Goal: Task Accomplishment & Management: Complete application form

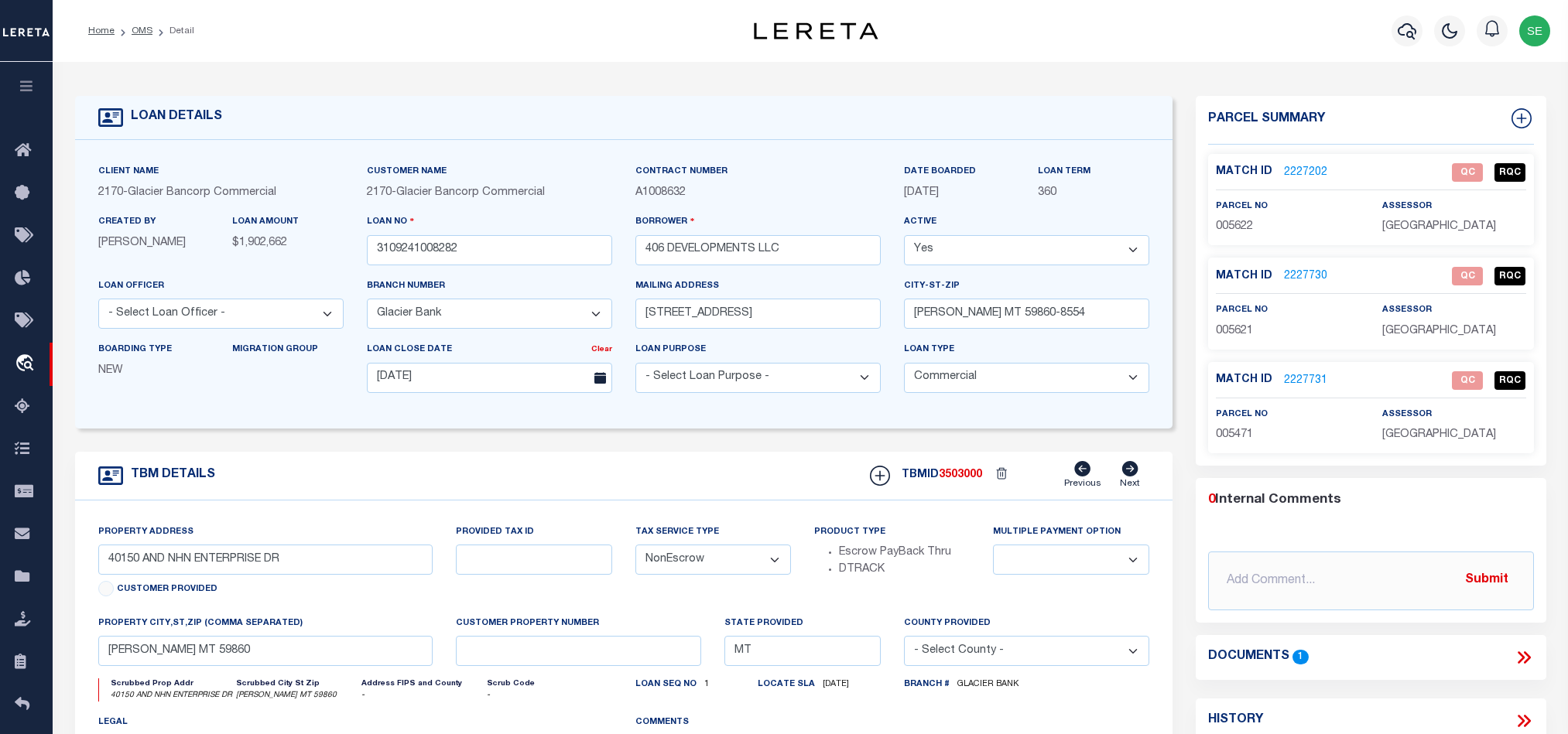
select select "QC"
select select "AGW"
select select "LEG"
select select "4569"
select select "20"
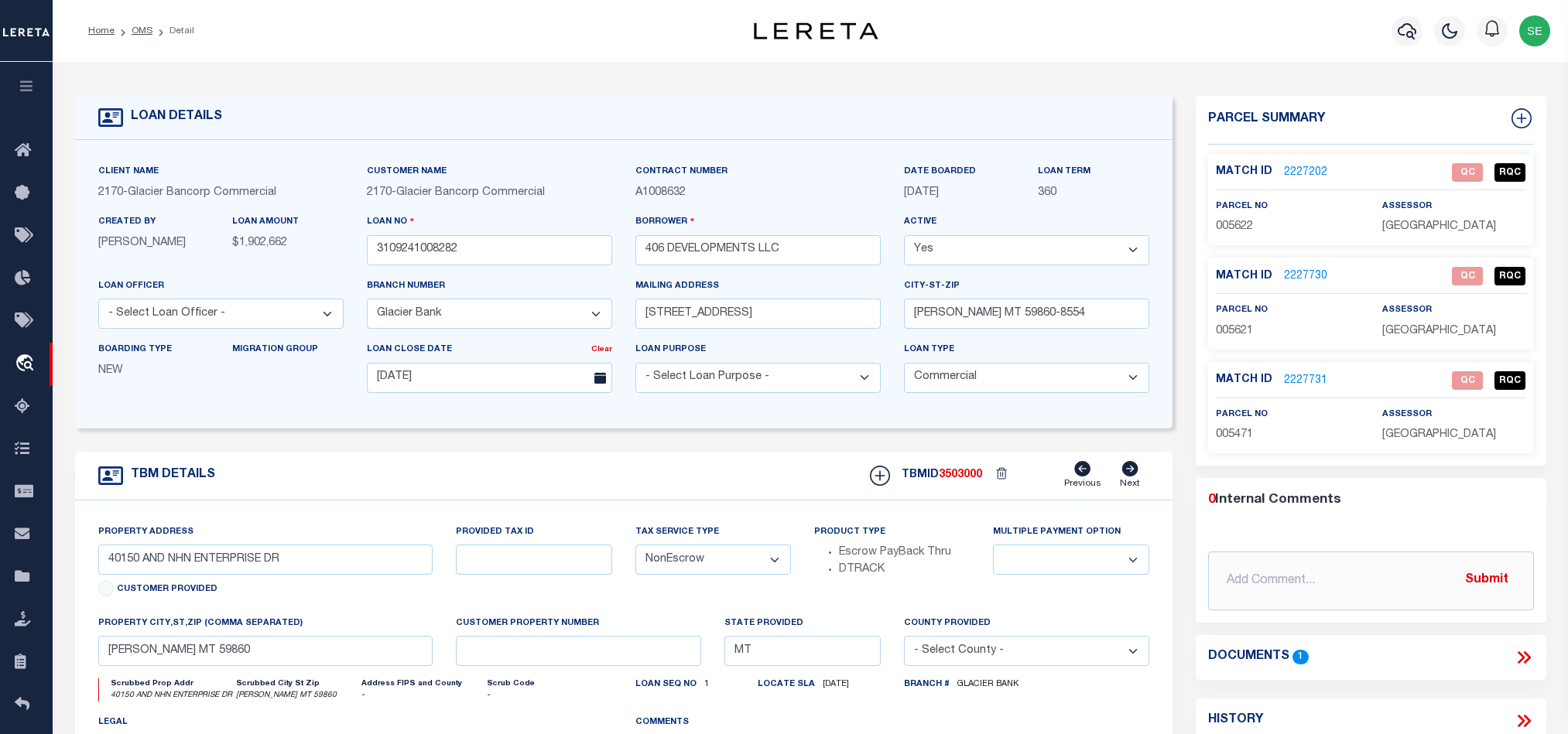
select select "NonEscrow"
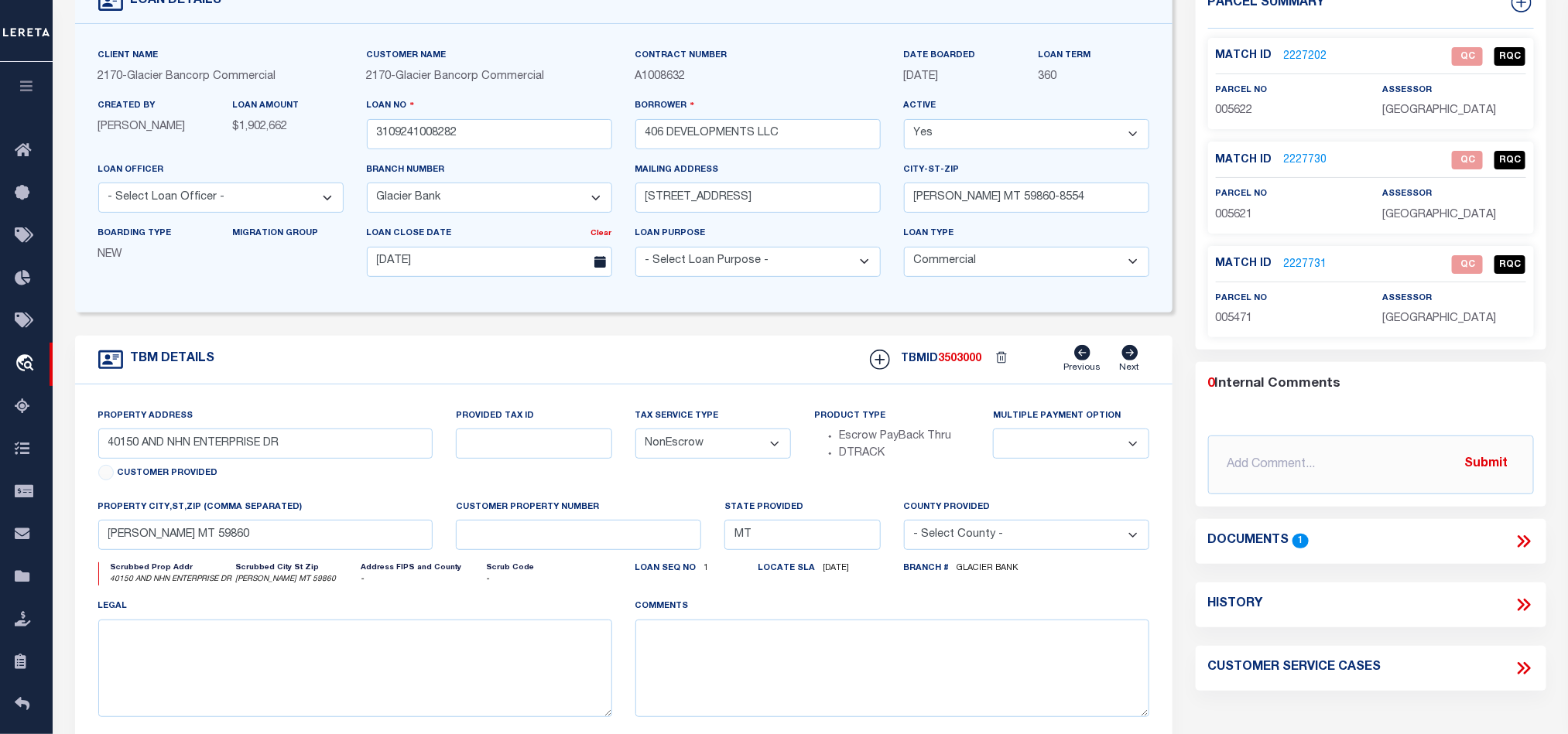
scroll to position [116, 0]
click at [1300, 52] on link "2227202" at bounding box center [1306, 56] width 44 height 16
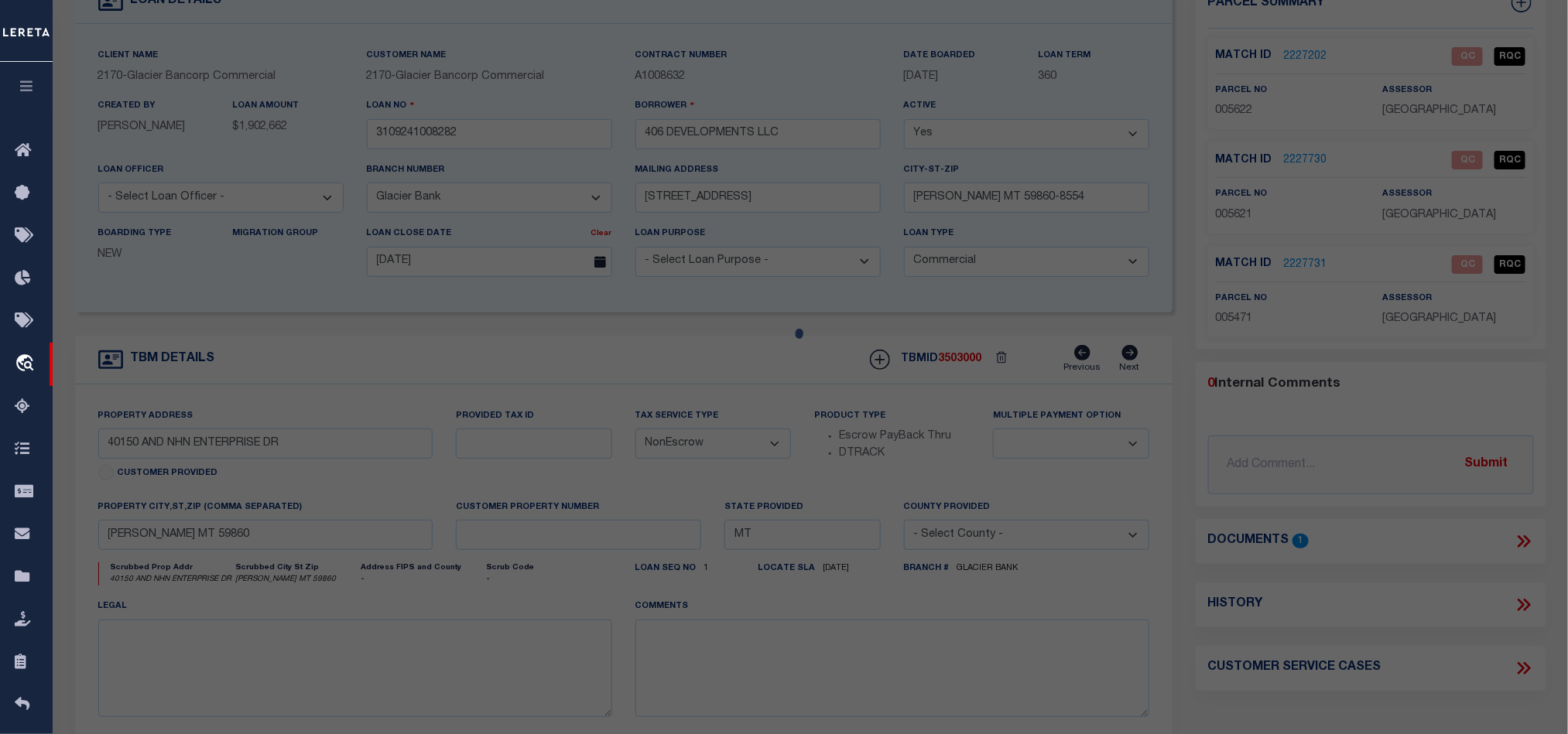
scroll to position [300, 0]
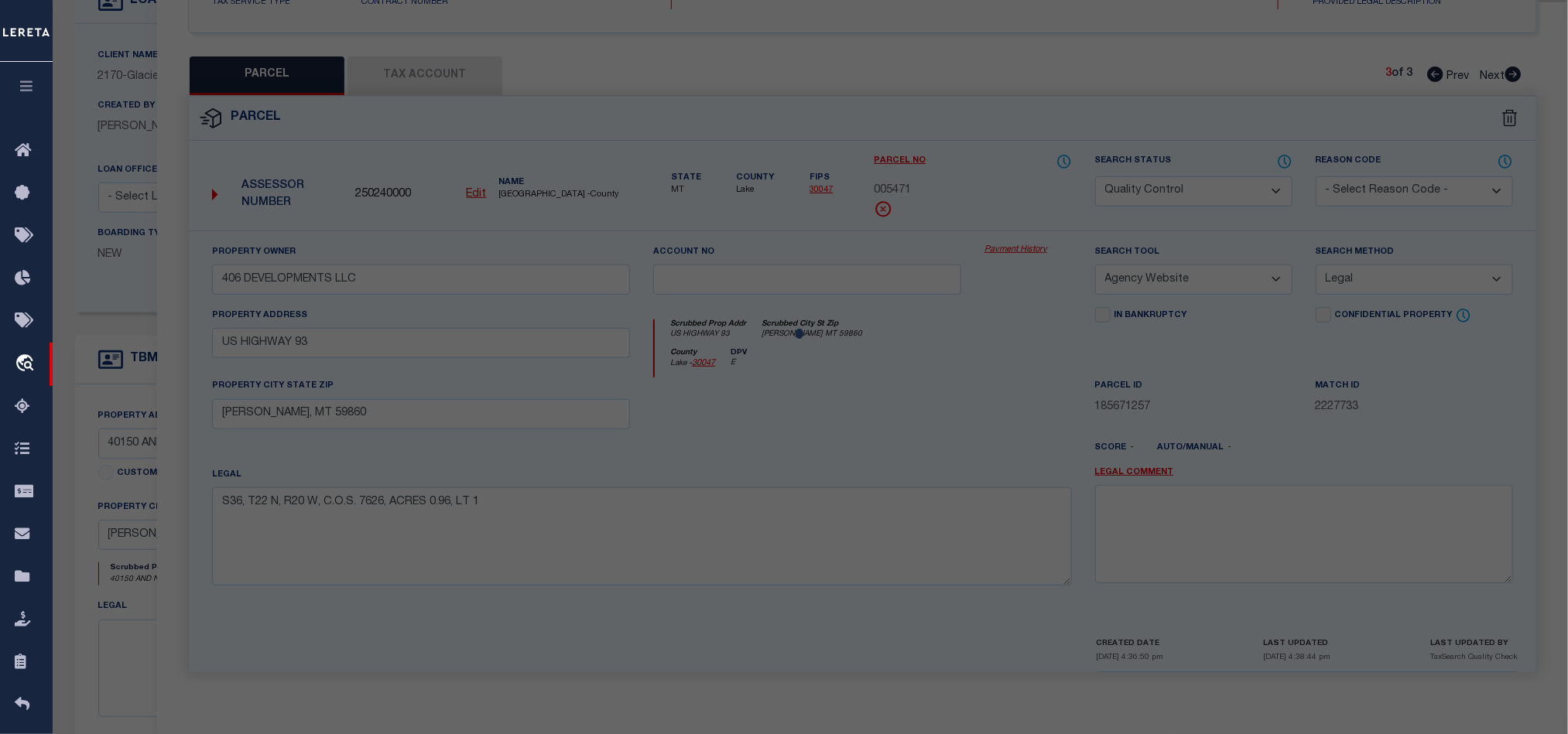
select select "AS"
select select
checkbox input "false"
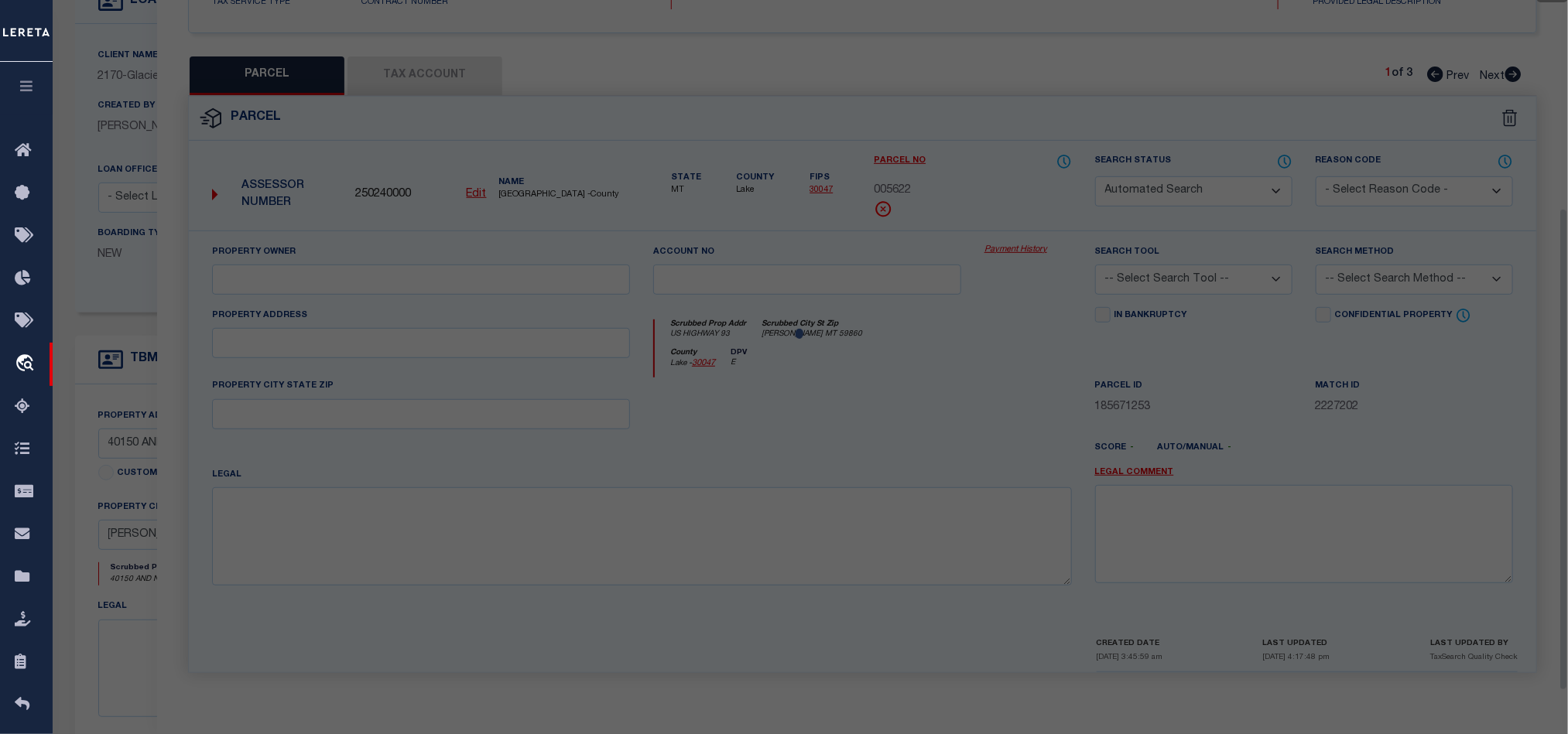
select select "QC"
type input "406 DEVELOPMENTS LLC"
select select "AGW"
select select "LEG"
type input "US HIGHWAY 93"
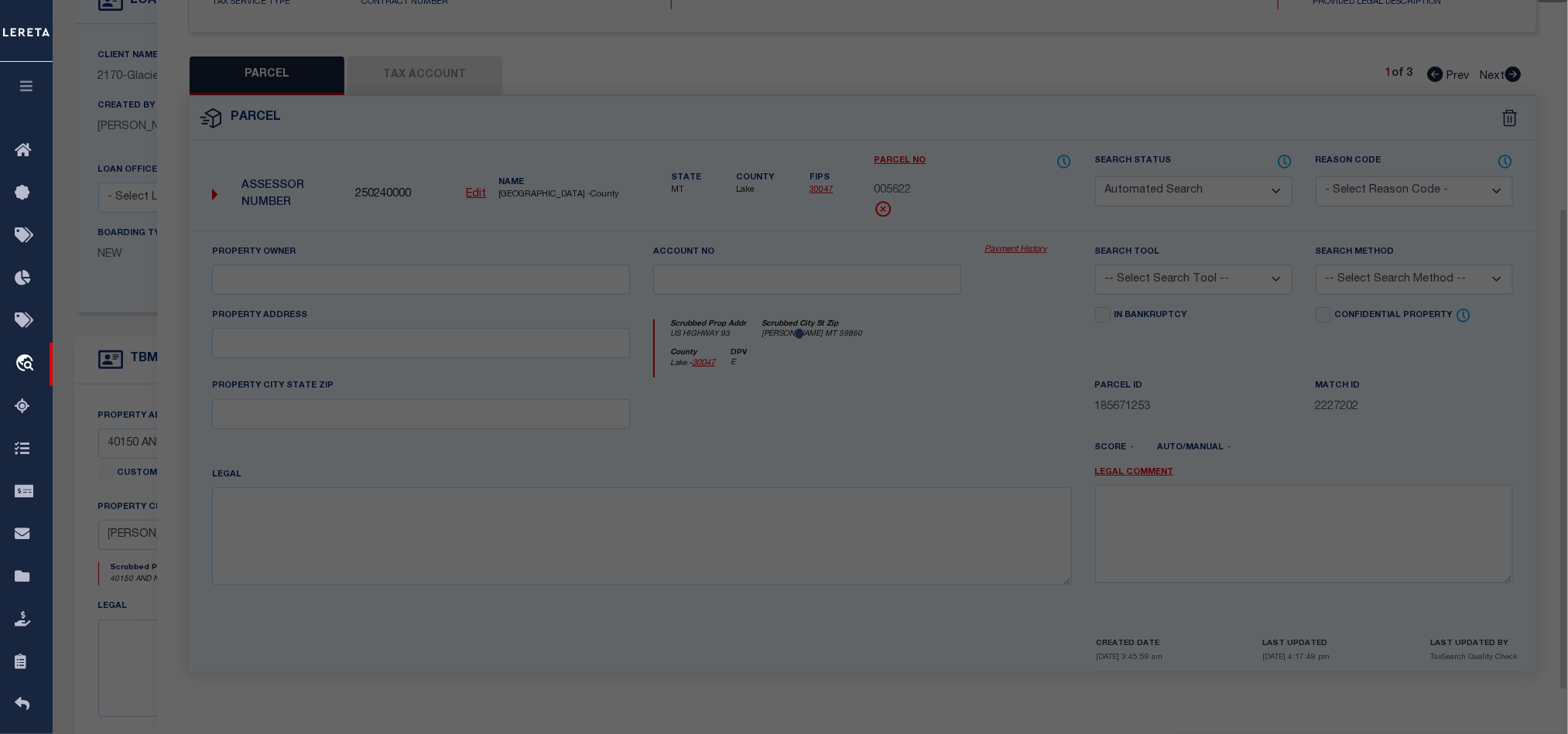
type input "[PERSON_NAME], MT 59860"
type textarea "S36, T22 N, R20 W, C.O.S. 7642, ACRES 3.28, UTILITY LOT 102"
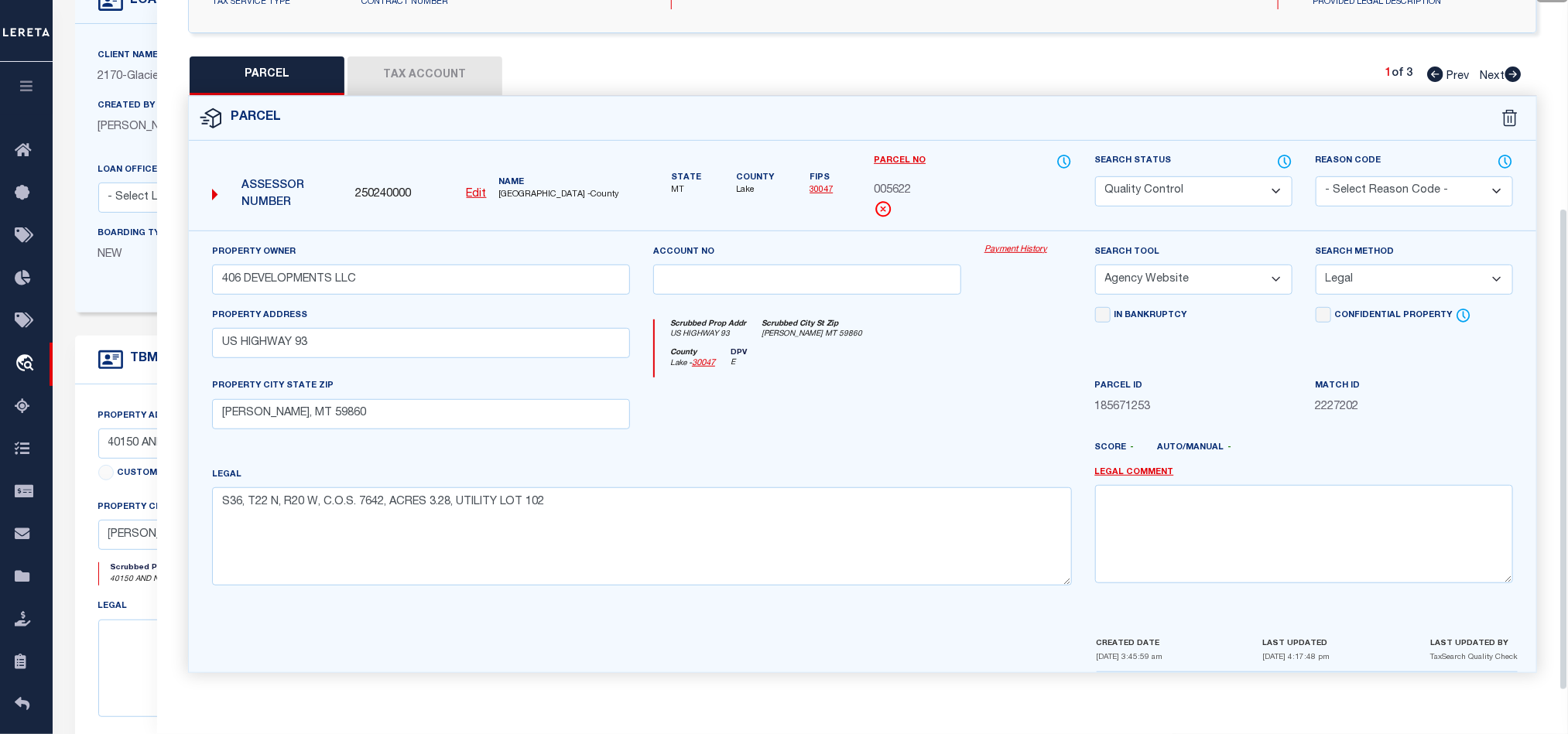
click at [1207, 161] on label "Search Status" at bounding box center [1194, 162] width 197 height 17
click at [1146, 200] on select "Automated Search Bad Parcel Complete Duplicate Parcel High Dollar Reporting In …" at bounding box center [1194, 192] width 197 height 30
select select "CP"
drag, startPoint x: 931, startPoint y: 341, endPoint x: 1421, endPoint y: 179, distance: 516.1
click at [931, 341] on div "Scrubbed Prop Addr US HIGHWAY 93 Scrubbed City [GEOGRAPHIC_DATA] [PERSON_NAME] …" at bounding box center [863, 333] width 416 height 29
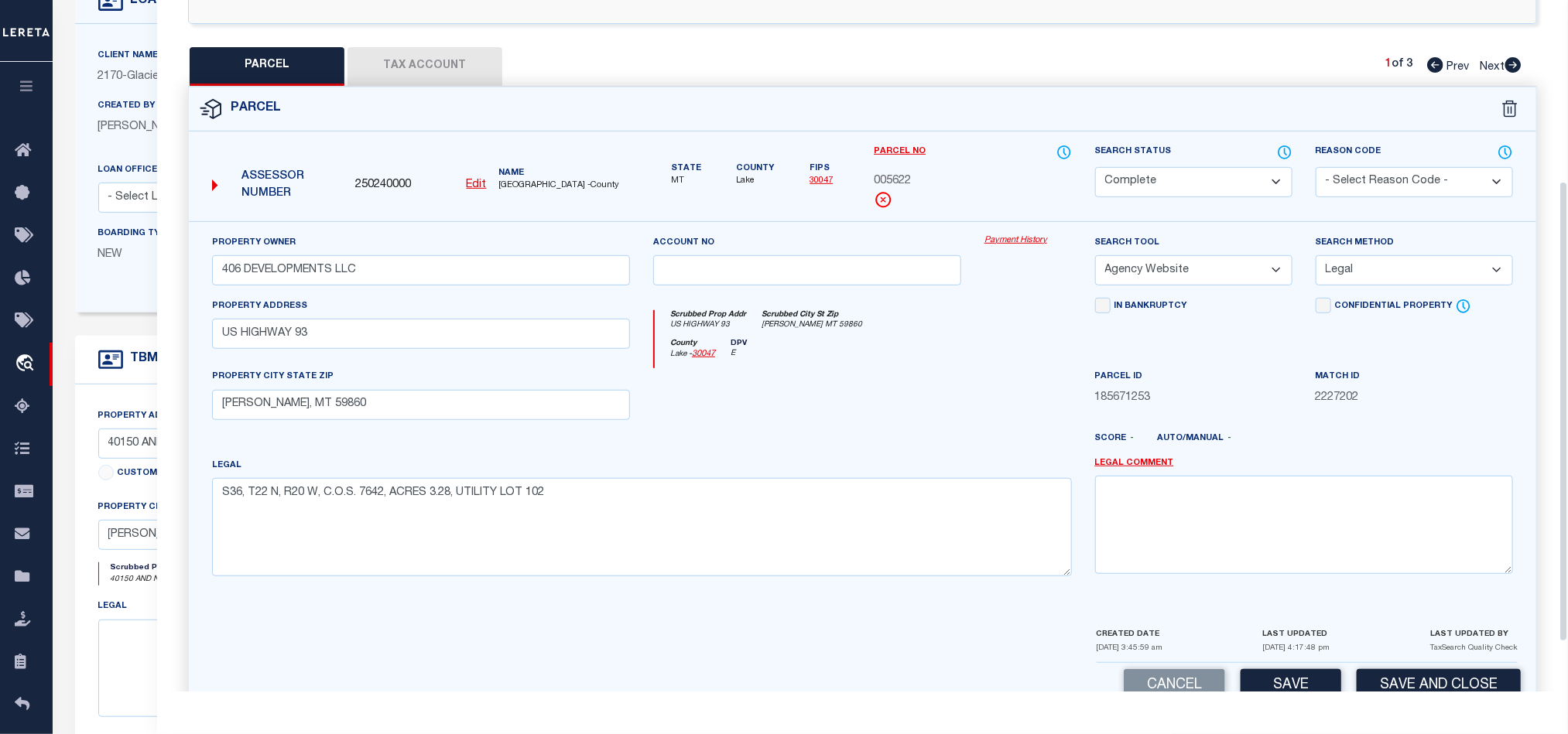
scroll to position [183, 0]
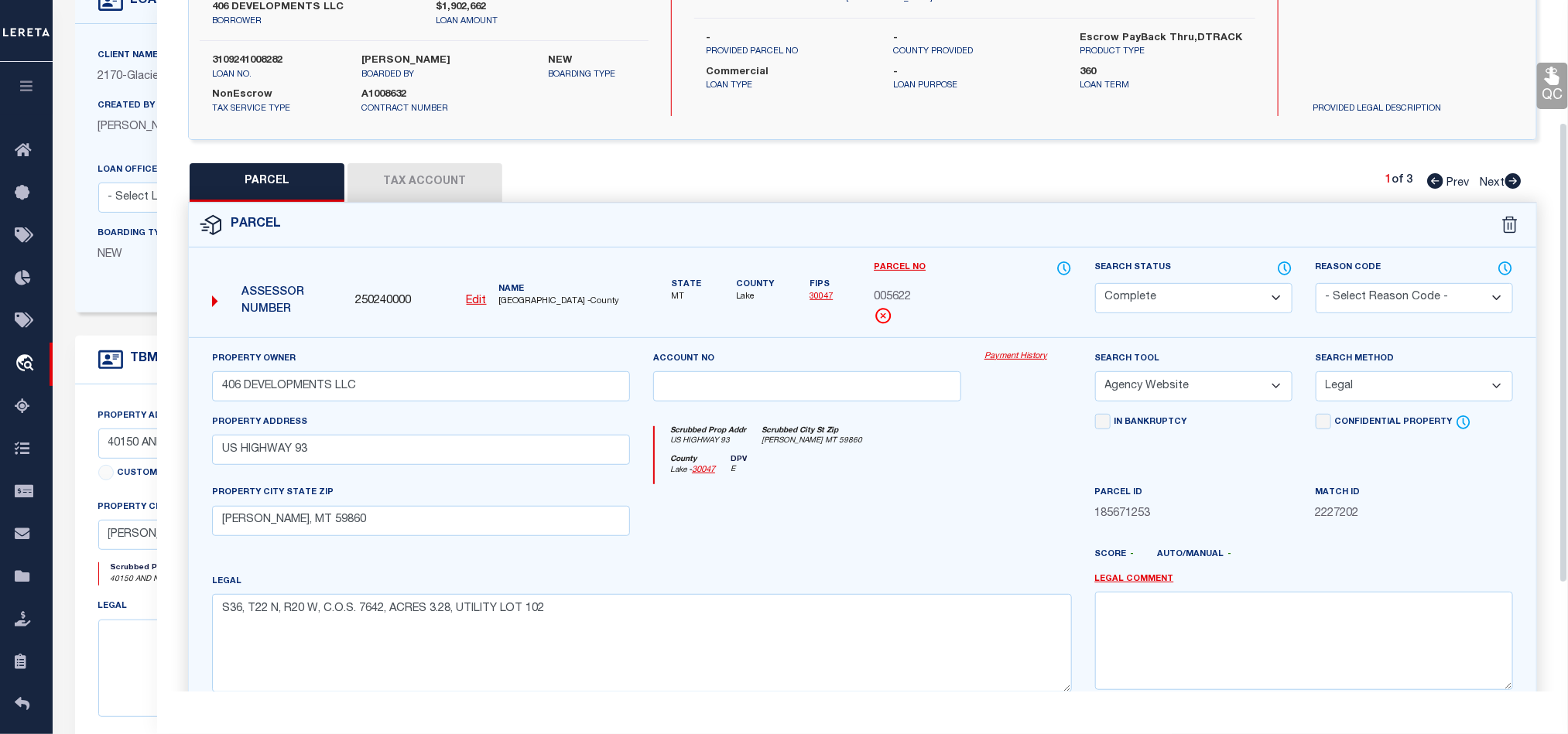
click at [1537, 88] on link "QC" at bounding box center [1552, 86] width 31 height 47
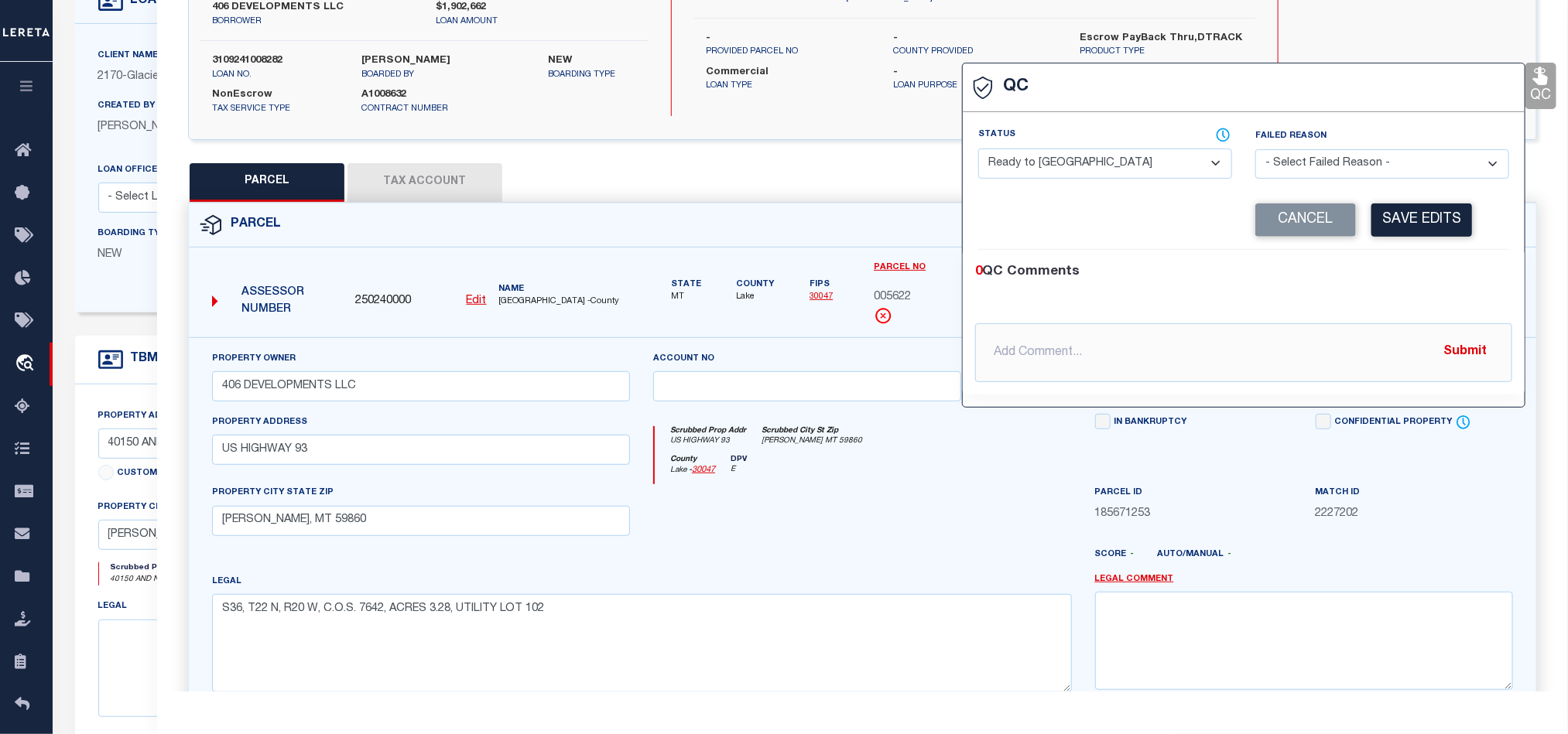
click at [1085, 177] on select "- Select Status - Ready to QC Correct Incorrect" at bounding box center [1105, 164] width 254 height 30
select select "COR"
click at [1379, 278] on div "0 QC Comments" at bounding box center [1240, 273] width 531 height 20
click at [1422, 216] on button "Save Edits" at bounding box center [1422, 220] width 101 height 33
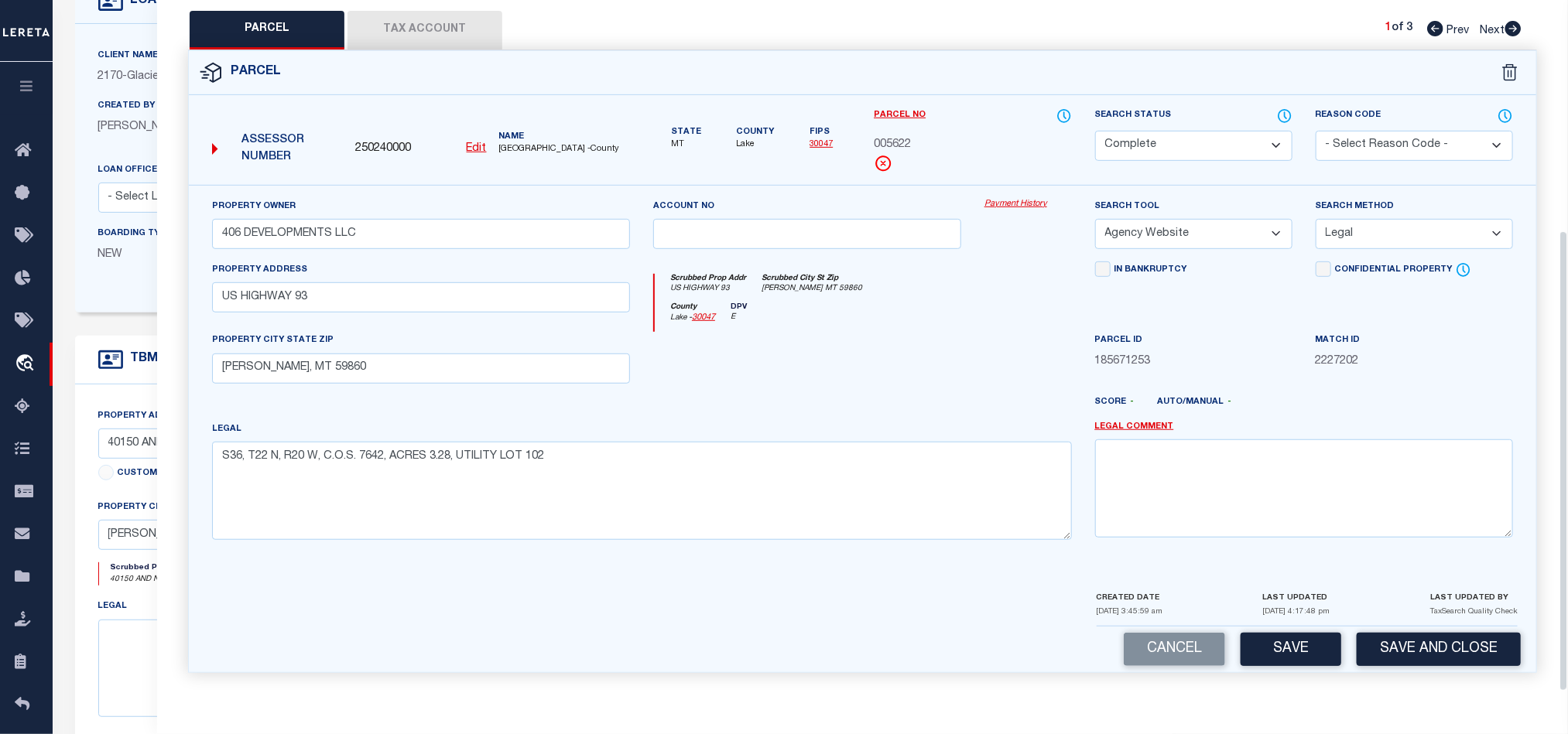
scroll to position [346, 0]
click at [1278, 639] on button "Save" at bounding box center [1291, 649] width 101 height 33
select select "AS"
select select
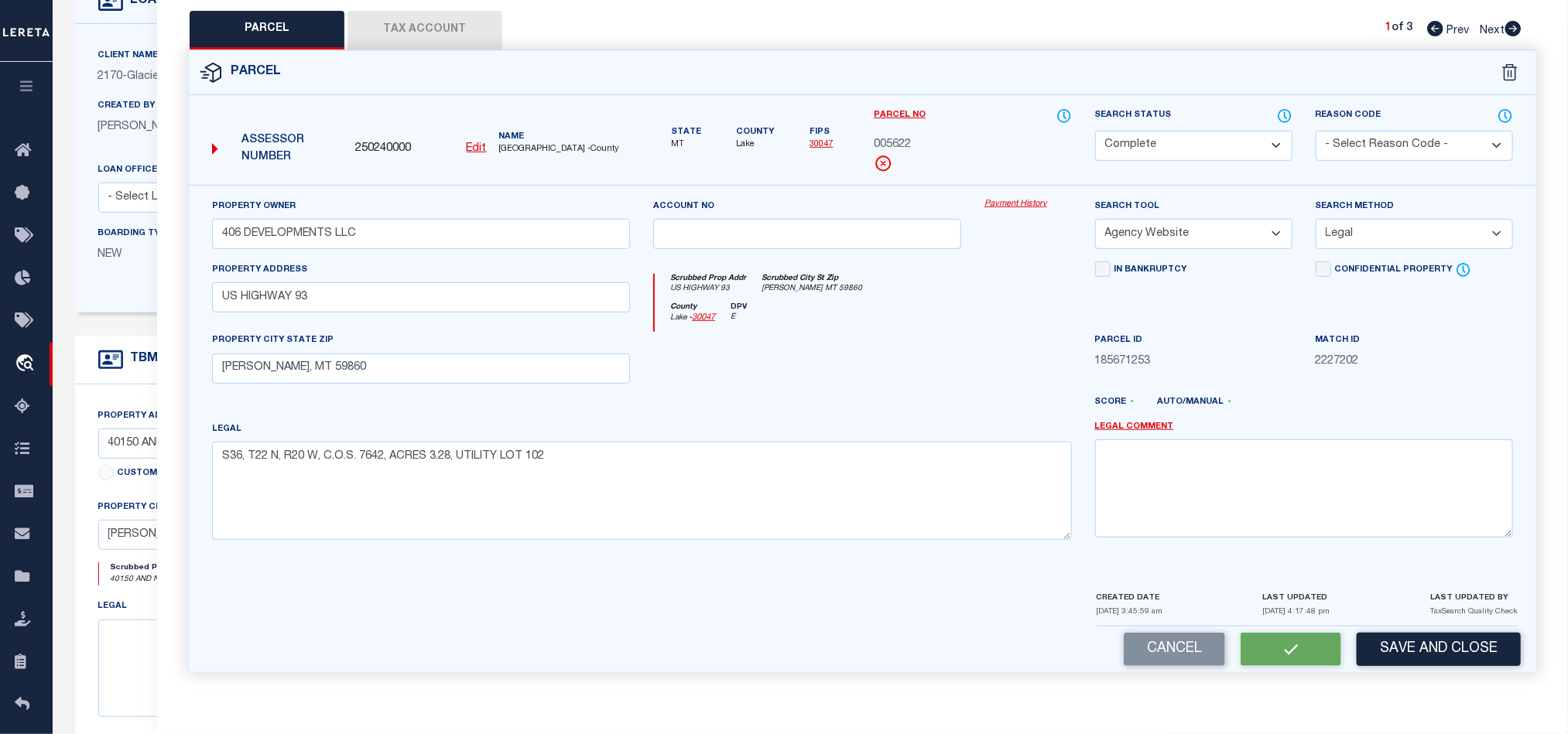
checkbox input "false"
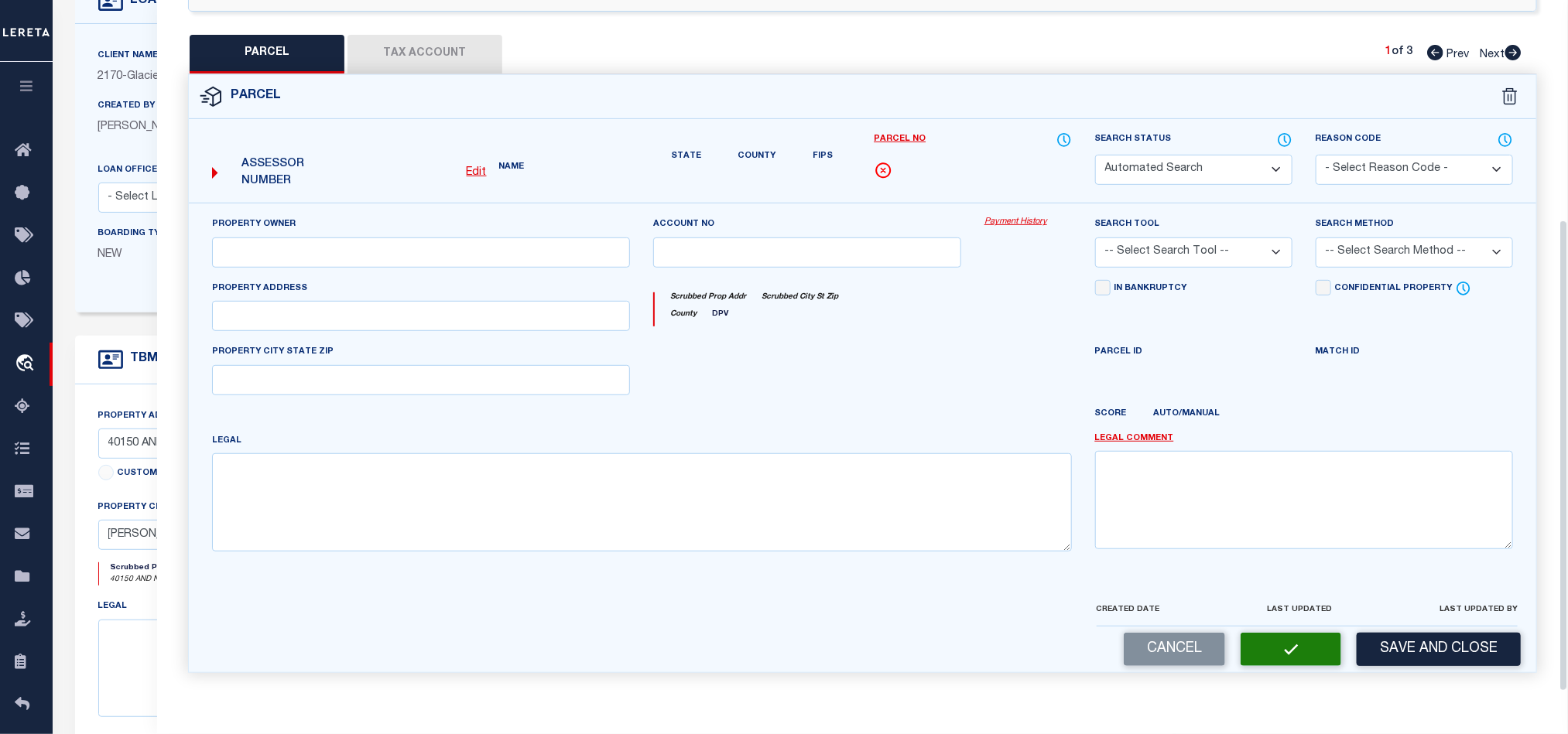
select select "CP"
type input "406 DEVELOPMENTS LLC"
select select "AGW"
select select "LEG"
type input "US HIGHWAY 93"
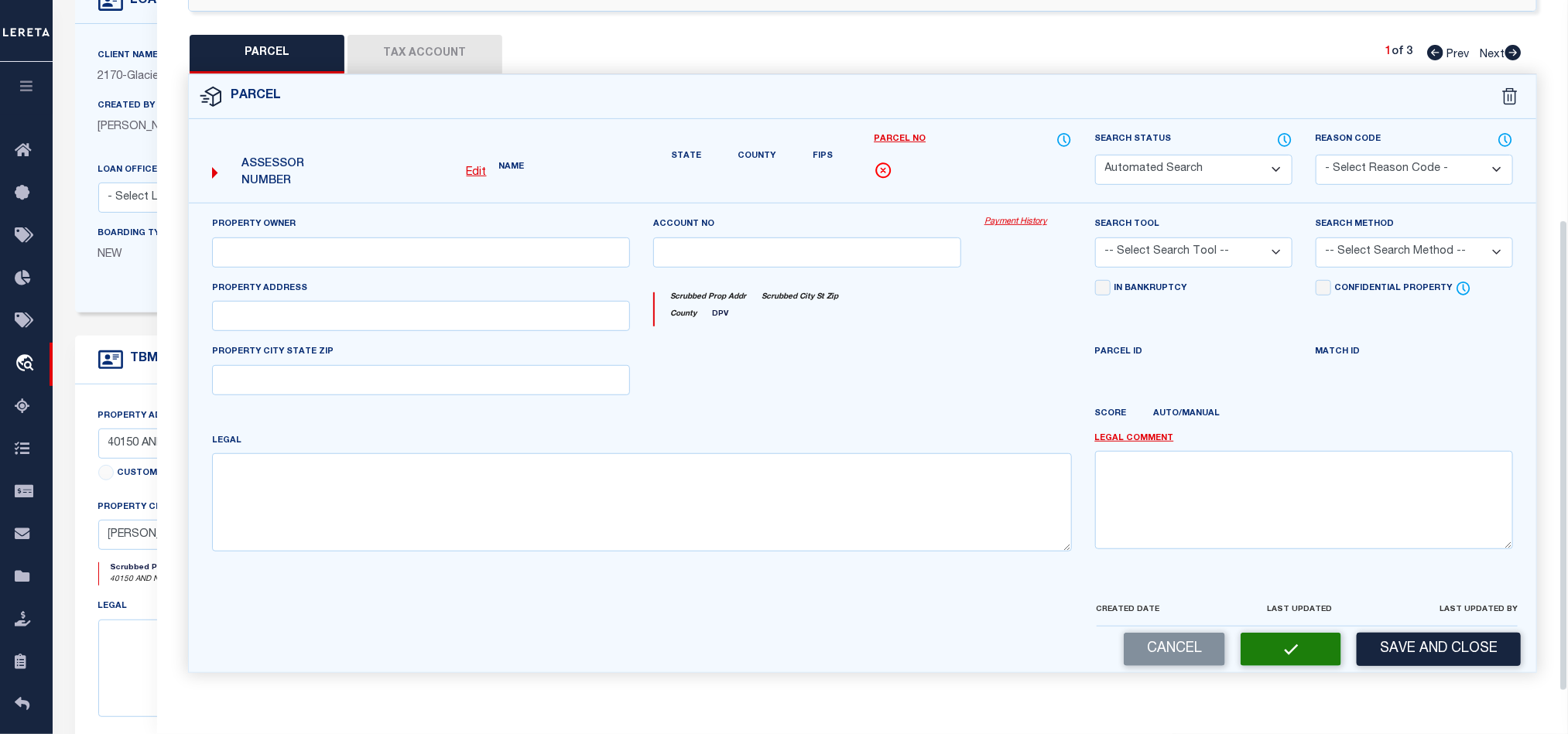
type input "[PERSON_NAME], MT 59860"
type textarea "S36, T22 N, R20 W, C.O.S. 7642, ACRES 3.28, UTILITY LOT 102"
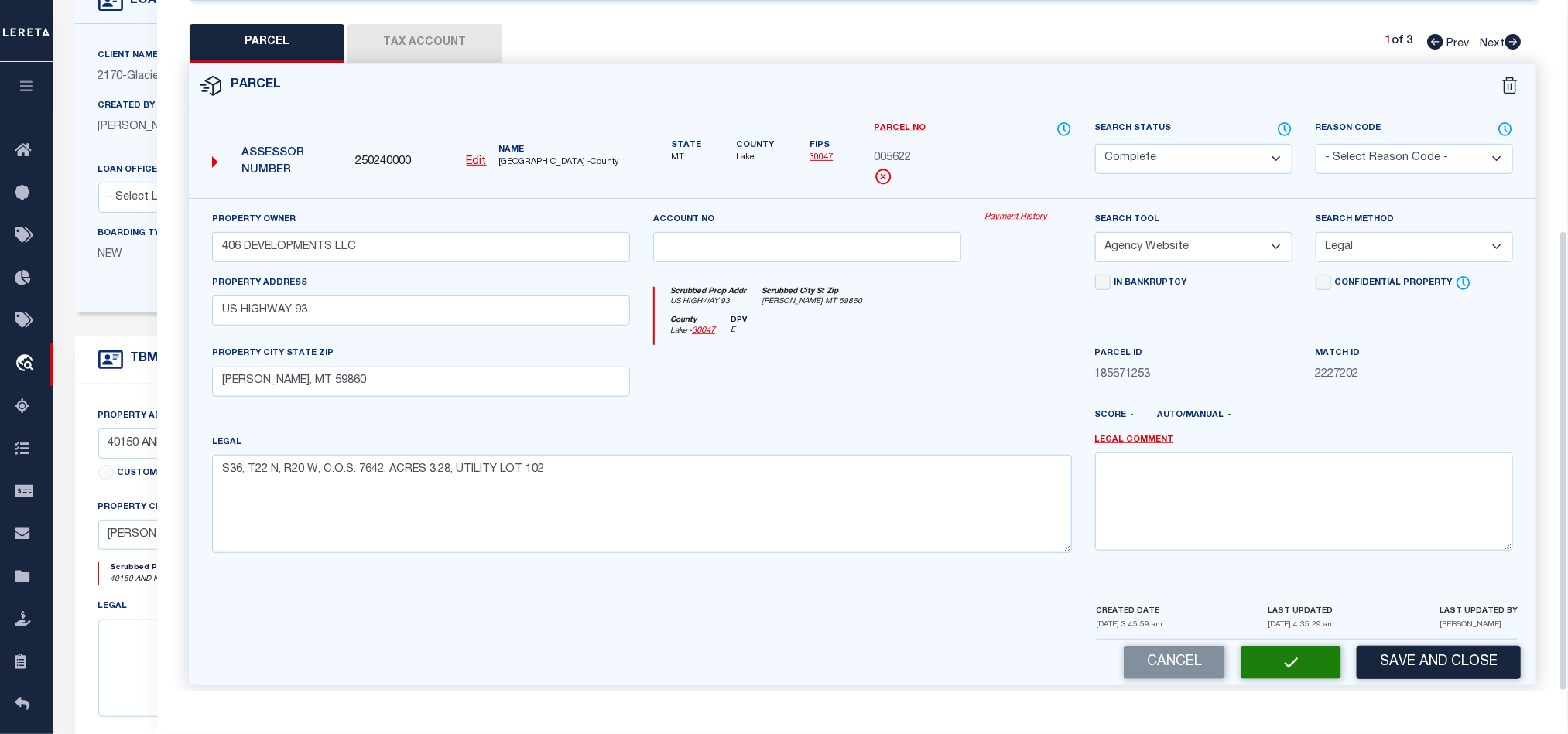
scroll to position [300, 0]
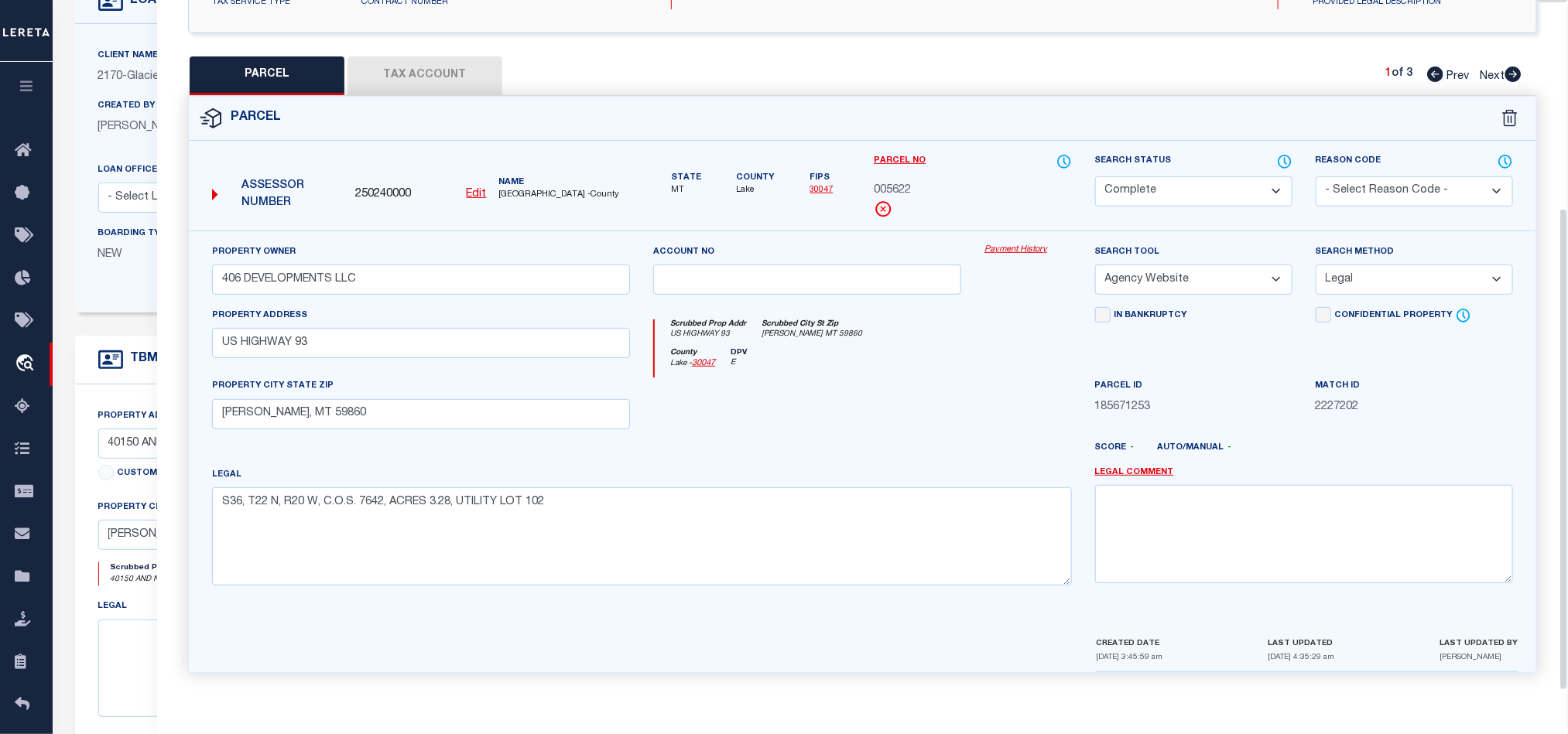
click at [1516, 67] on icon at bounding box center [1513, 74] width 16 height 16
select select "AS"
select select
checkbox input "false"
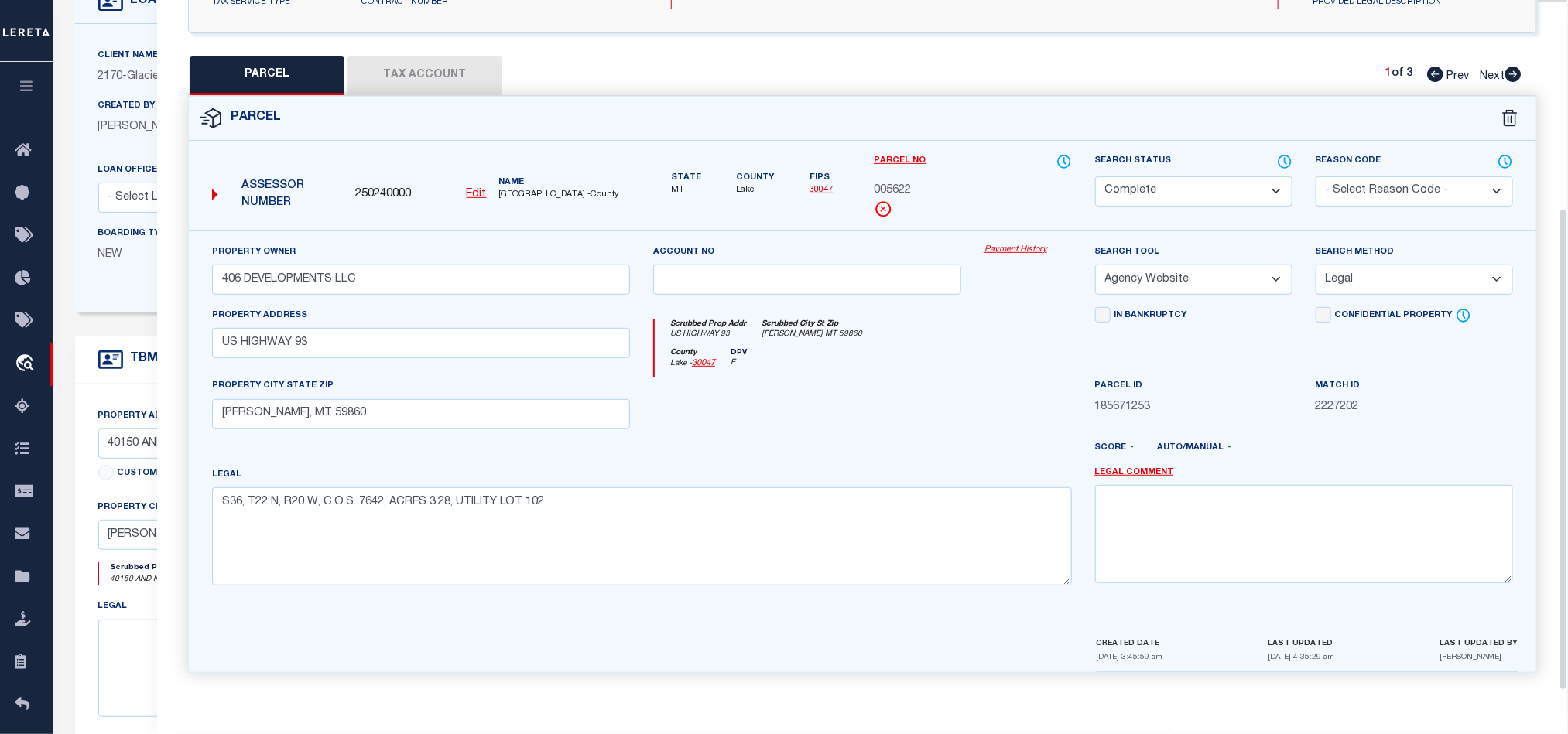
checkbox input "false"
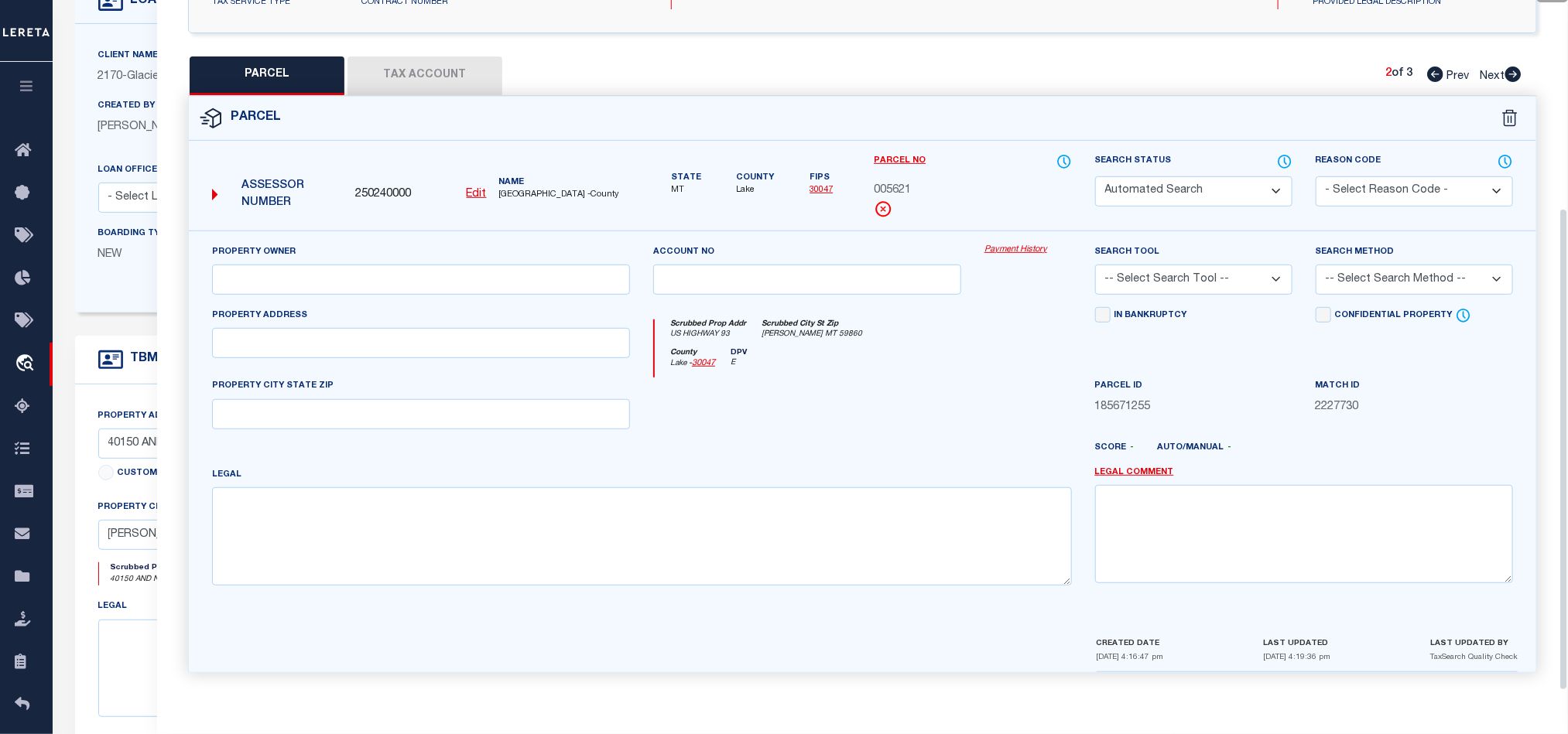
select select "QC"
type input "406 DEVELOPMENTS LLC"
select select "AGW"
select select "LEG"
type input "US HIGHWAY 93"
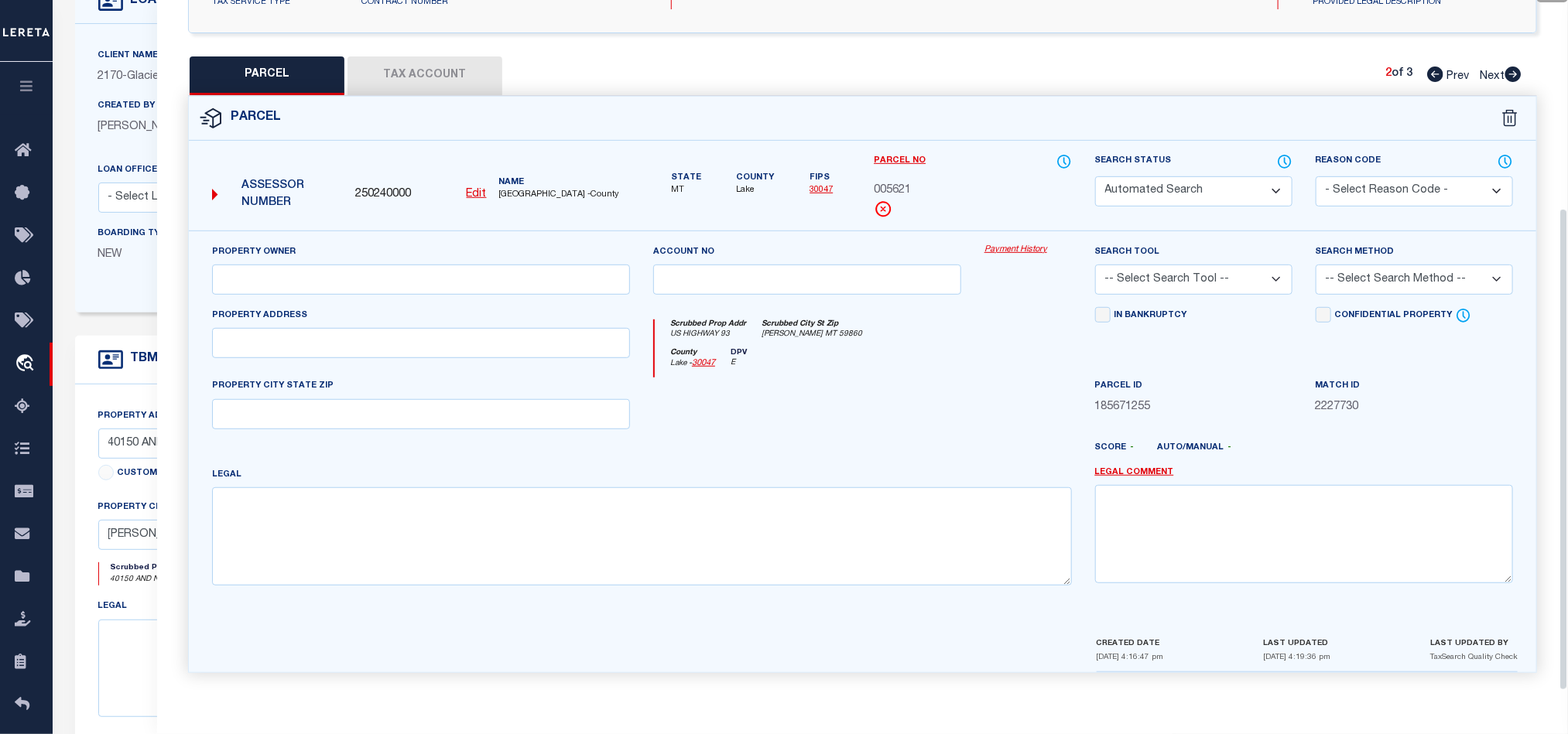
type input "[PERSON_NAME], MT 59860"
type textarea "S36, T22 N, R20 W, C.O.S. 7642, ACRES 1.3, UTILITY LOT 101"
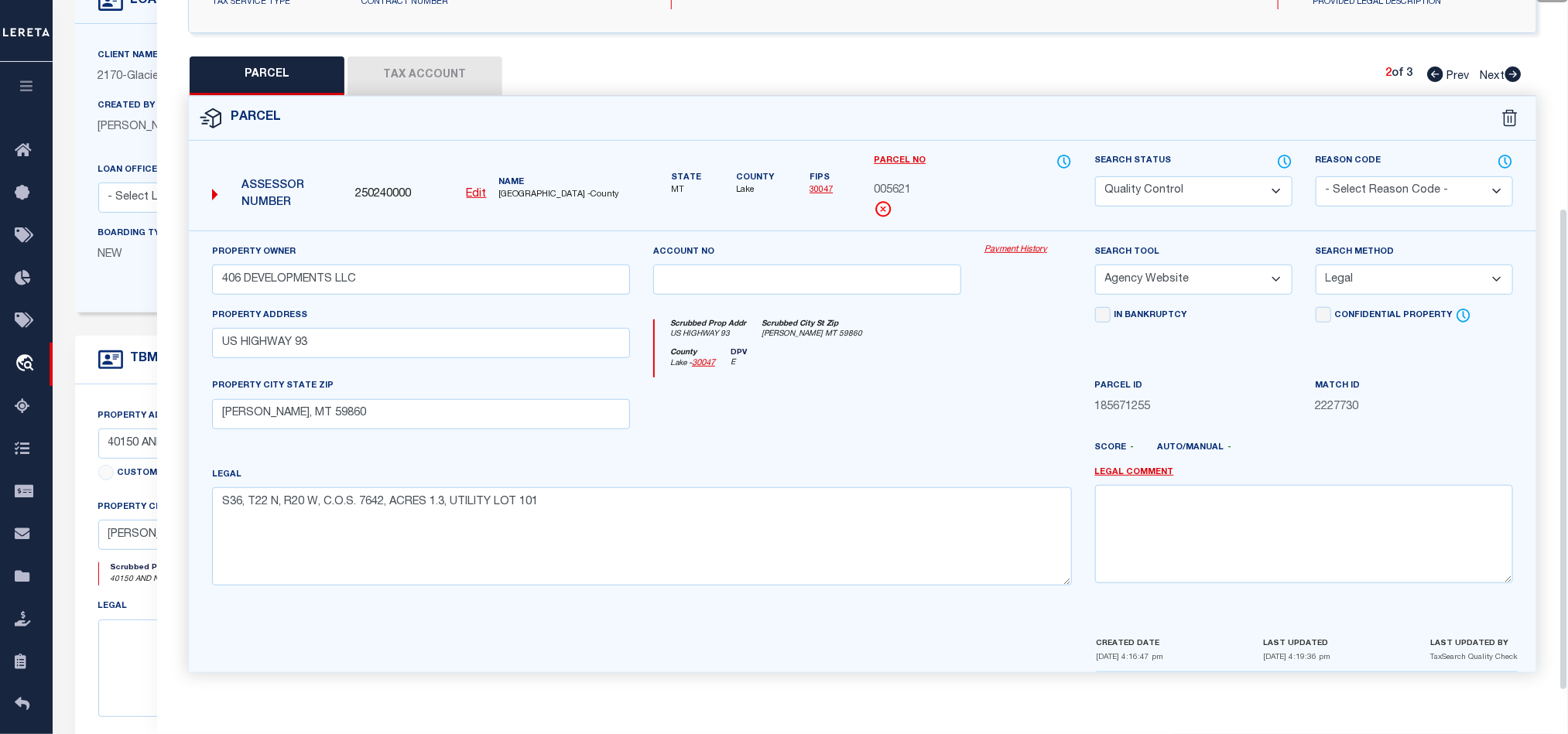
click at [1230, 186] on select "Automated Search Bad Parcel Complete Duplicate Parcel High Dollar Reporting In …" at bounding box center [1194, 192] width 197 height 30
select select "CP"
click at [809, 402] on div at bounding box center [807, 409] width 331 height 63
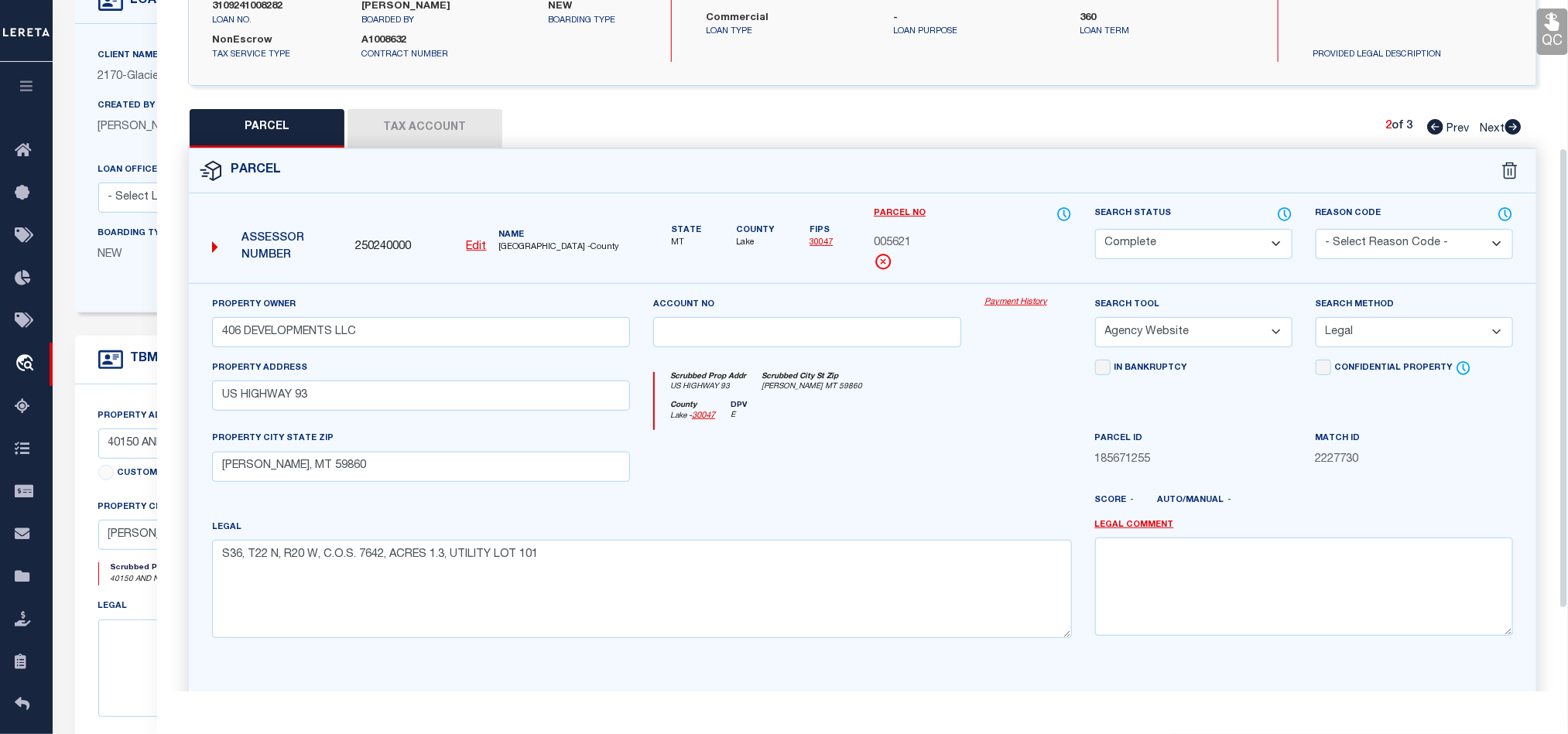
scroll to position [183, 0]
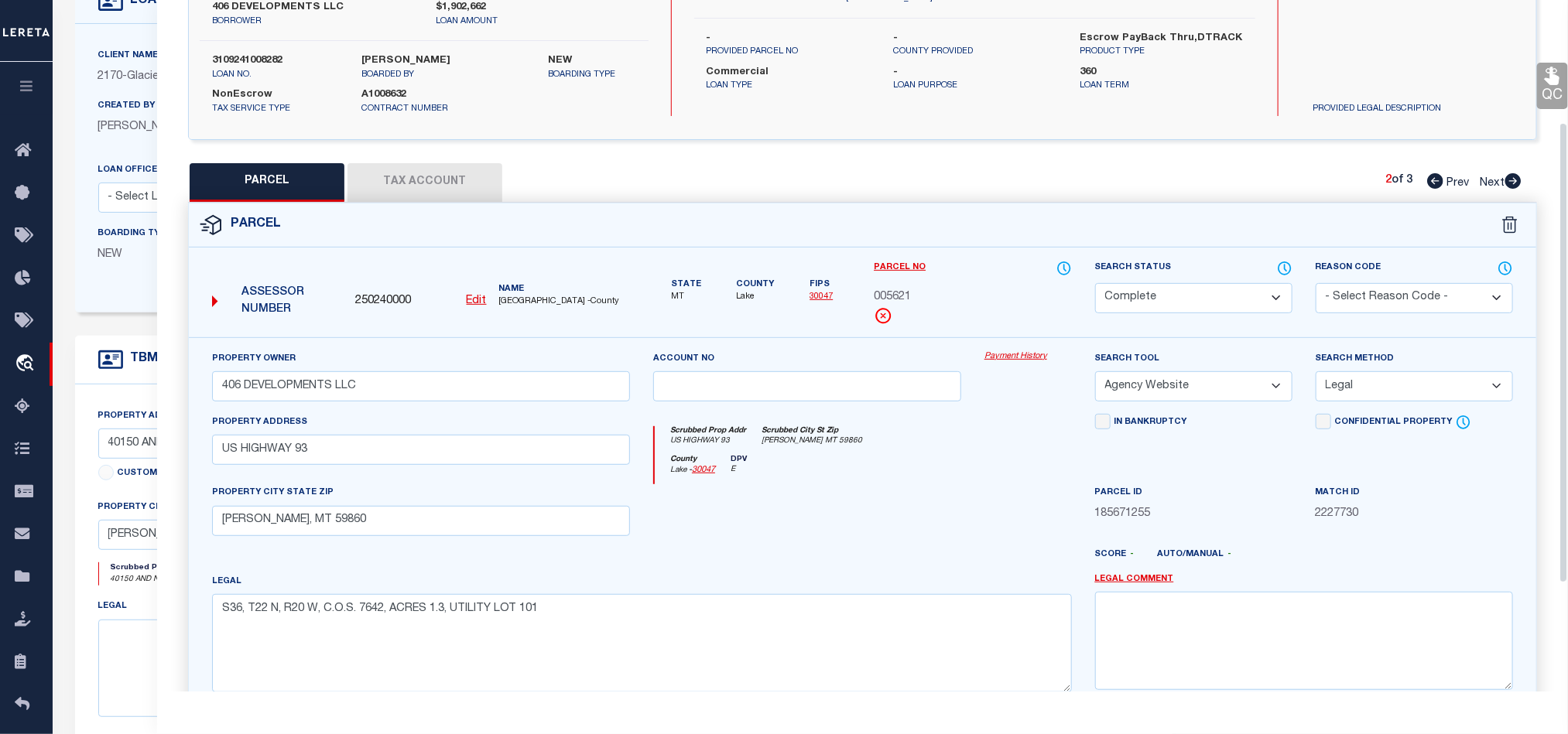
click at [1547, 79] on icon at bounding box center [1552, 76] width 20 height 20
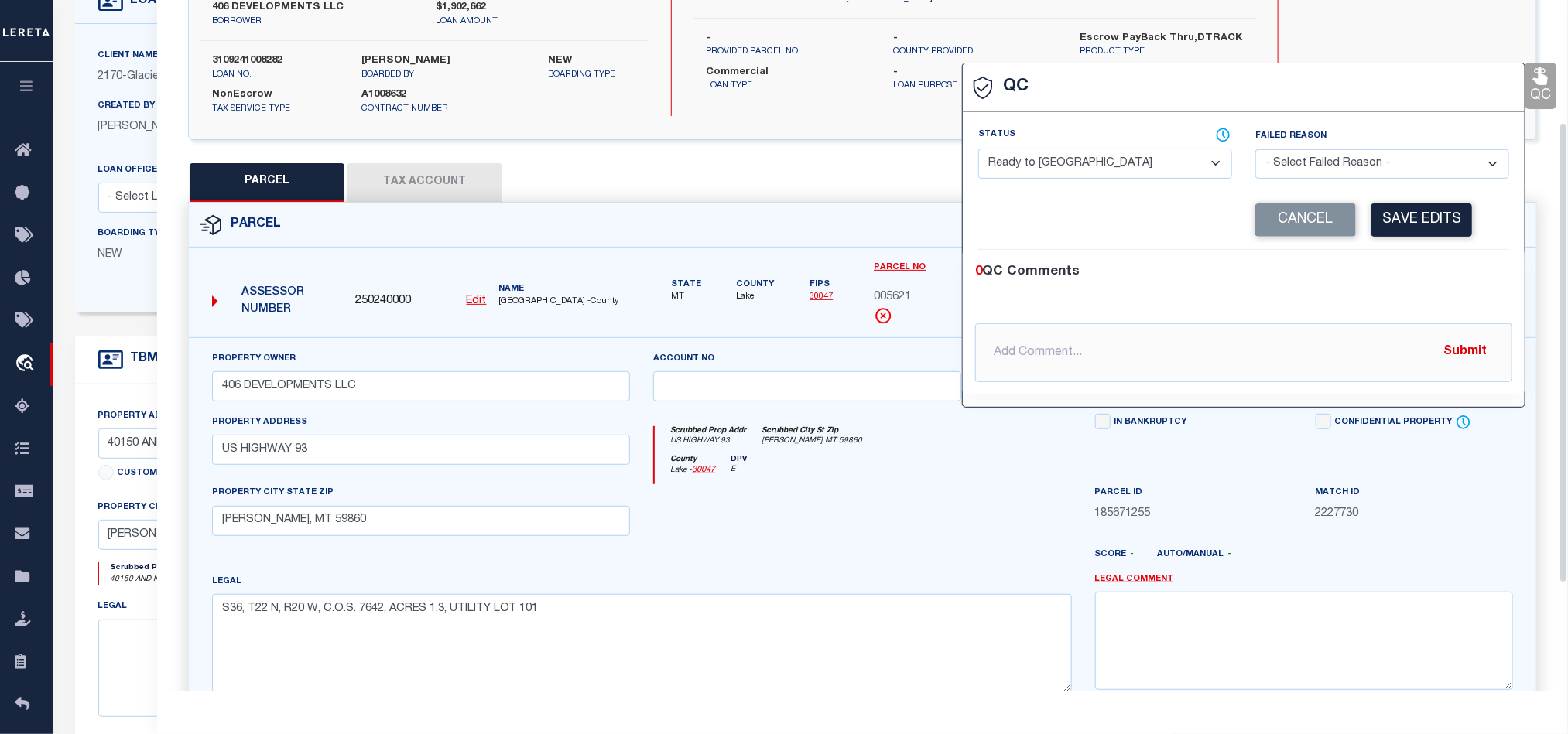
drag, startPoint x: 1173, startPoint y: 158, endPoint x: 1361, endPoint y: 186, distance: 190.1
click at [1173, 158] on select "- Select Status - Ready to QC Correct Incorrect" at bounding box center [1105, 164] width 254 height 30
select select "COR"
drag, startPoint x: 1419, startPoint y: 272, endPoint x: 1427, endPoint y: 228, distance: 44.7
click at [1419, 272] on div "0 QC Comments" at bounding box center [1240, 273] width 531 height 20
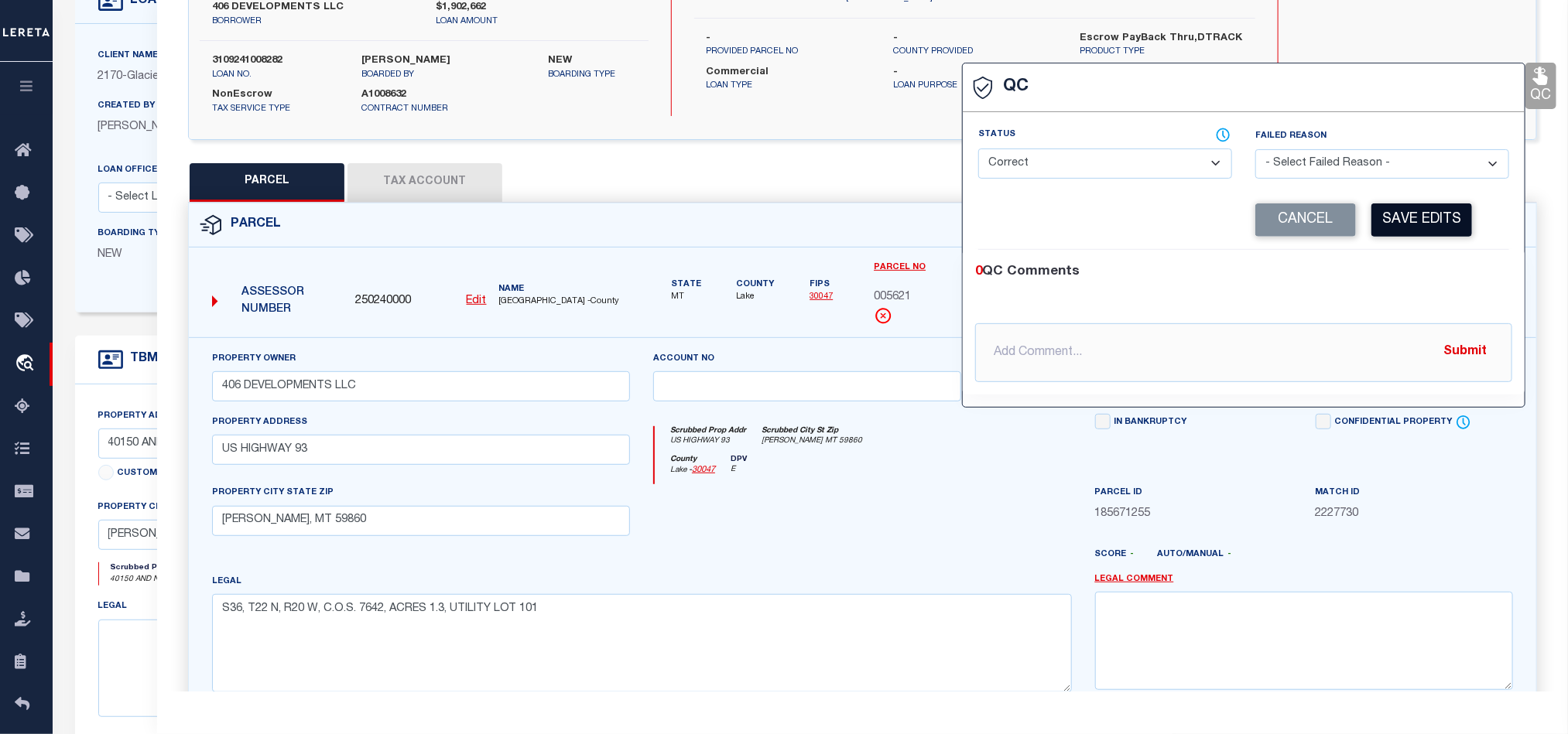
click at [1427, 225] on button "Save Edits" at bounding box center [1422, 220] width 101 height 33
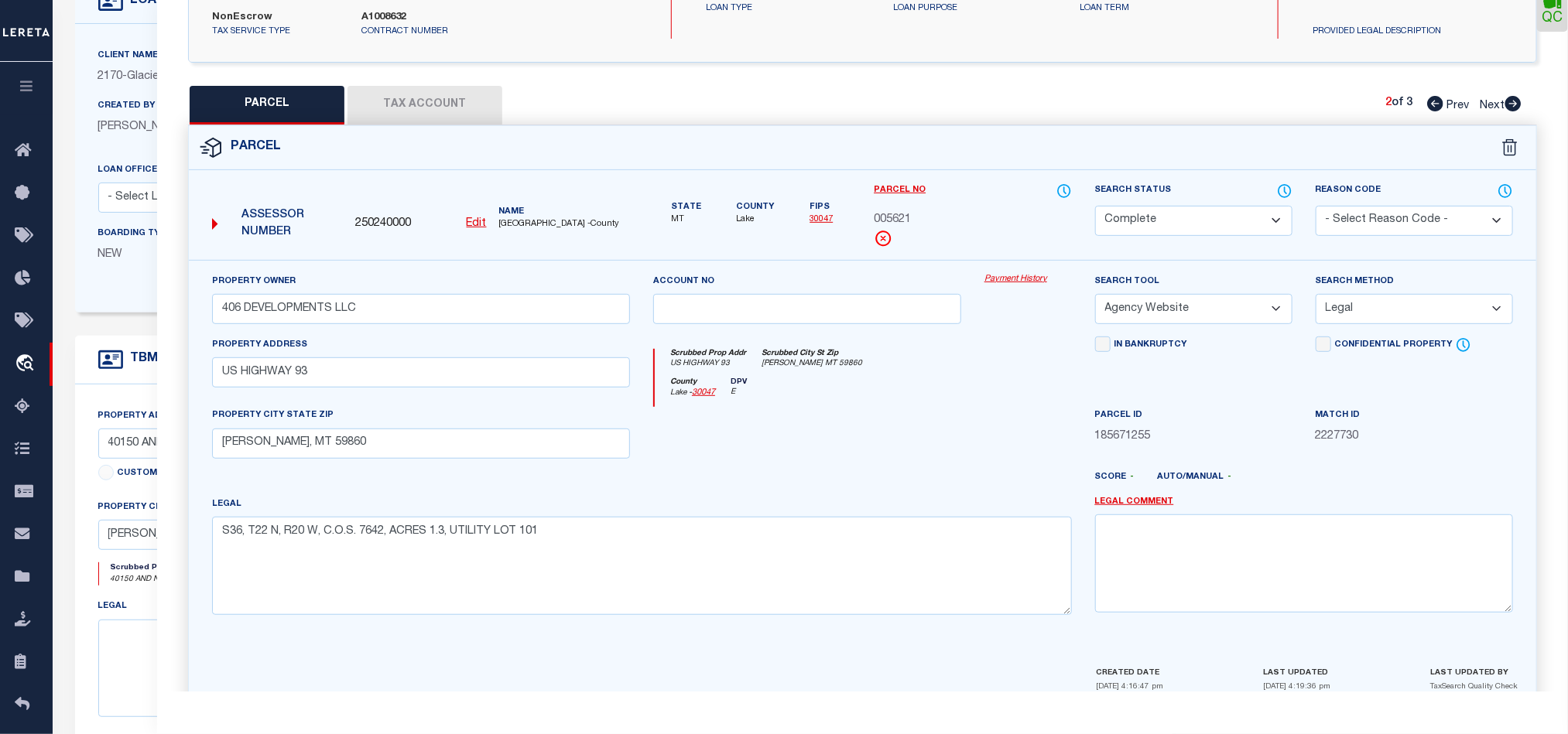
scroll to position [346, 0]
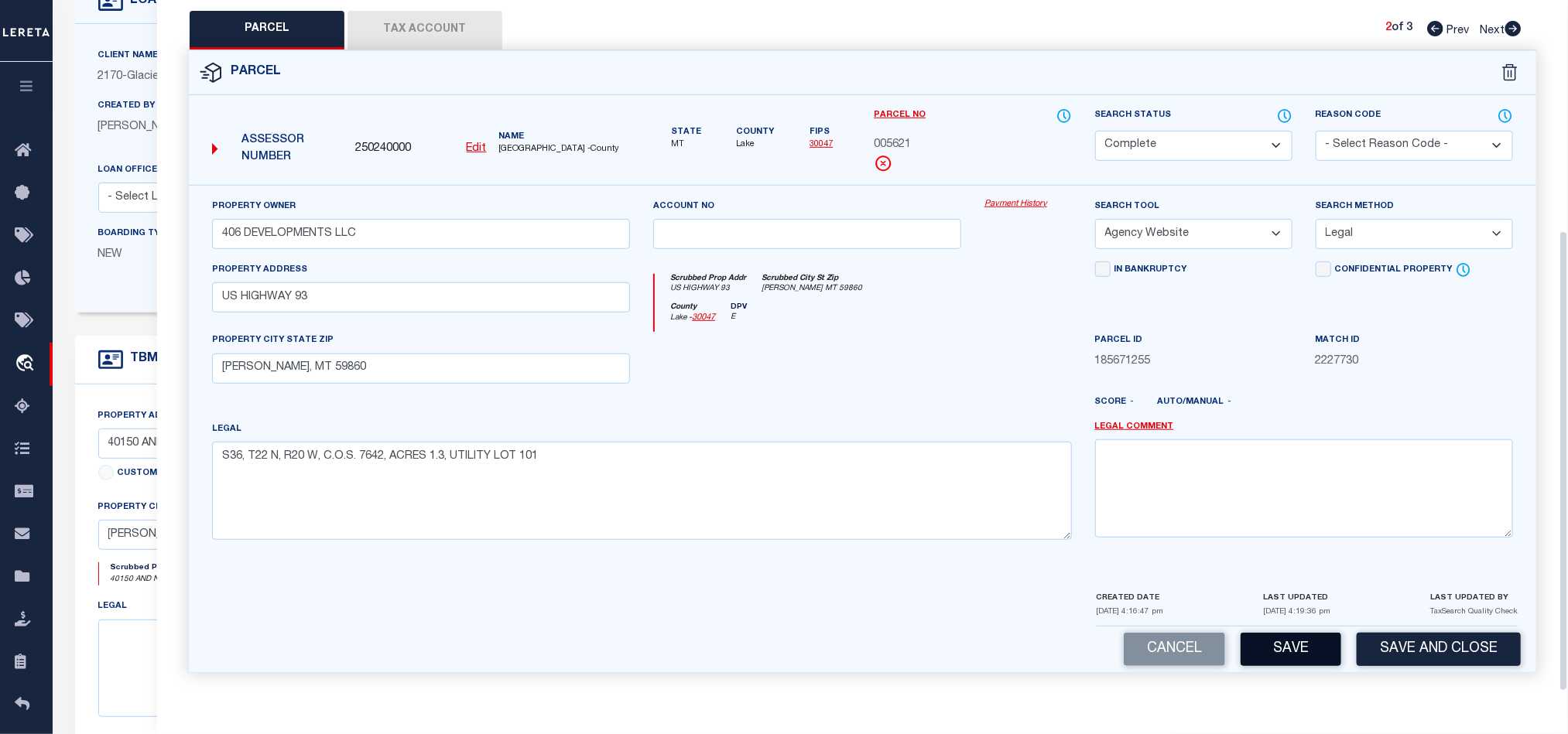
click at [1307, 646] on button "Save" at bounding box center [1291, 649] width 101 height 33
select select "AS"
select select
checkbox input "false"
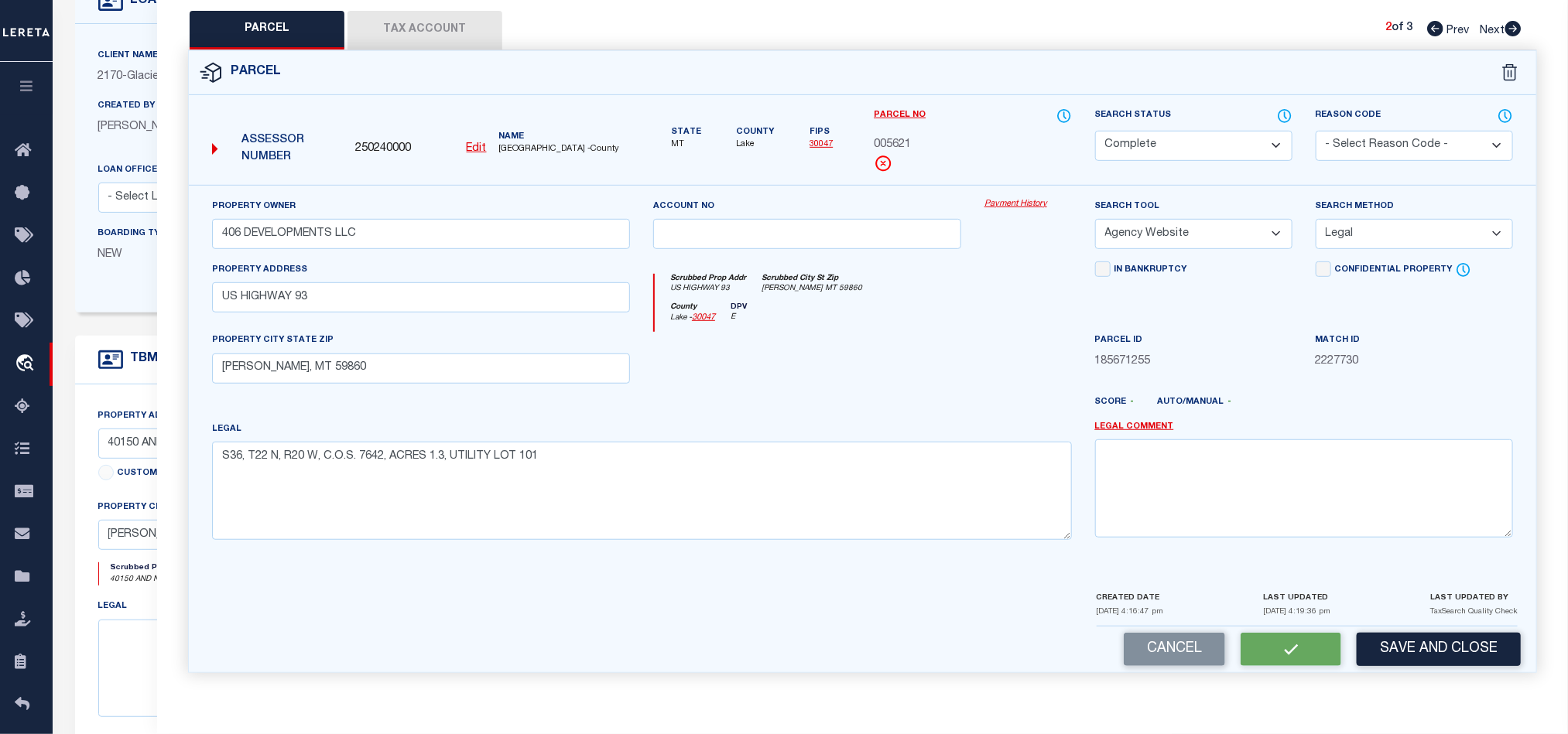
checkbox input "false"
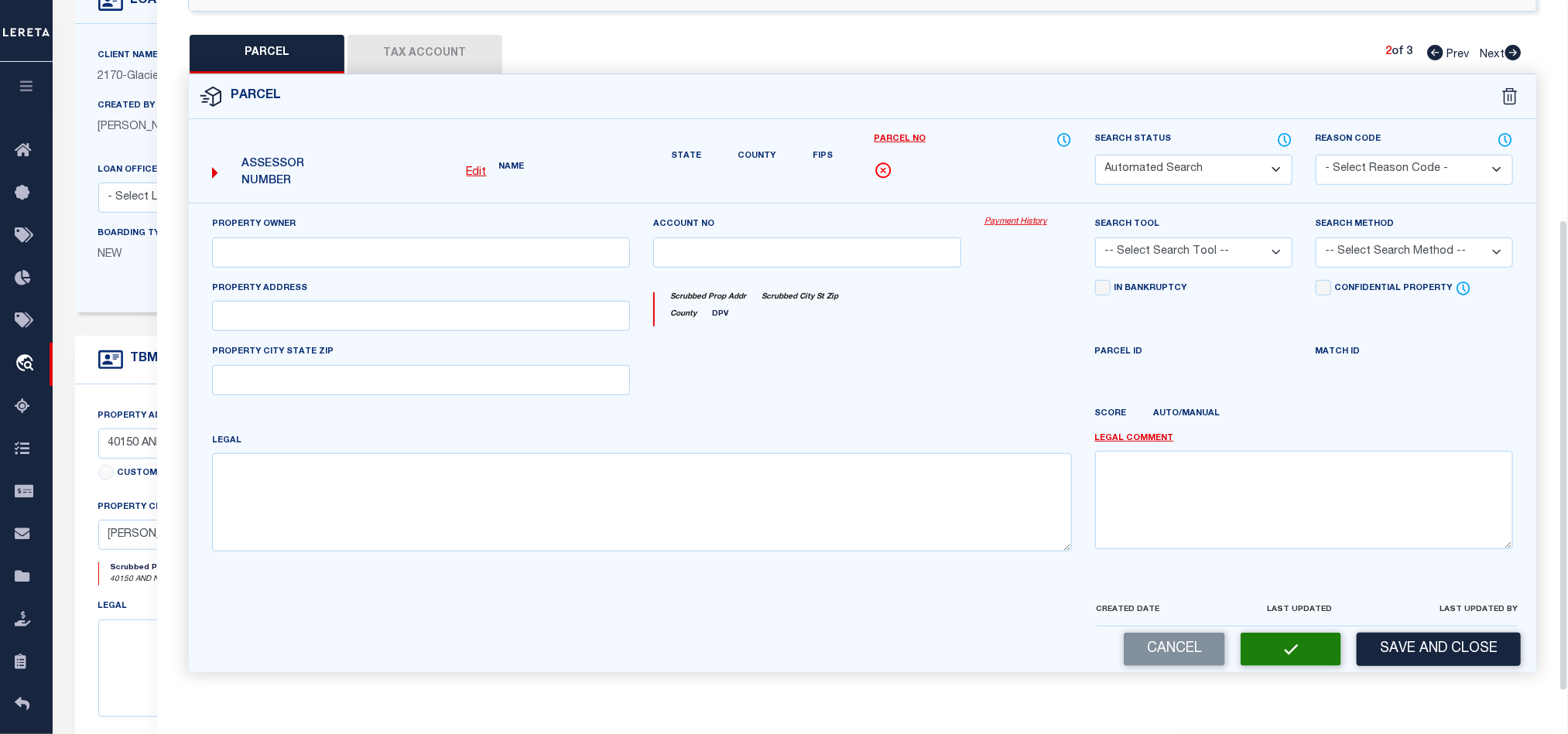
select select "CP"
type input "406 DEVELOPMENTS LLC"
select select "AGW"
select select "LEG"
type input "US HIGHWAY 93"
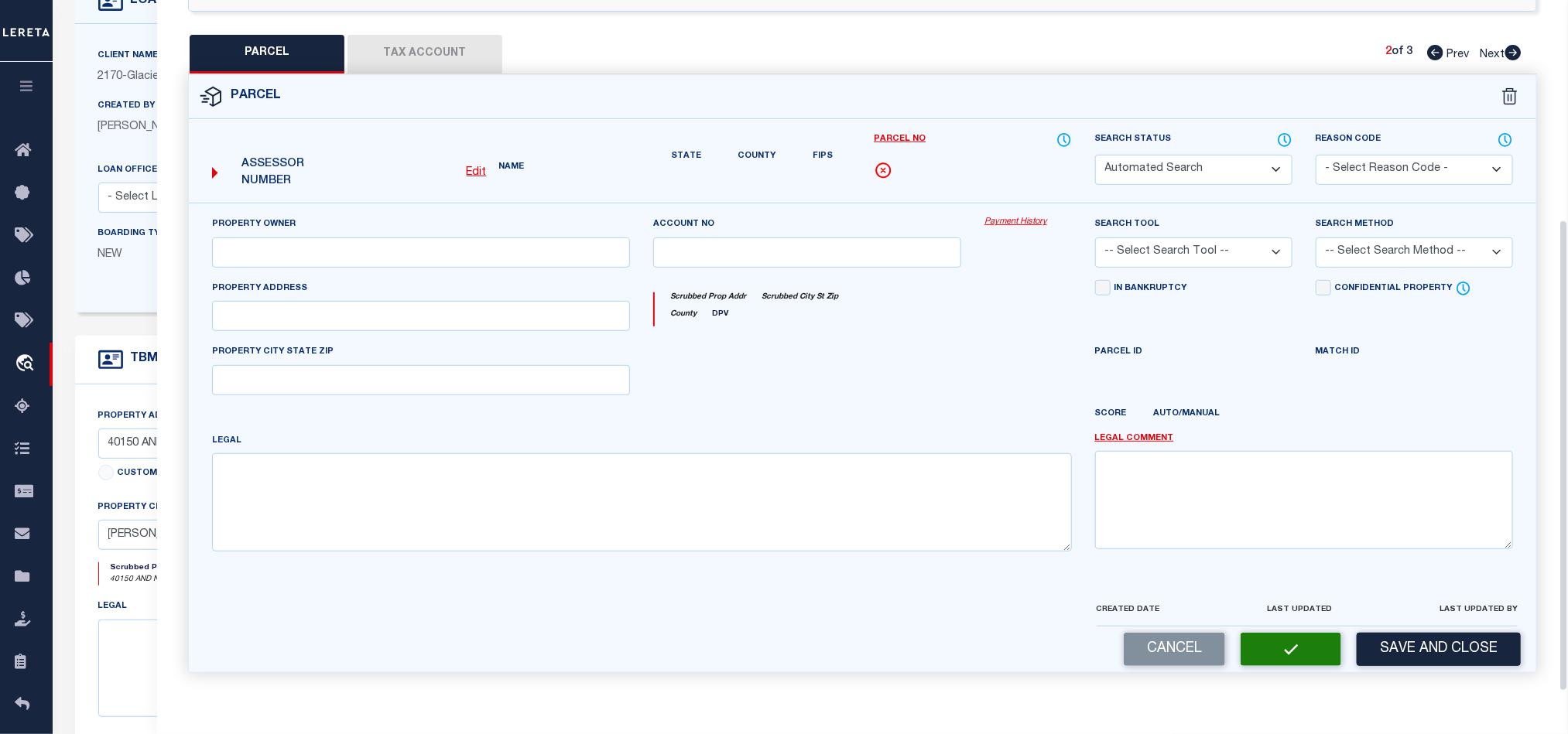
type input "[PERSON_NAME], MT 59860"
type textarea "S36, T22 N, R20 W, C.O.S. 7642, ACRES 1.3, UTILITY LOT 101"
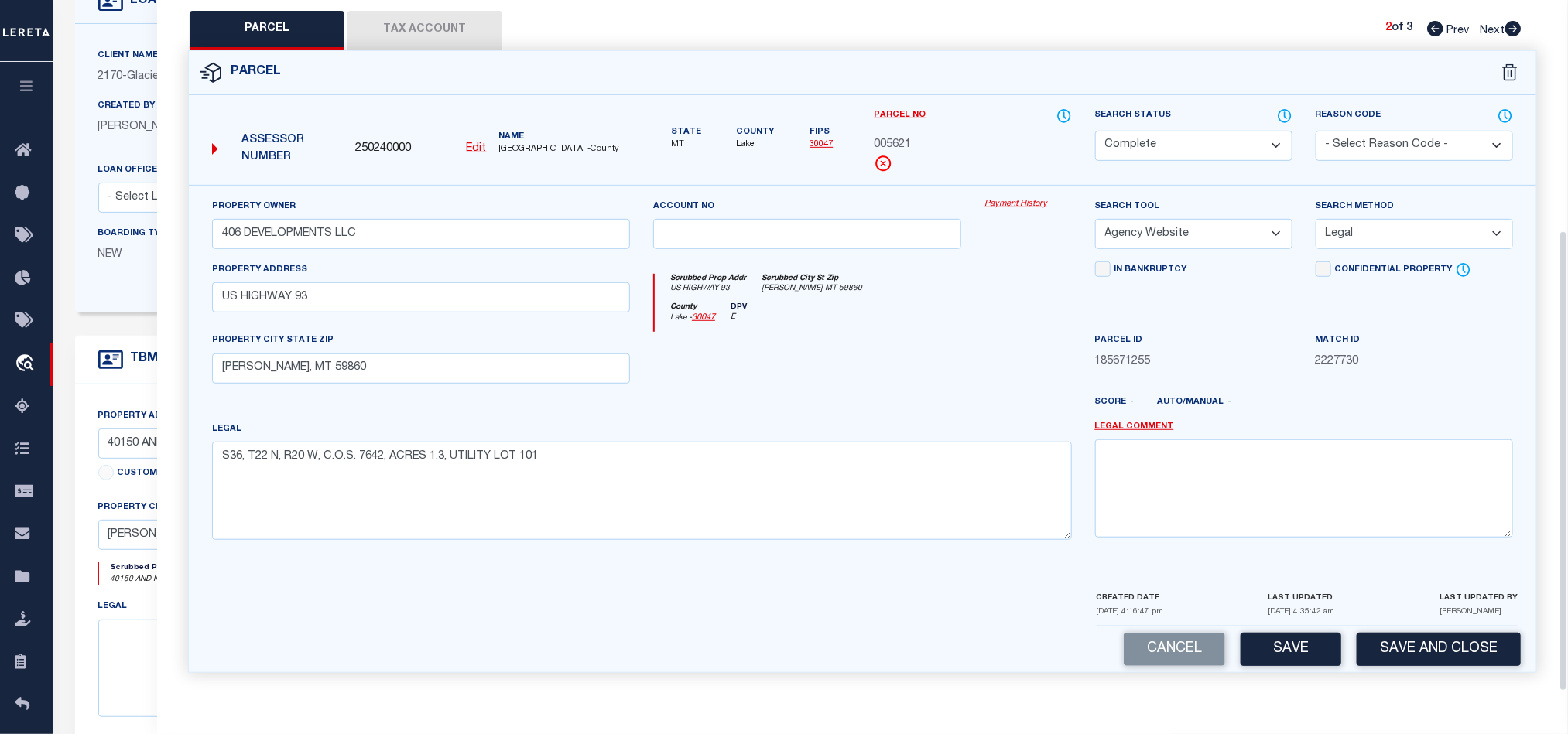
click at [1516, 23] on icon at bounding box center [1513, 28] width 16 height 16
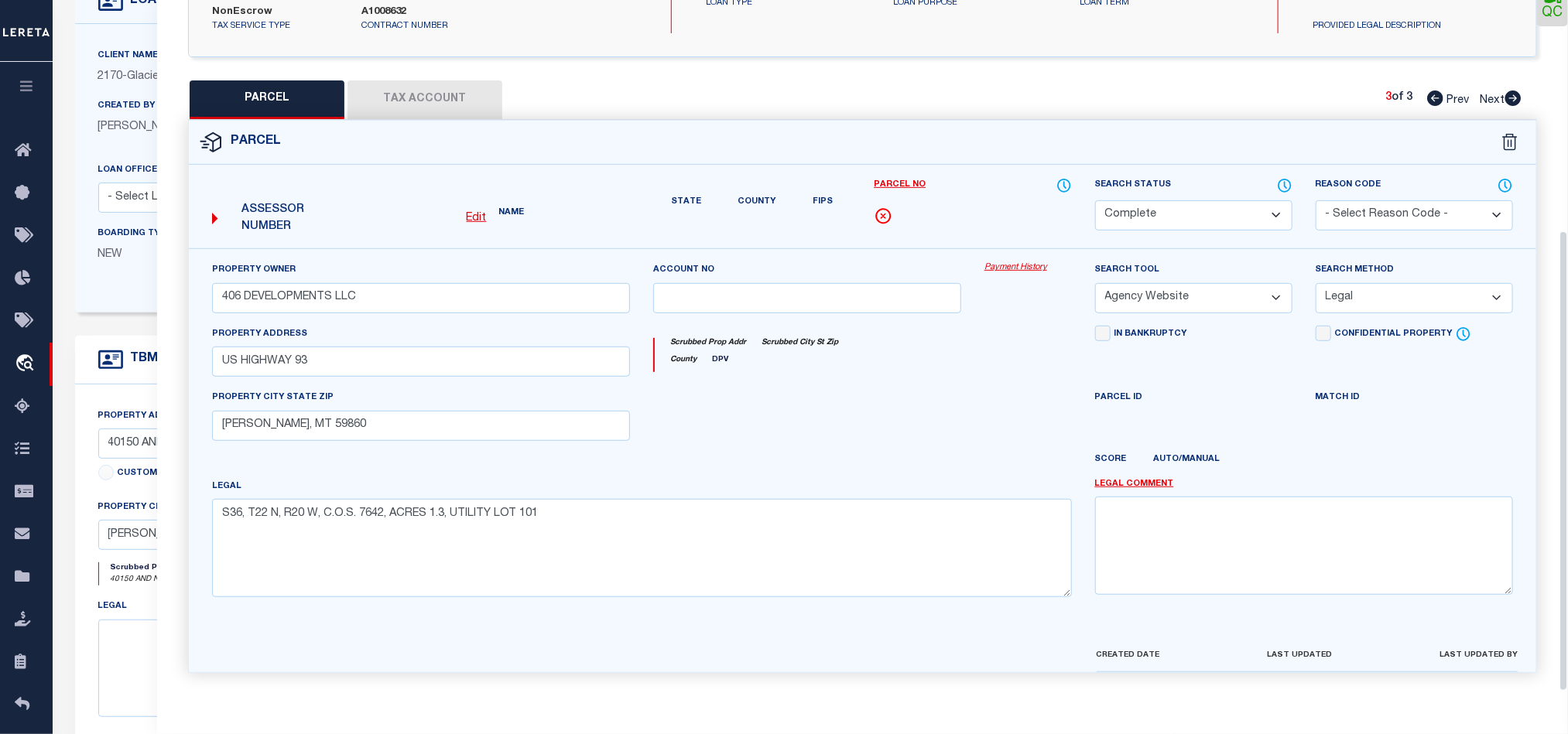
select select "AS"
select select
checkbox input "false"
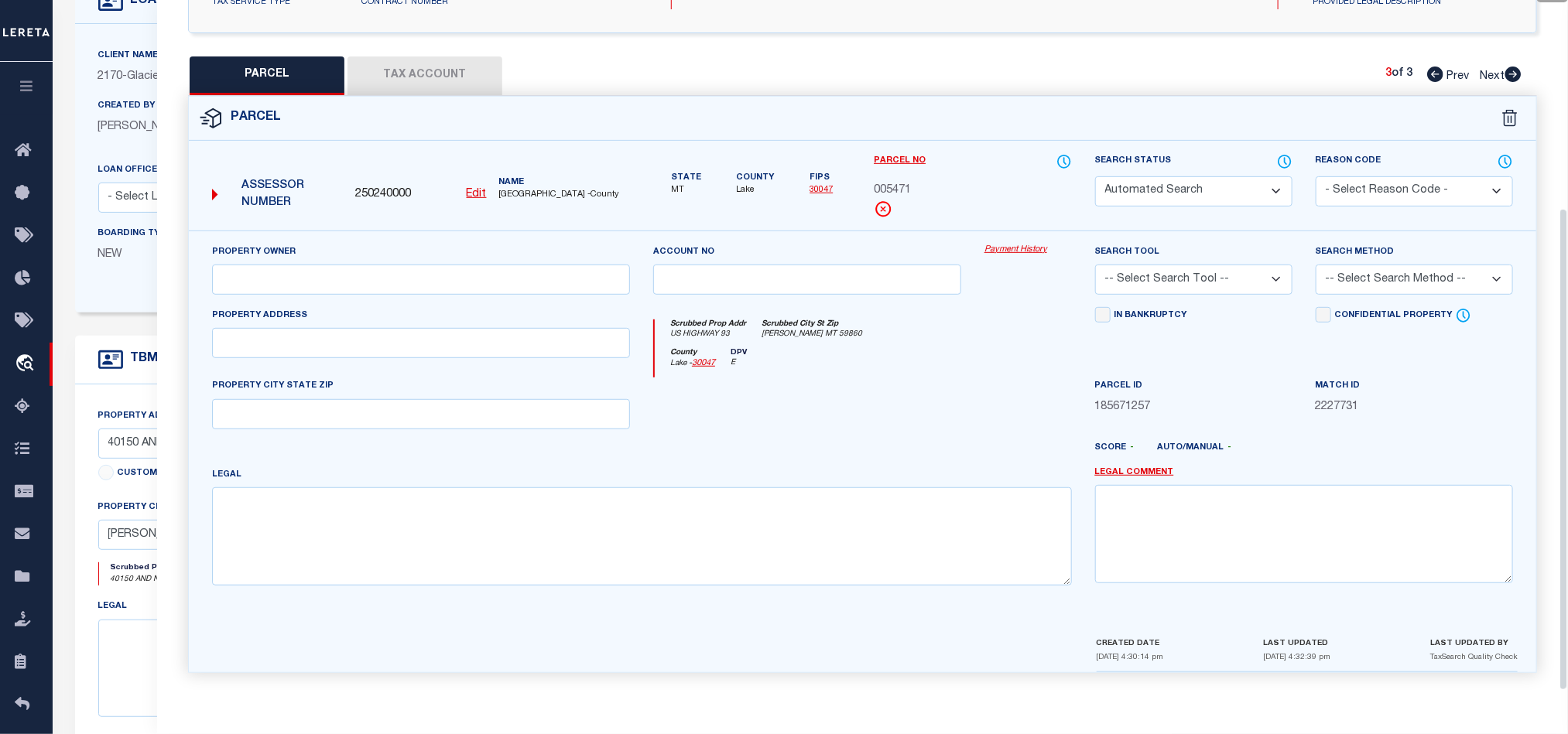
select select "QC"
type input "406 DEVELOPMENTS LLC"
select select "AGW"
select select "LEG"
type input "US HIGHWAY 93"
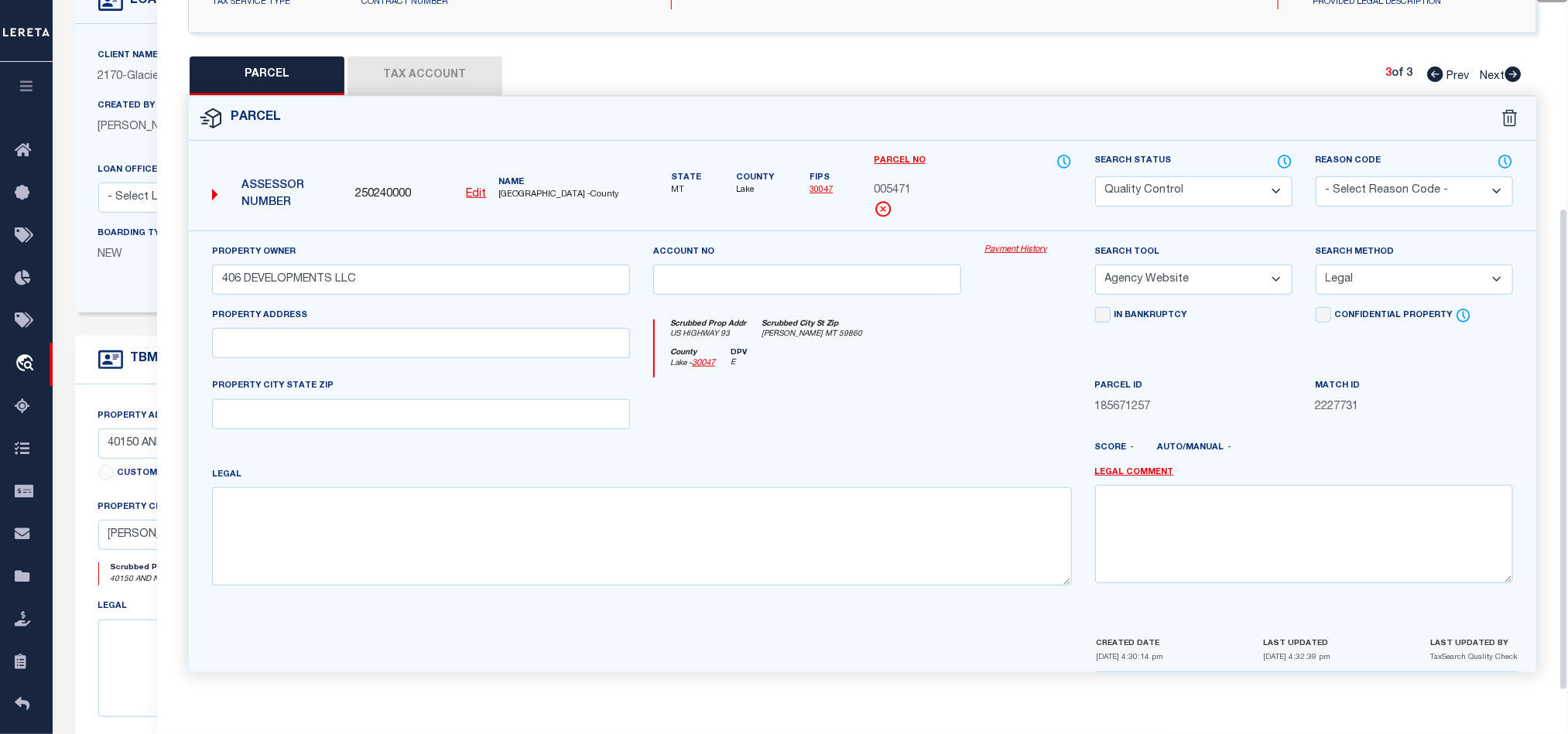
type input "[PERSON_NAME], MT 59860"
type textarea "S36, T22 N, R20 W, C.O.S. 7626, ACRES 0.96, LT 1"
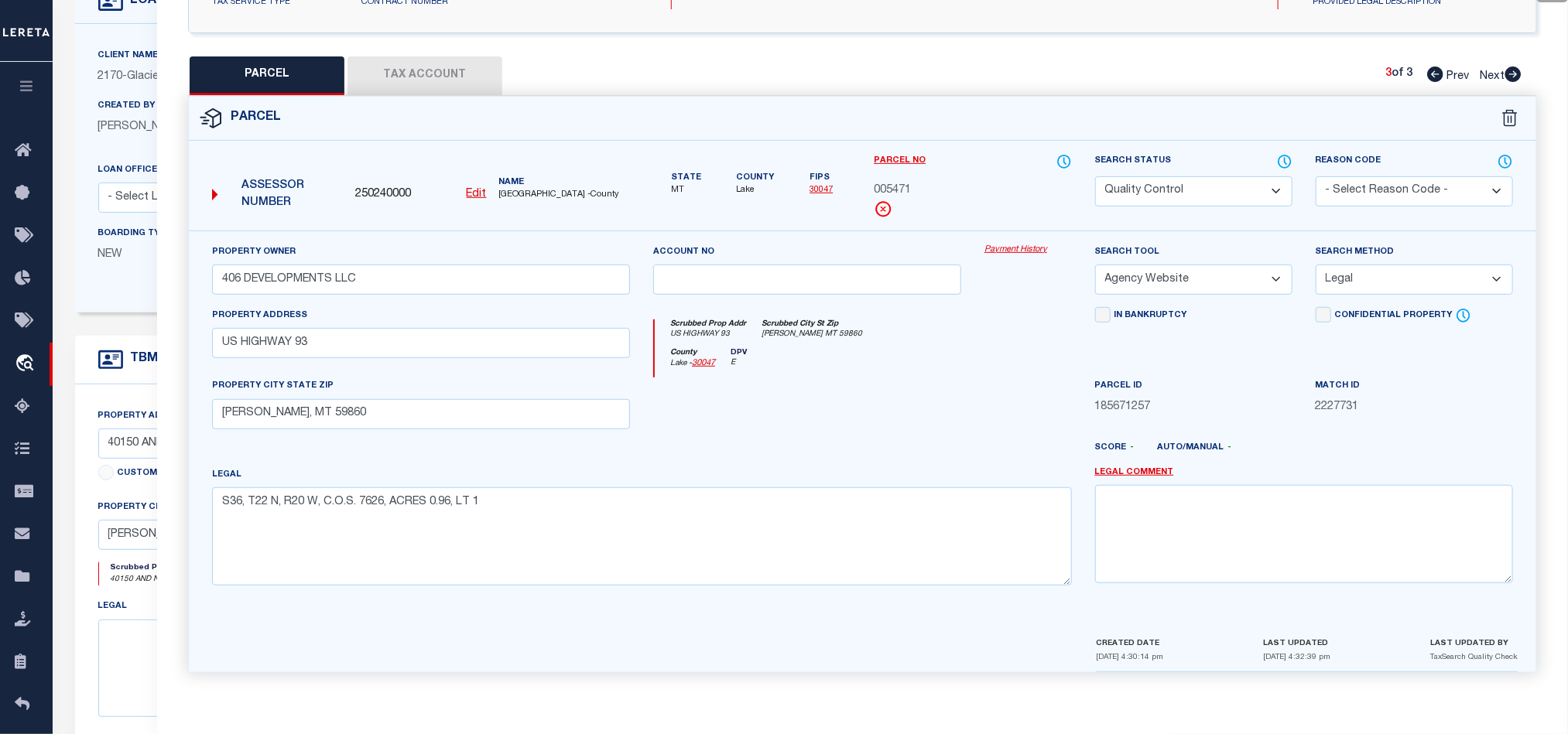
click at [1183, 177] on select "Automated Search Bad Parcel Complete Duplicate Parcel High Dollar Reporting In …" at bounding box center [1194, 192] width 197 height 30
select select "CP"
click at [757, 446] on div at bounding box center [918, 454] width 331 height 25
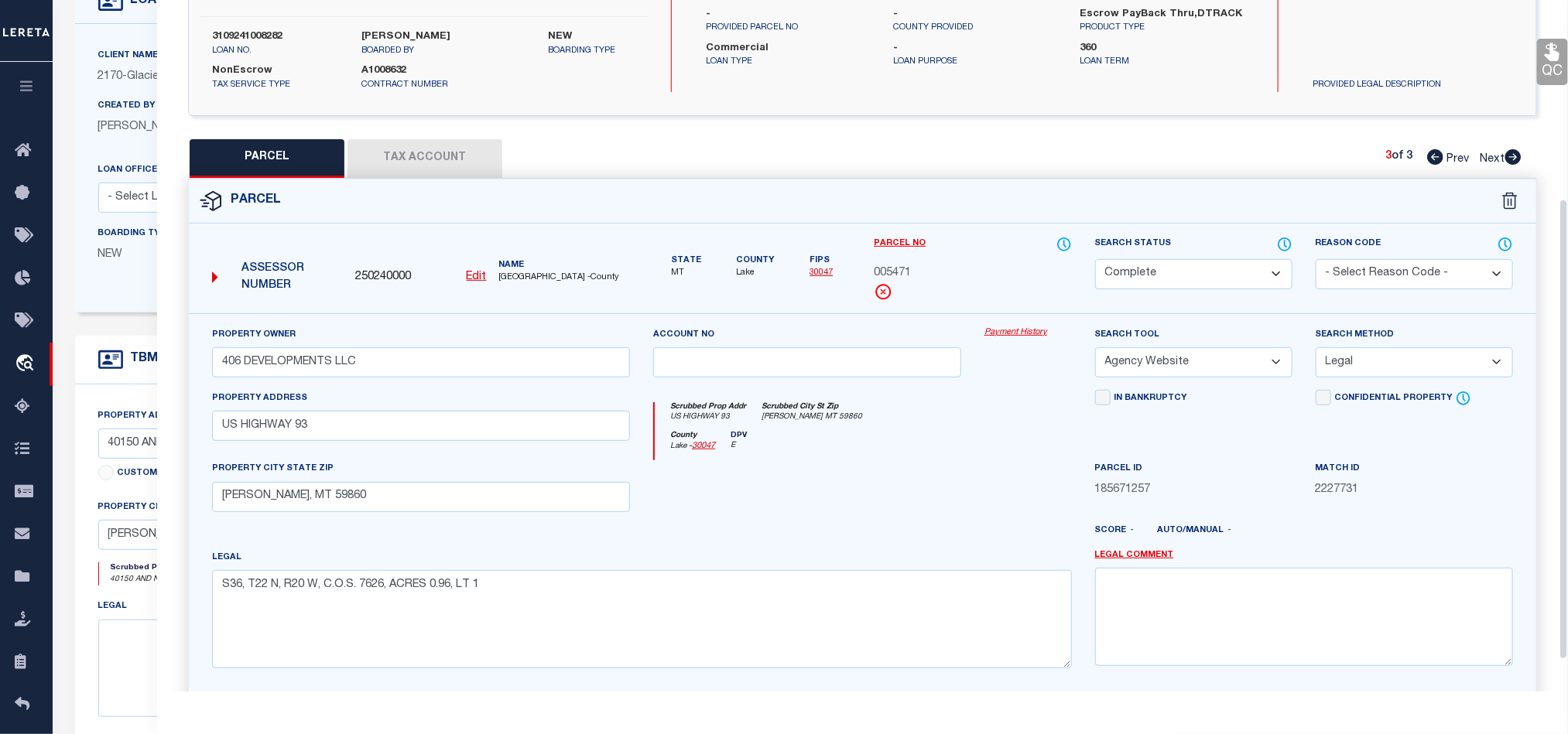
scroll to position [183, 0]
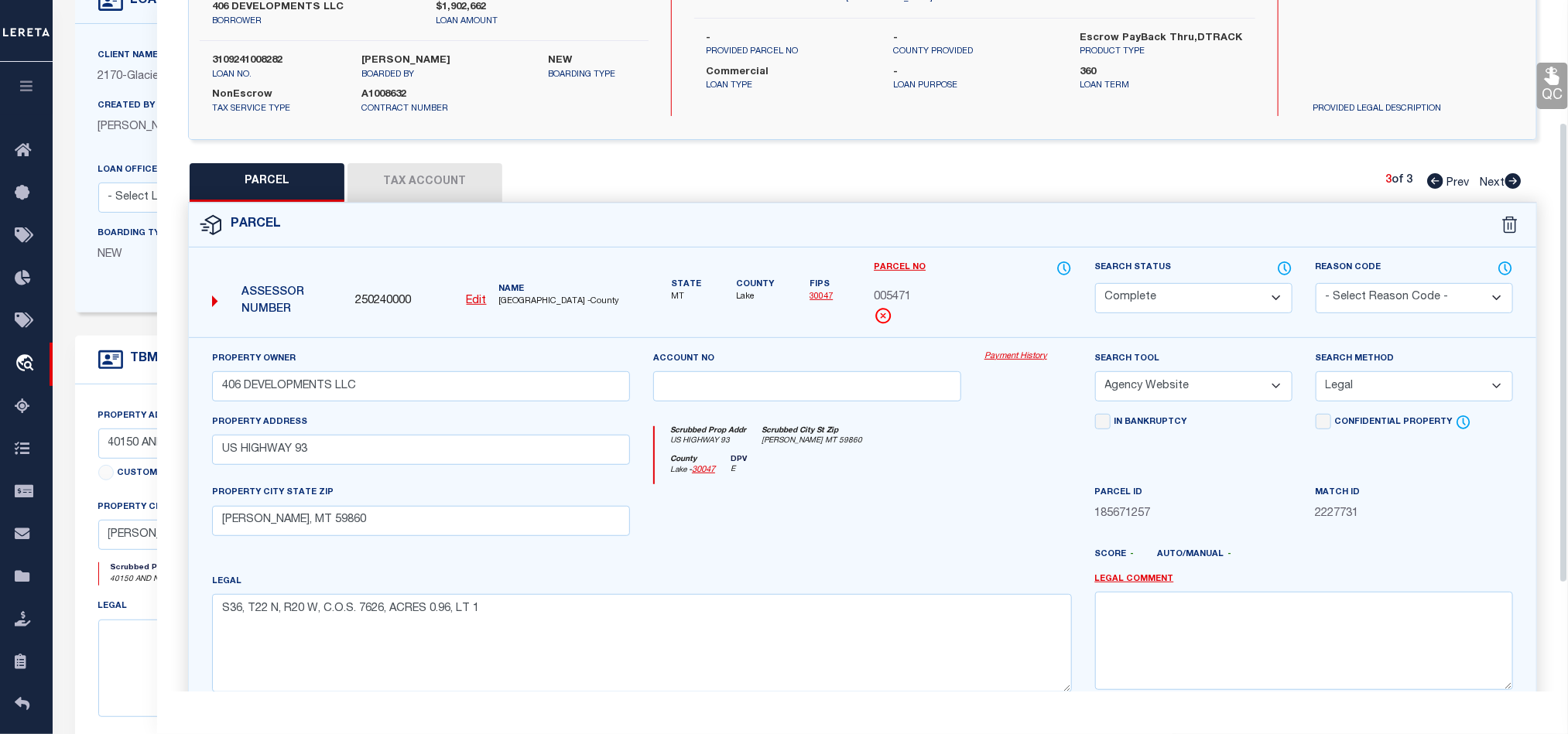
click at [1542, 90] on link "QC" at bounding box center [1552, 86] width 31 height 47
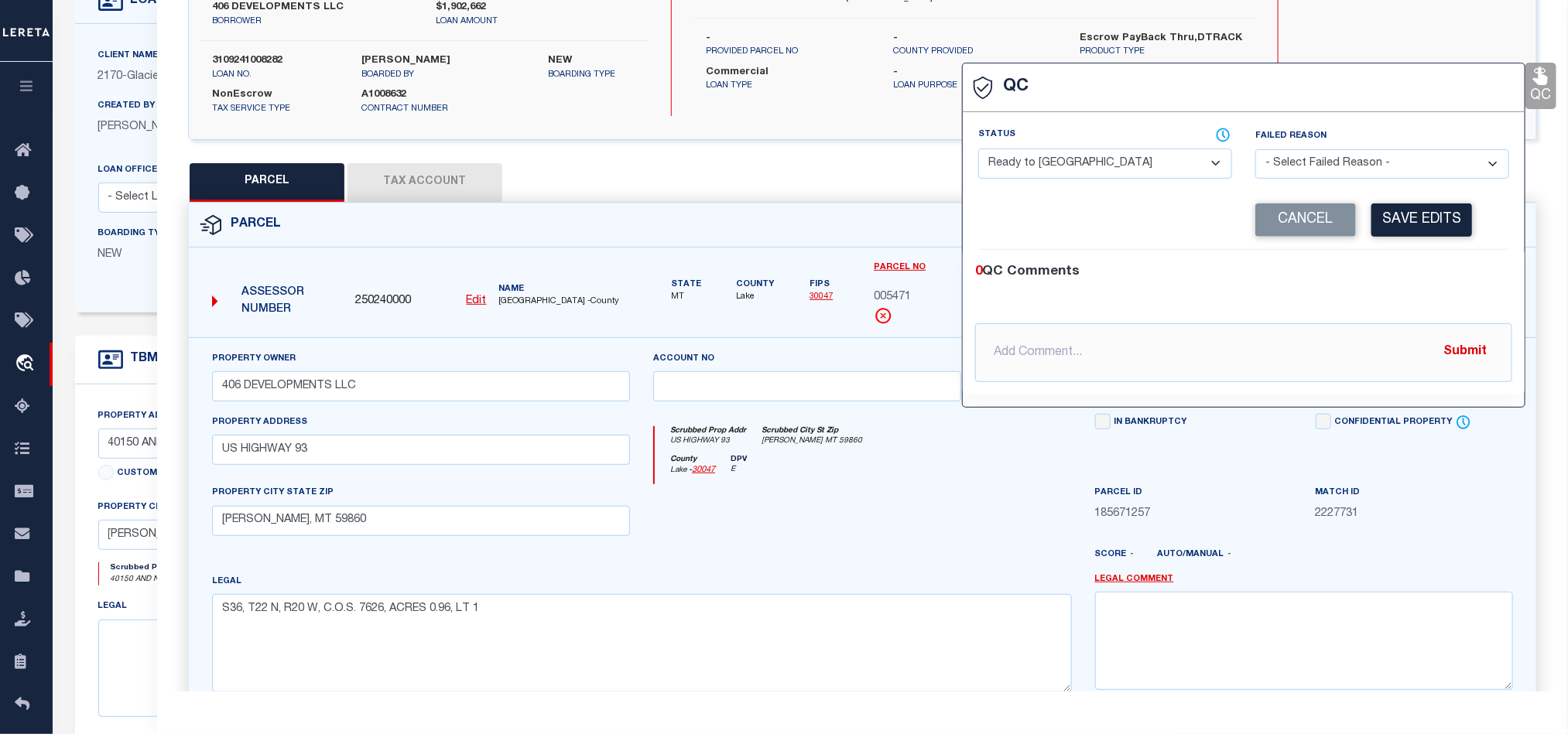
click at [1124, 174] on select "- Select Status - Ready to QC Correct Incorrect" at bounding box center [1105, 164] width 254 height 30
select select "COR"
drag, startPoint x: 1421, startPoint y: 253, endPoint x: 1421, endPoint y: 223, distance: 30.0
click at [1421, 253] on div "0 QC Comments @[PERSON_NAME] @[PERSON_NAME] @[PERSON_NAME] @[PERSON_NAME] @[PER…" at bounding box center [1244, 323] width 562 height 145
click at [1421, 219] on button "Save Edits" at bounding box center [1422, 220] width 101 height 33
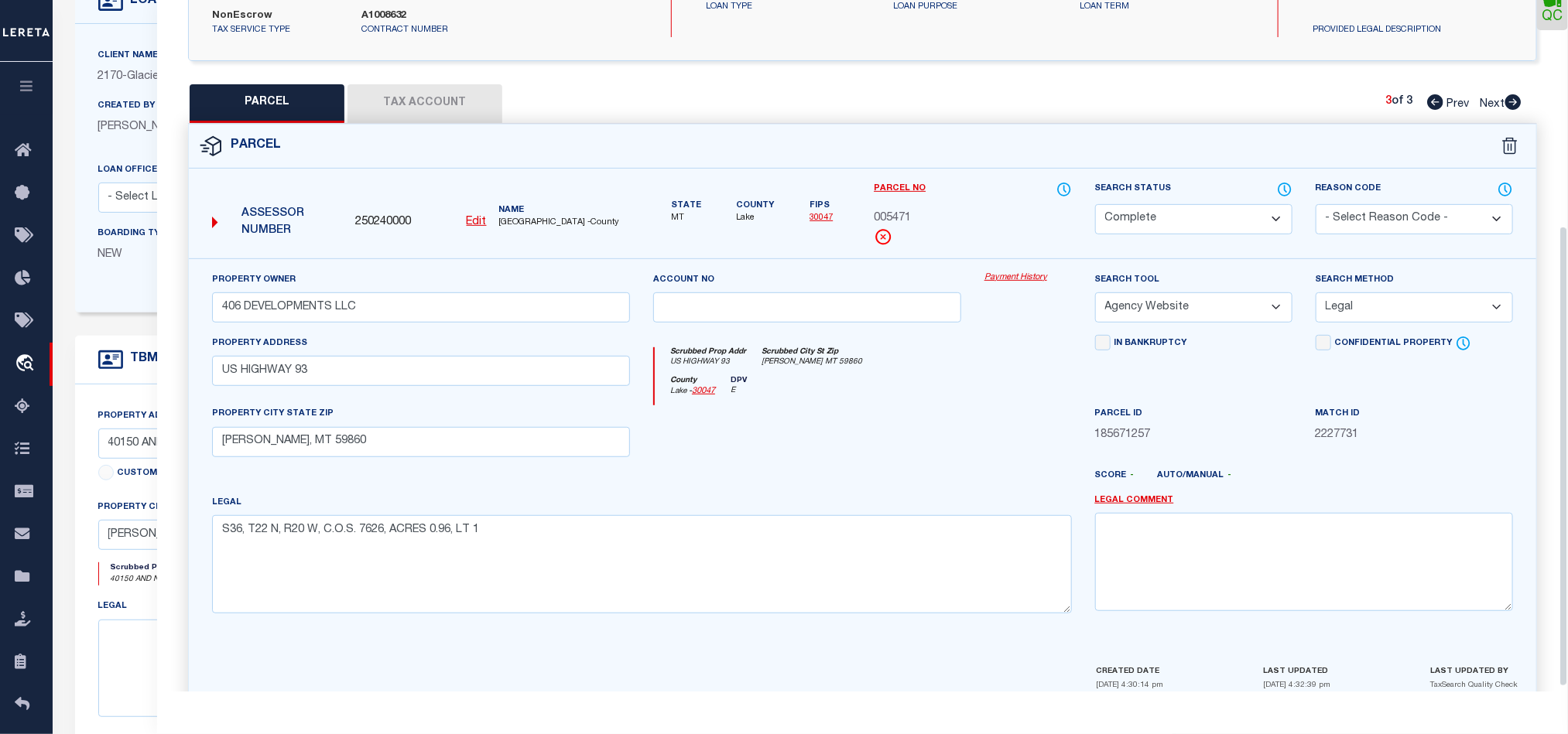
scroll to position [346, 0]
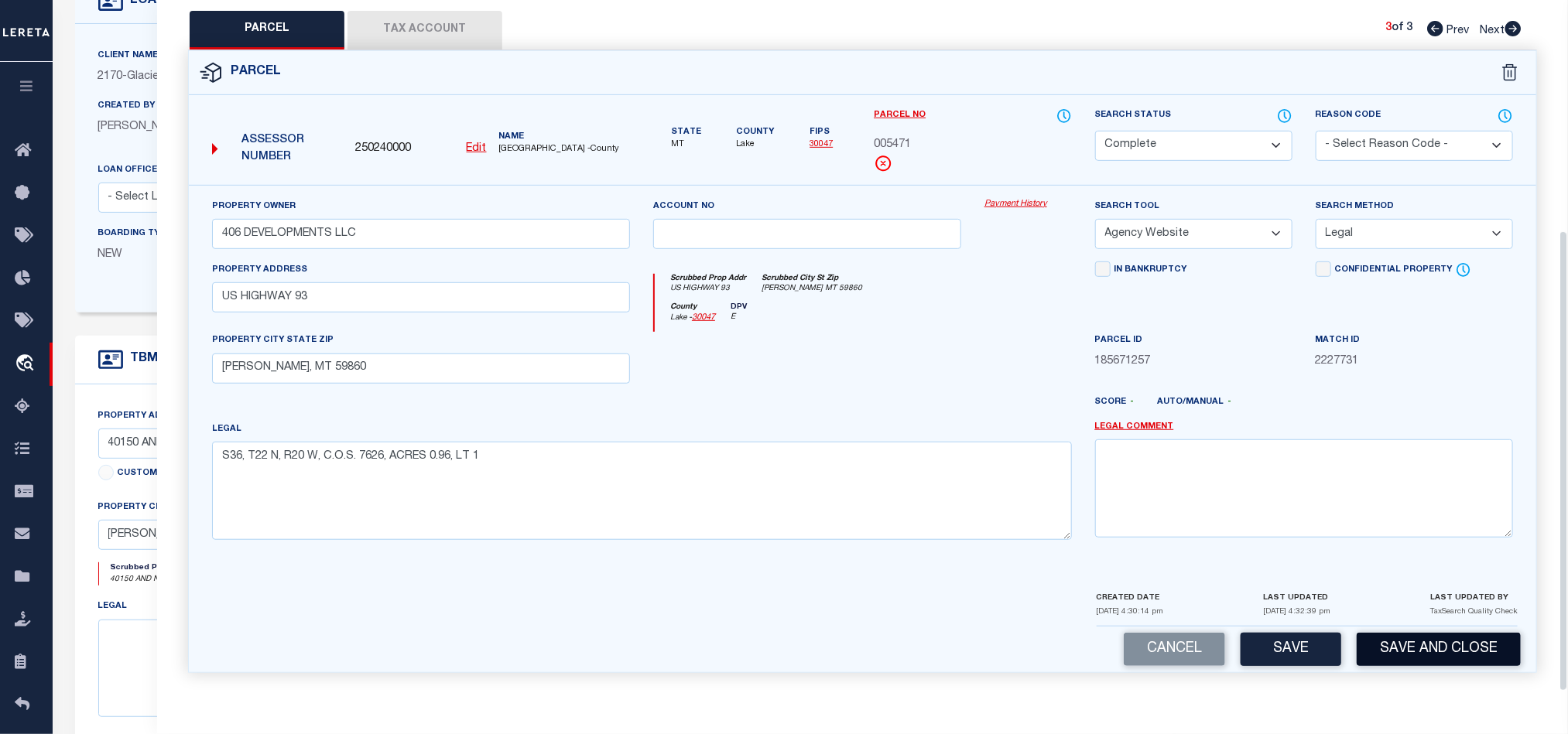
click at [1421, 650] on button "Save and Close" at bounding box center [1439, 649] width 164 height 33
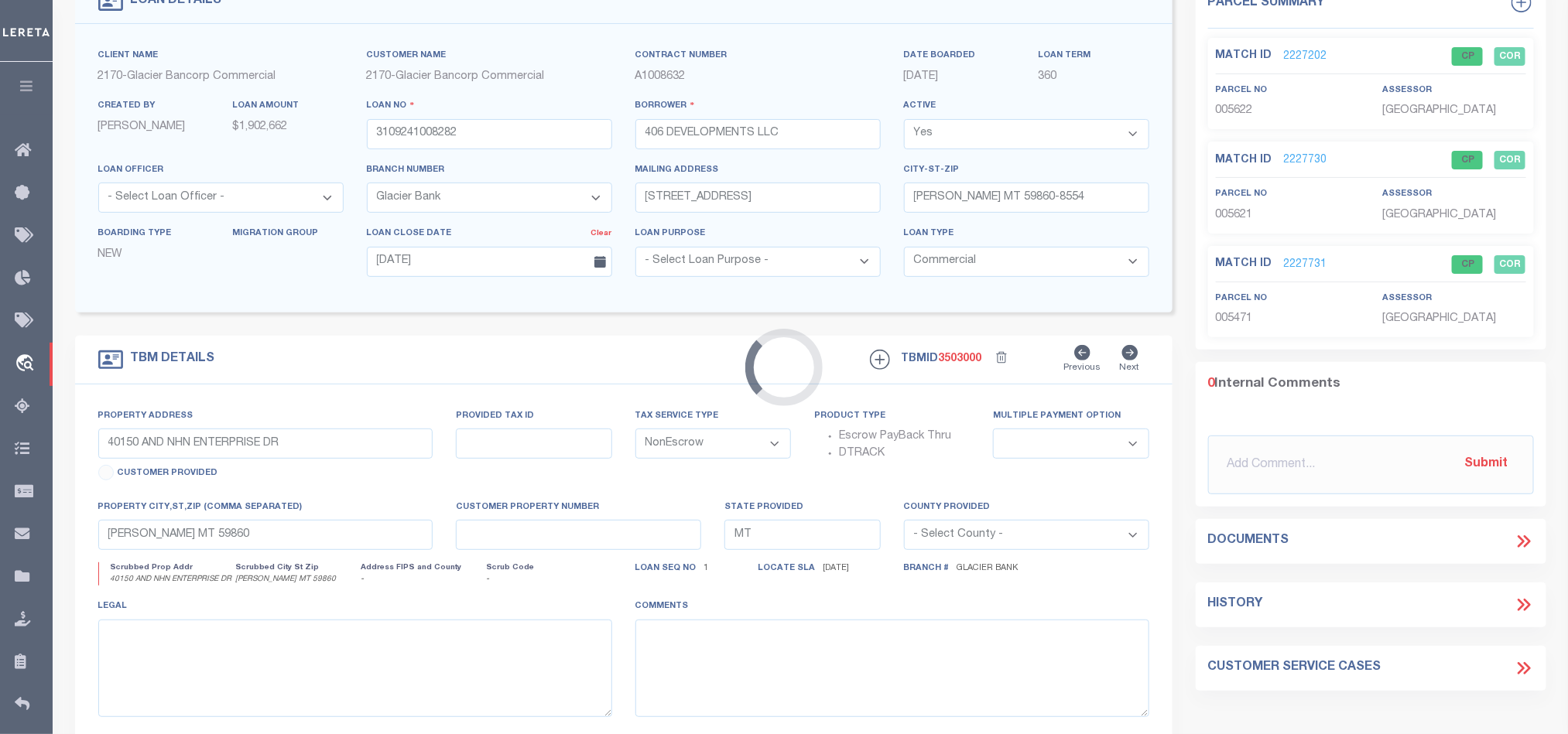
select select "4569"
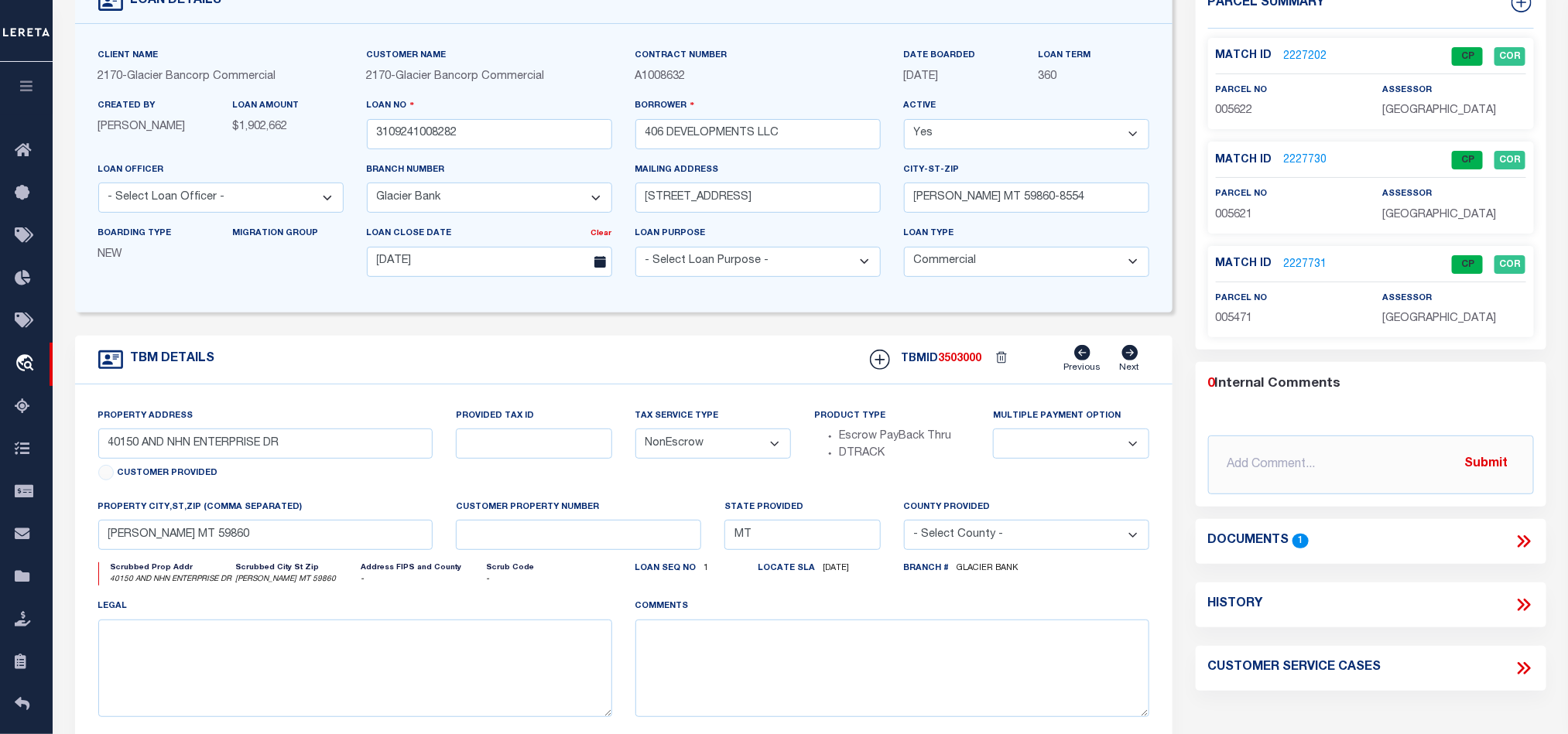
select select
click at [503, 144] on input "3109241008282" at bounding box center [489, 134] width 246 height 30
click at [962, 356] on div "TBMID 3503000 Previous Next" at bounding box center [1003, 360] width 291 height 30
click at [963, 363] on span "3503000" at bounding box center [960, 359] width 44 height 11
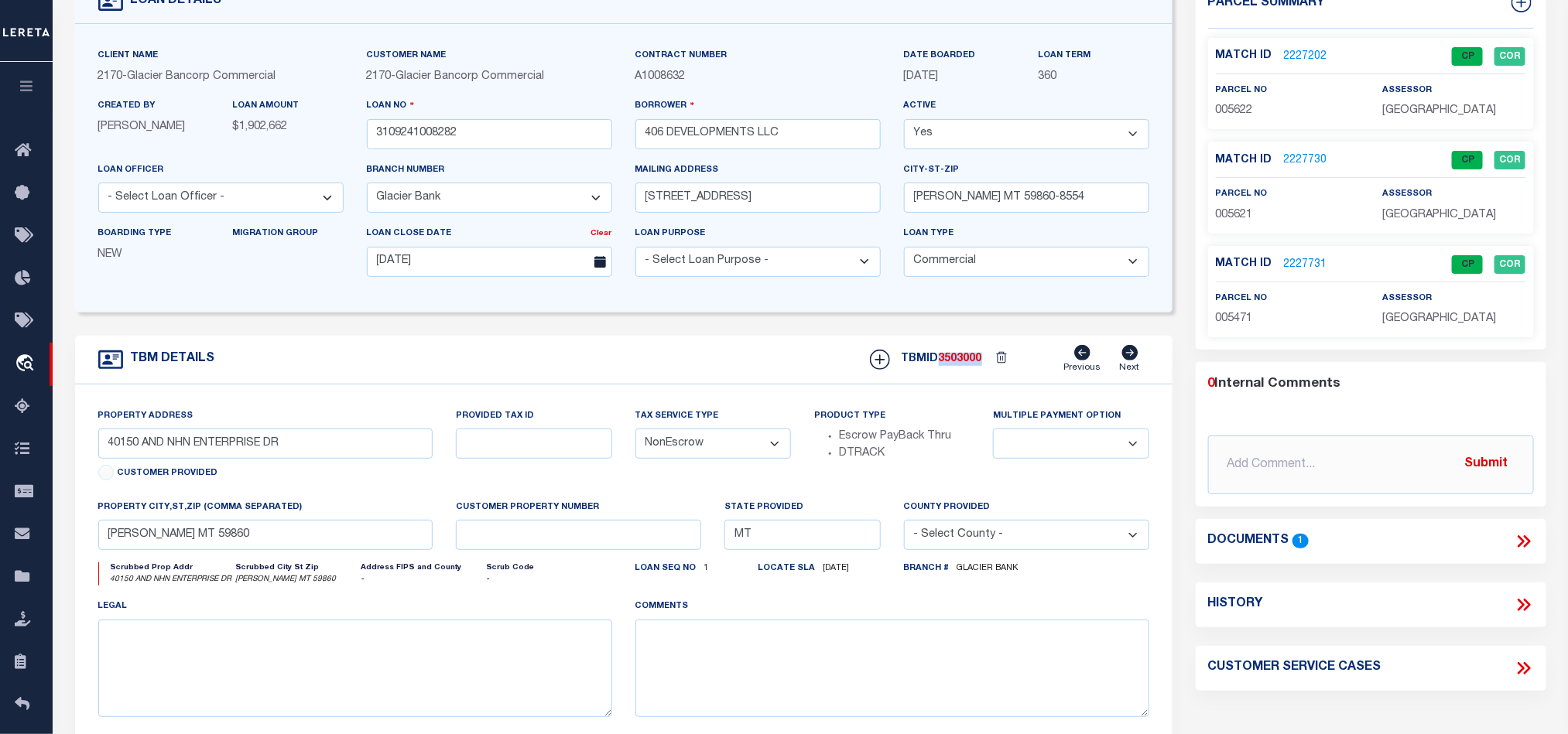
click at [963, 363] on span "3503000" at bounding box center [960, 359] width 44 height 11
copy span "3503000"
click at [1409, 105] on span "[GEOGRAPHIC_DATA]" at bounding box center [1439, 111] width 114 height 11
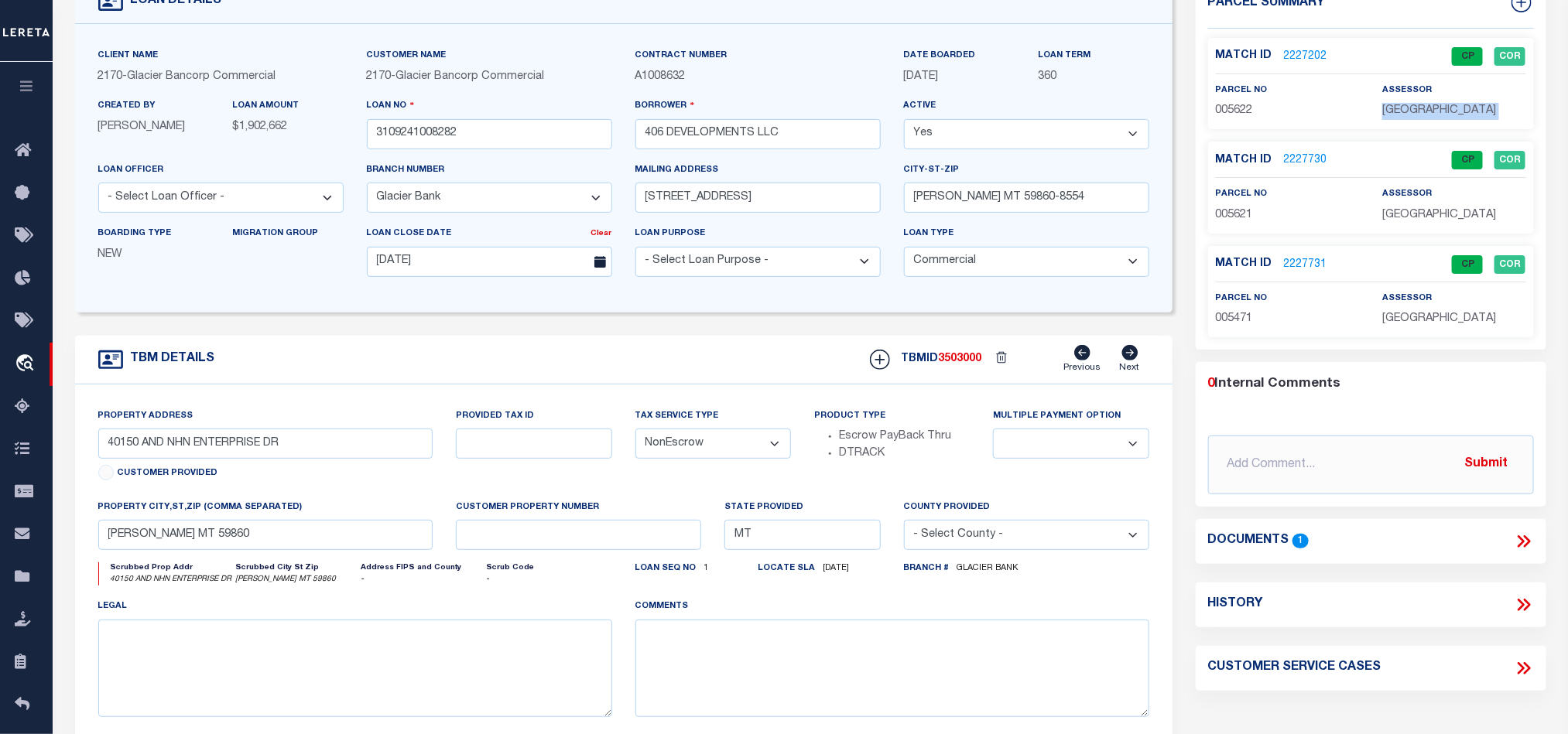
click at [1409, 105] on span "[GEOGRAPHIC_DATA]" at bounding box center [1439, 111] width 114 height 11
copy div "[GEOGRAPHIC_DATA]"
click at [1234, 105] on span "005622" at bounding box center [1235, 111] width 37 height 11
copy span "005622"
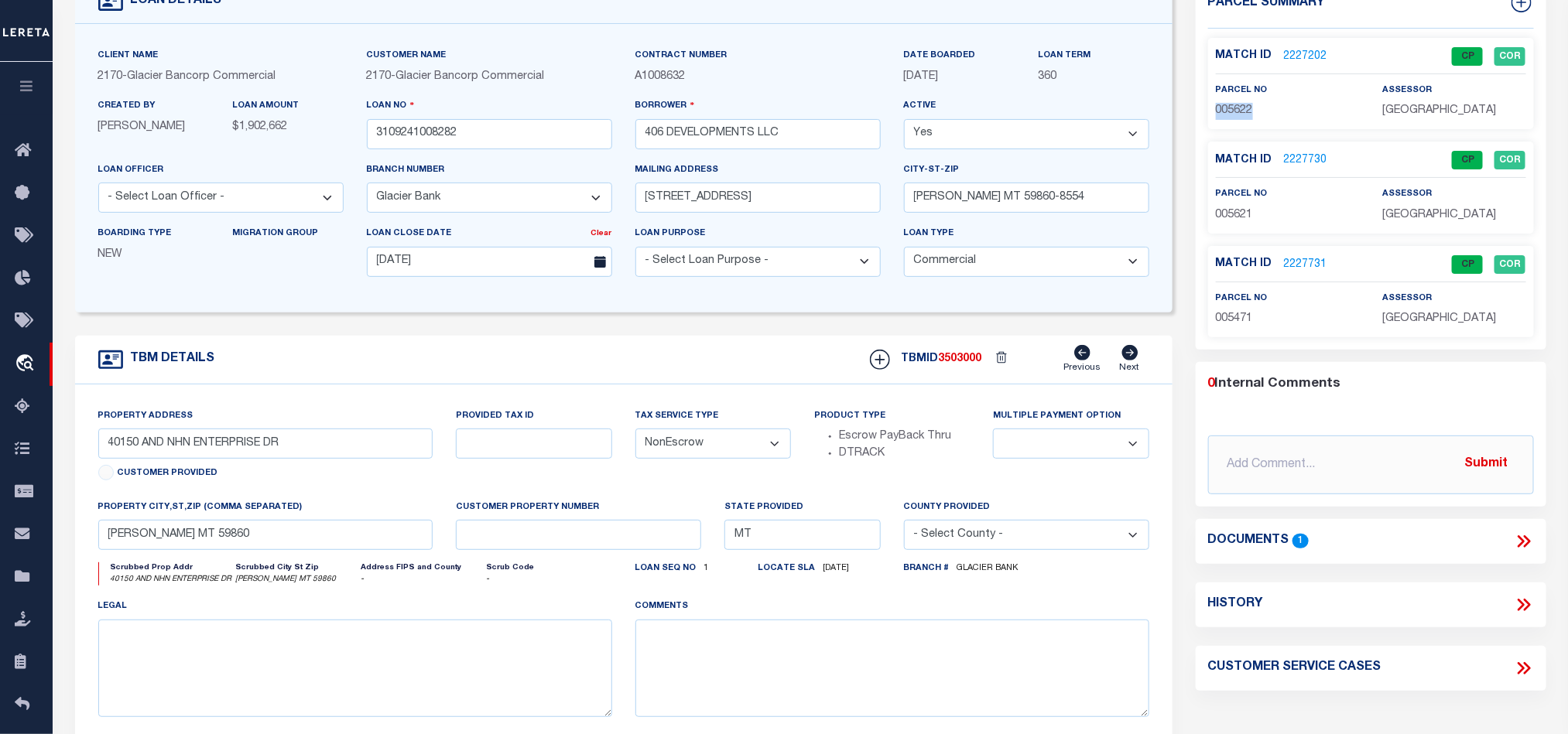
click at [1321, 56] on link "2227202" at bounding box center [1306, 56] width 44 height 16
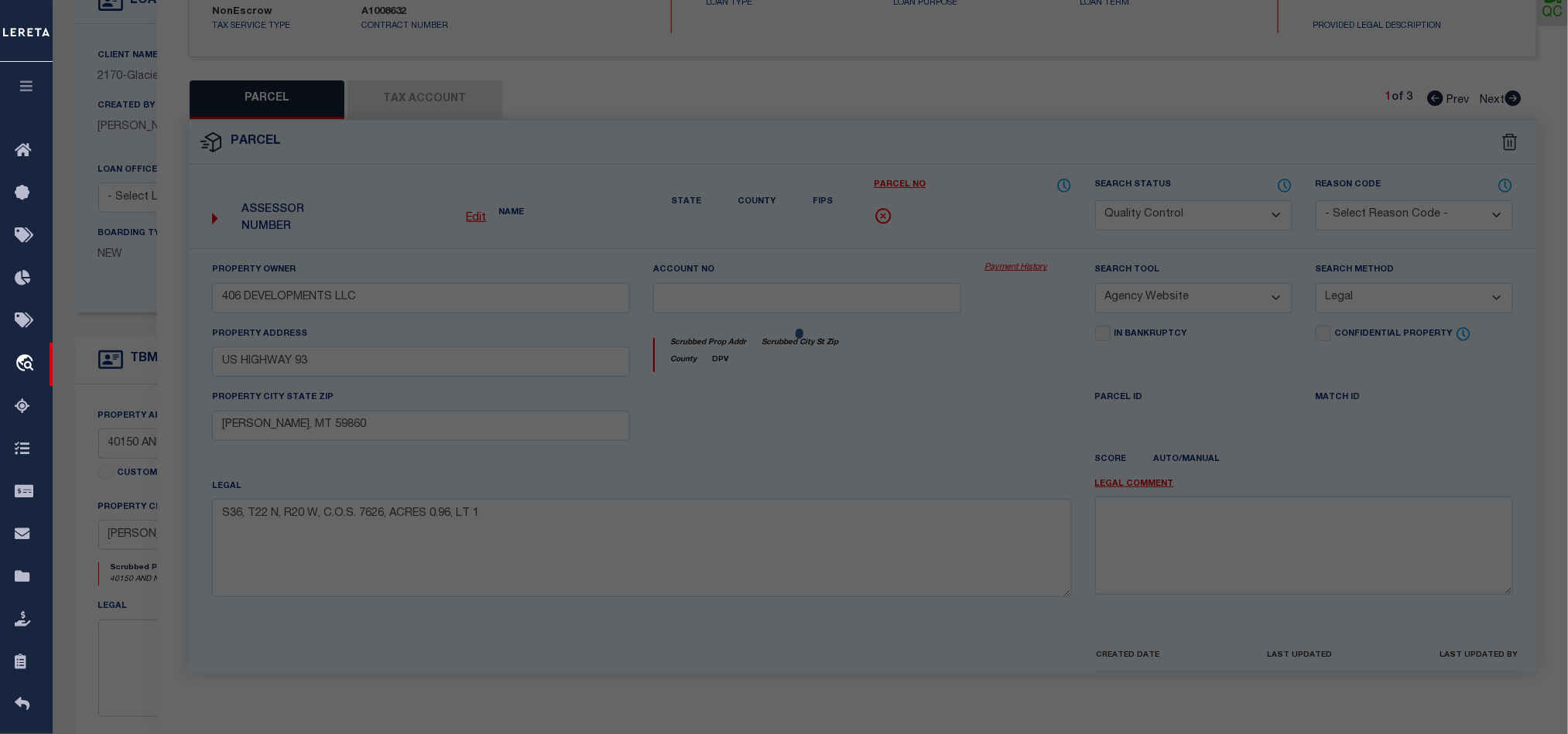
select select "AS"
select select
checkbox input "false"
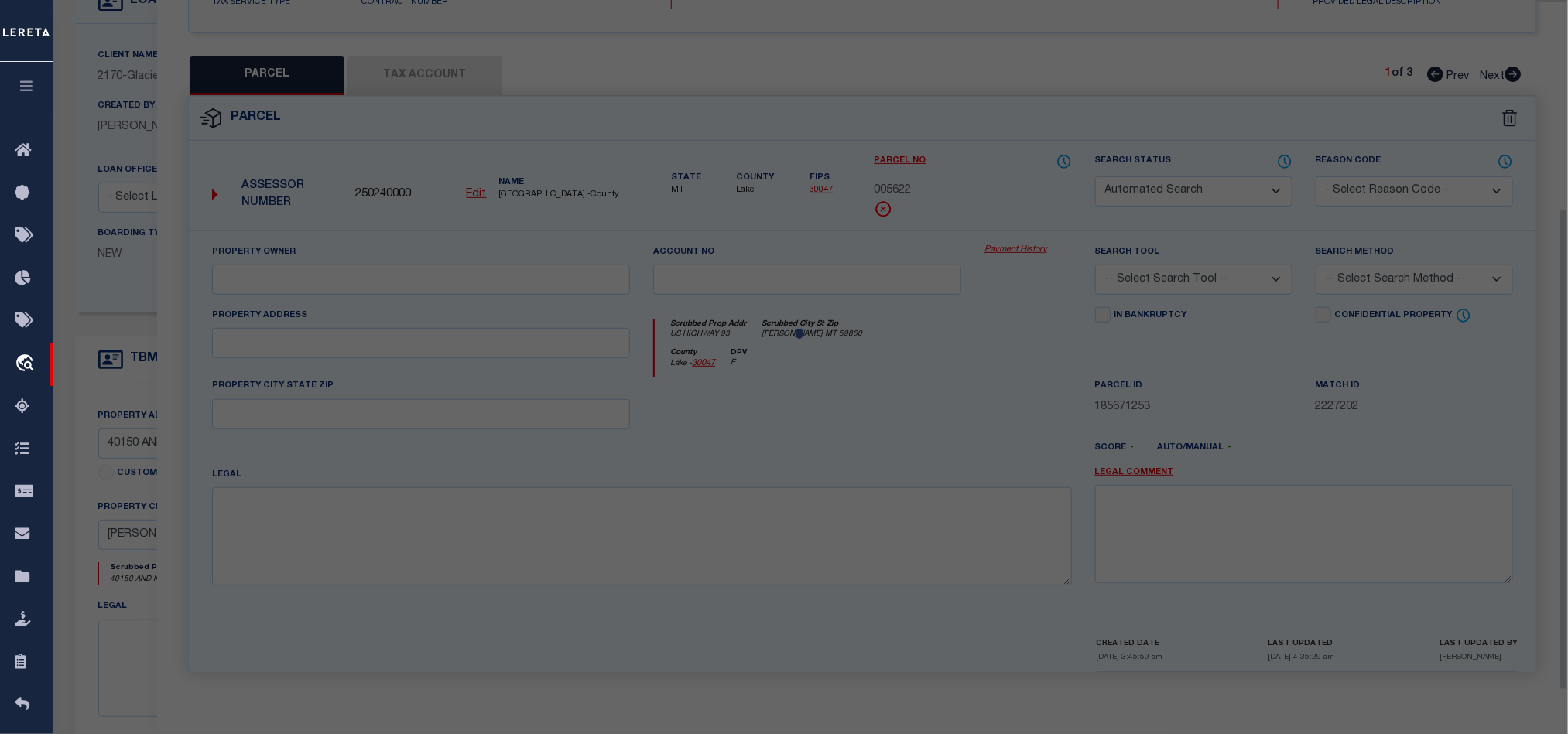
select select "CP"
type input "406 DEVELOPMENTS LLC"
select select "AGW"
select select "LEG"
type input "US HIGHWAY 93"
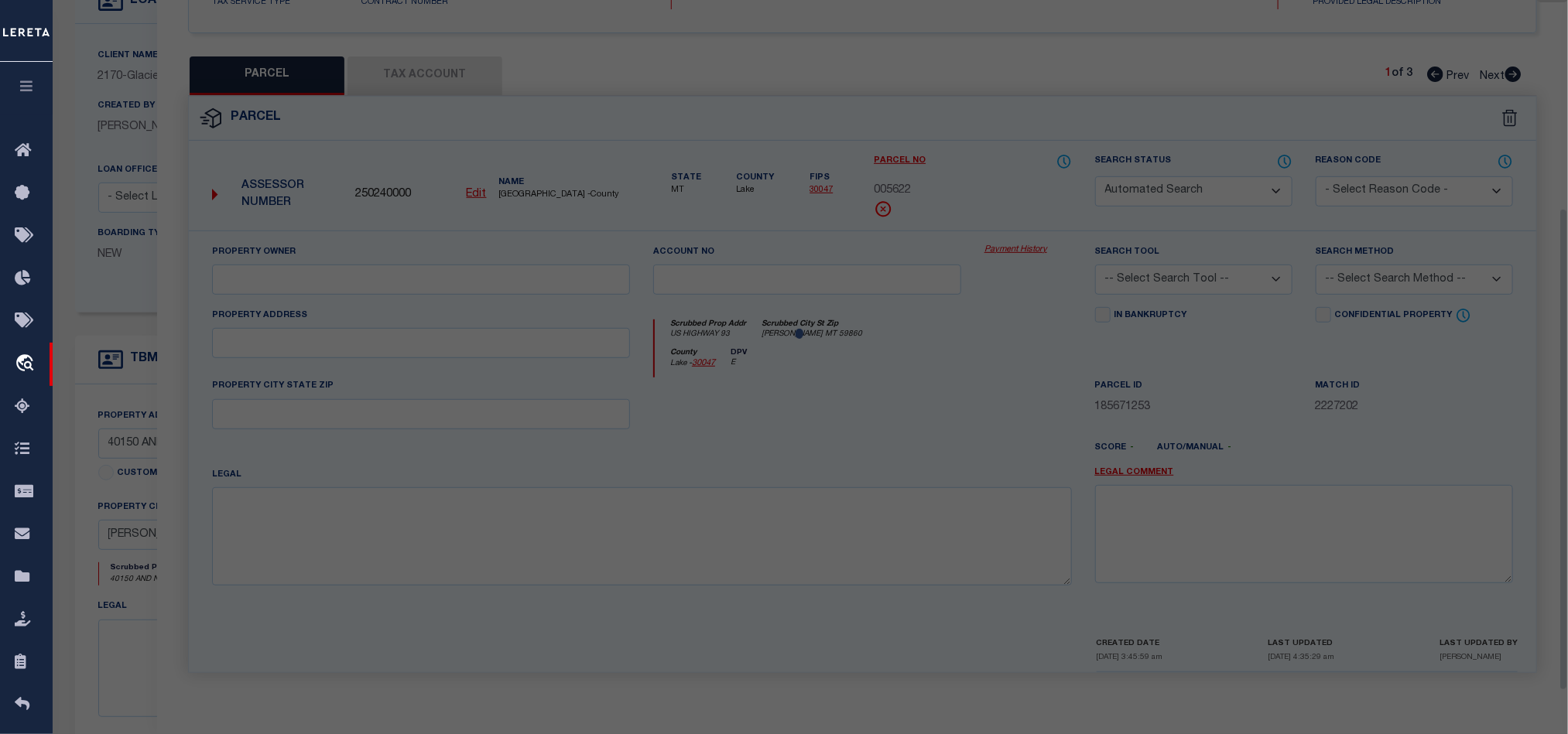
type input "[PERSON_NAME], MT 59860"
type textarea "S36, T22 N, R20 W, C.O.S. 7642, ACRES 3.28, UTILITY LOT 102"
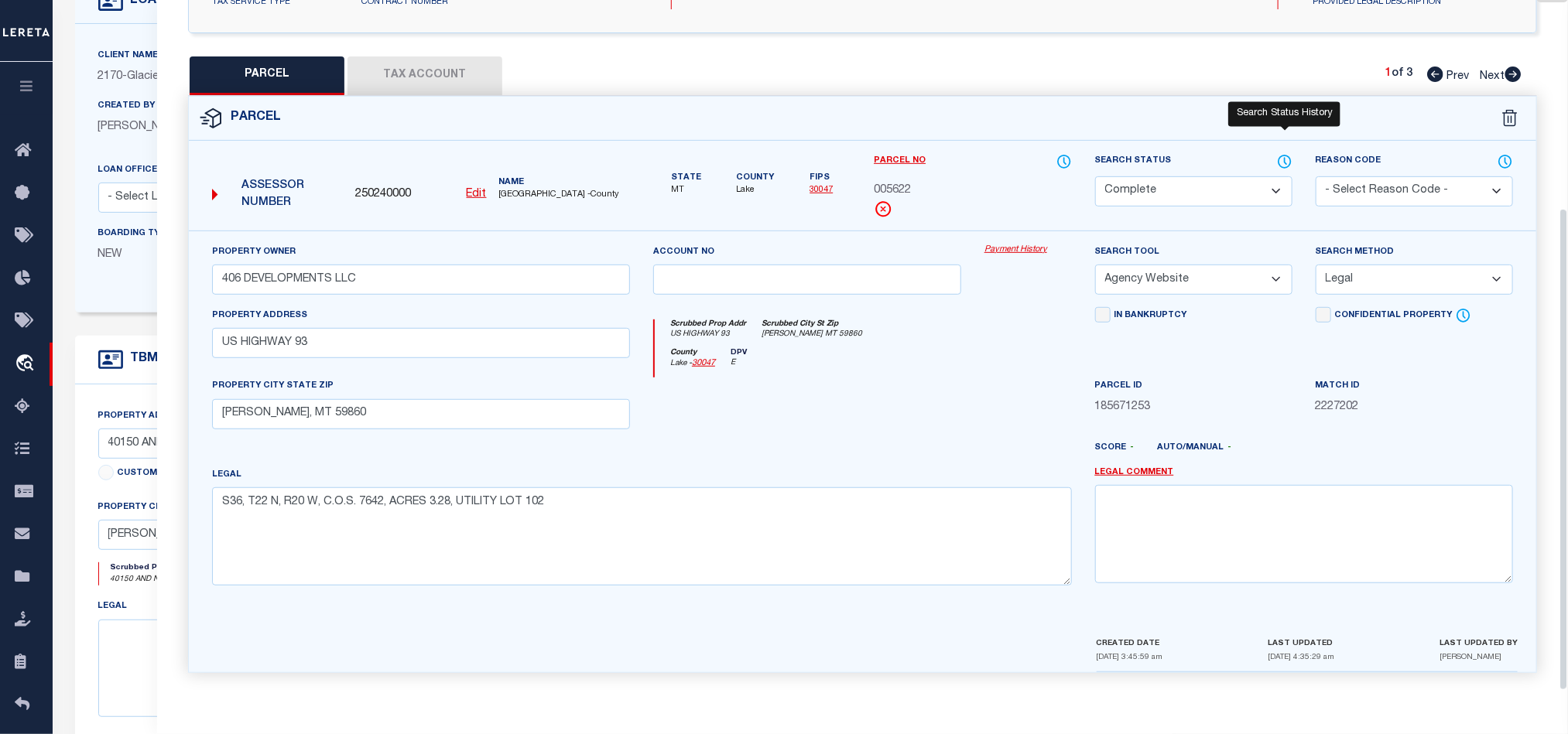
click at [1277, 158] on icon at bounding box center [1284, 162] width 16 height 17
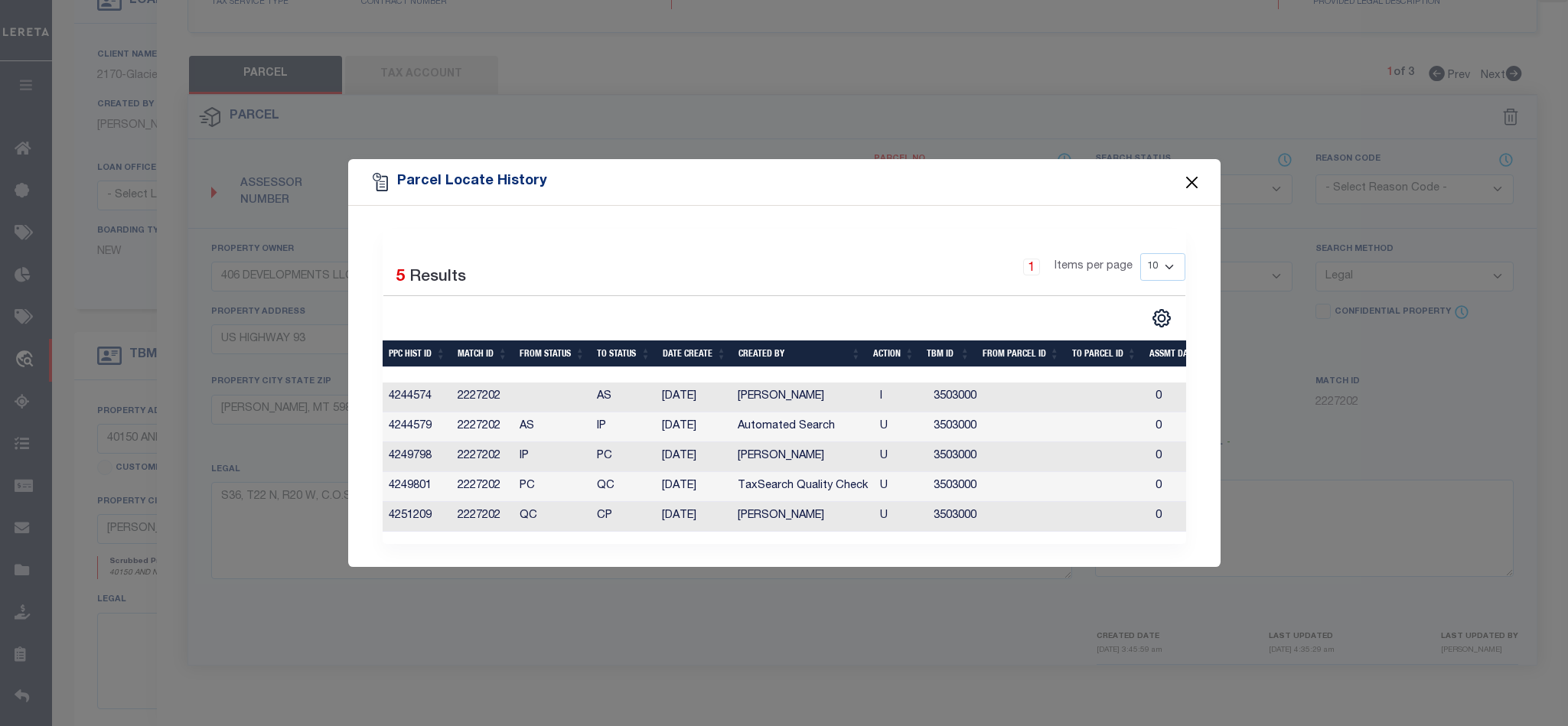
click at [1193, 175] on button "Close" at bounding box center [1192, 182] width 20 height 20
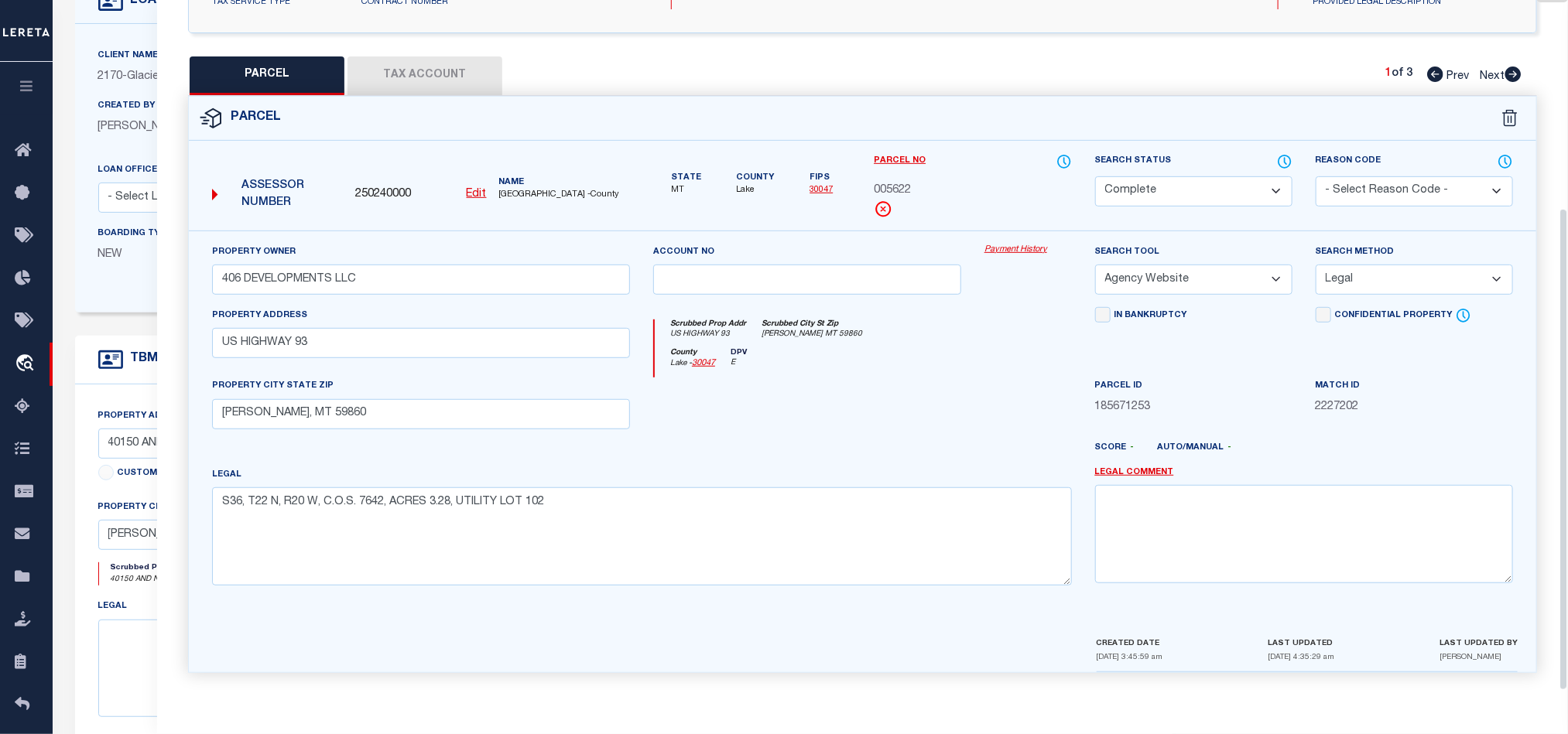
click at [959, 388] on div at bounding box center [807, 409] width 331 height 63
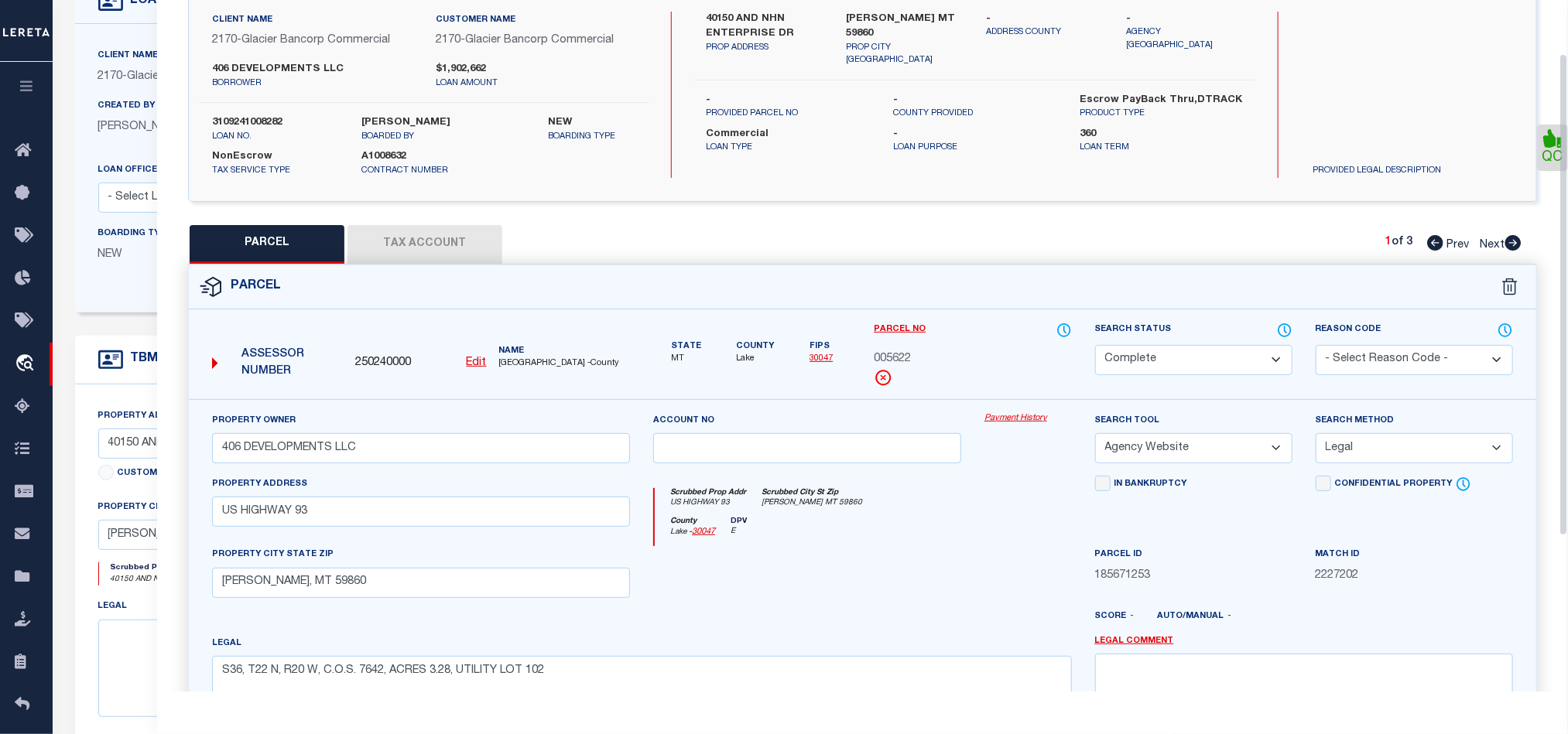
scroll to position [0, 0]
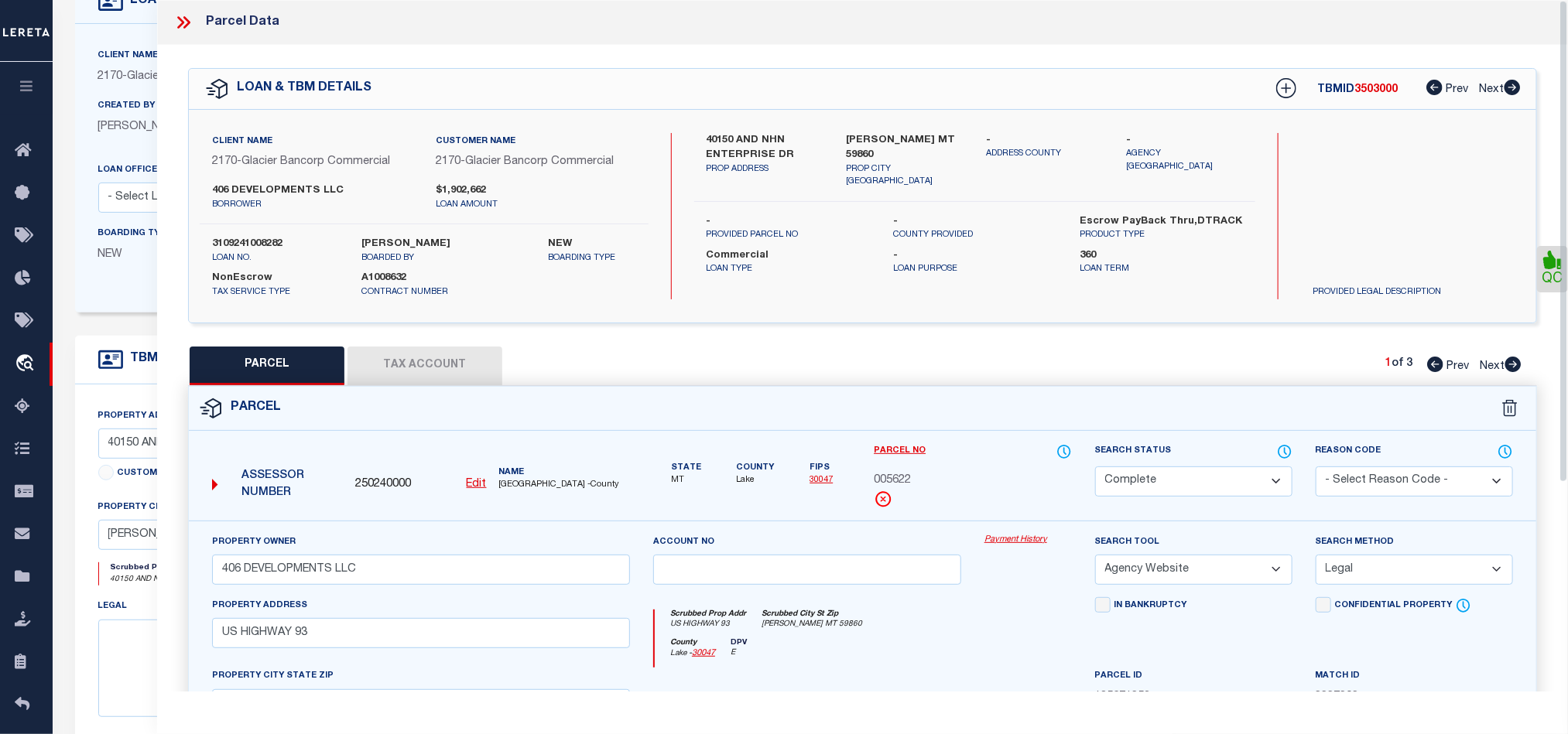
click at [177, 25] on icon at bounding box center [183, 22] width 20 height 20
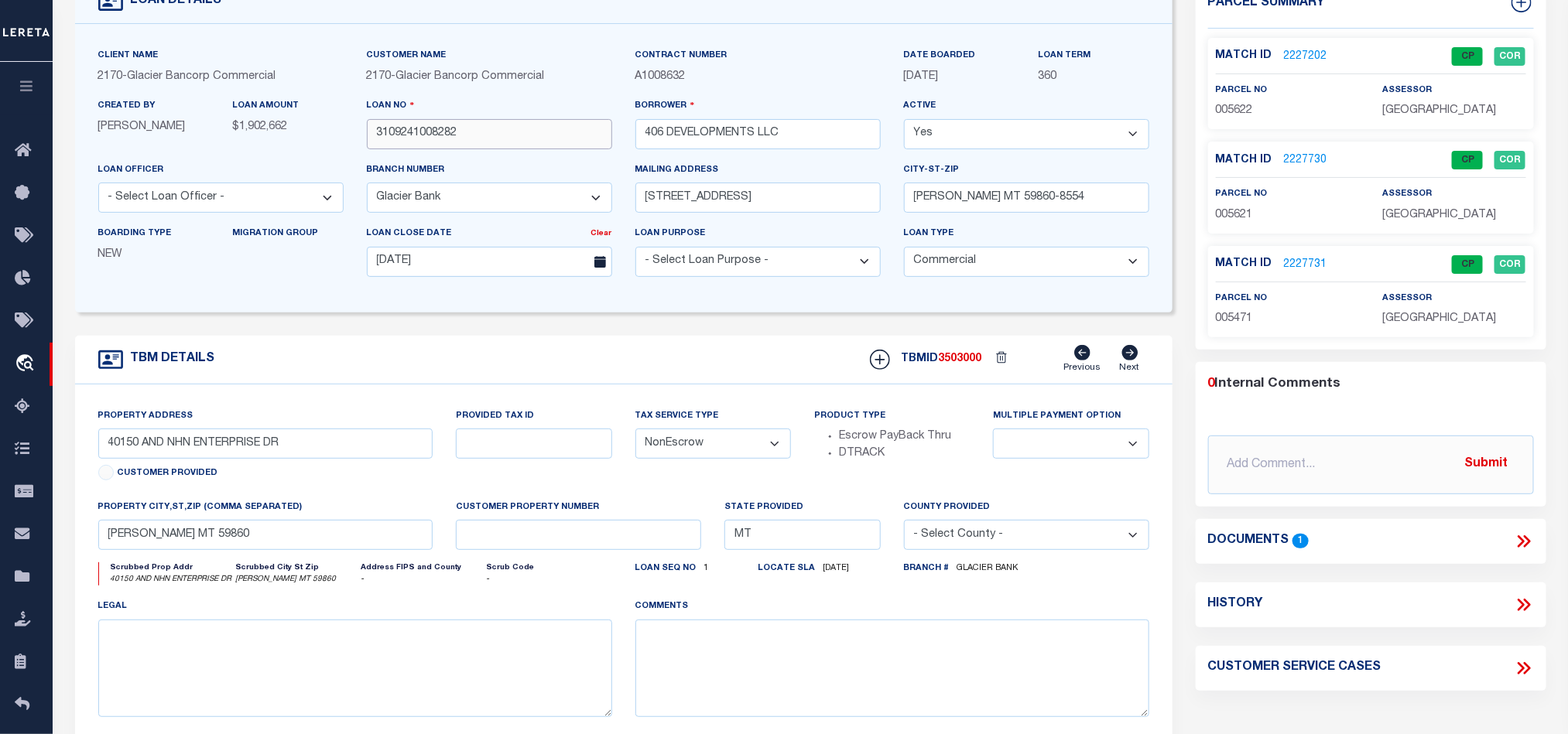
click at [531, 122] on input "3109241008282" at bounding box center [489, 134] width 246 height 30
click at [971, 365] on span "3503000" at bounding box center [960, 359] width 44 height 11
copy span "3503000"
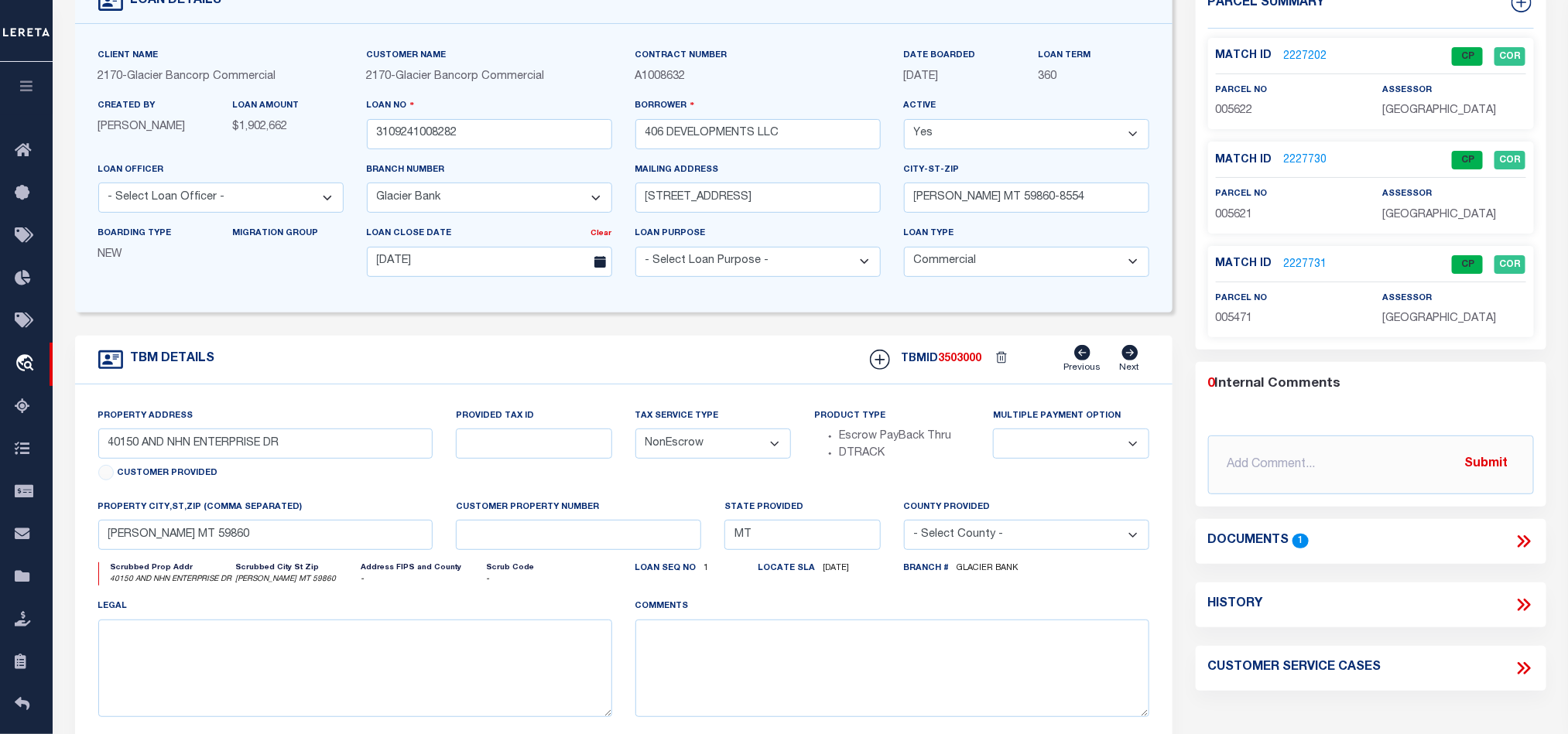
click at [1403, 219] on span "[GEOGRAPHIC_DATA]" at bounding box center [1439, 215] width 114 height 11
copy div "[GEOGRAPHIC_DATA]"
click at [1233, 207] on p "005621" at bounding box center [1288, 216] width 143 height 17
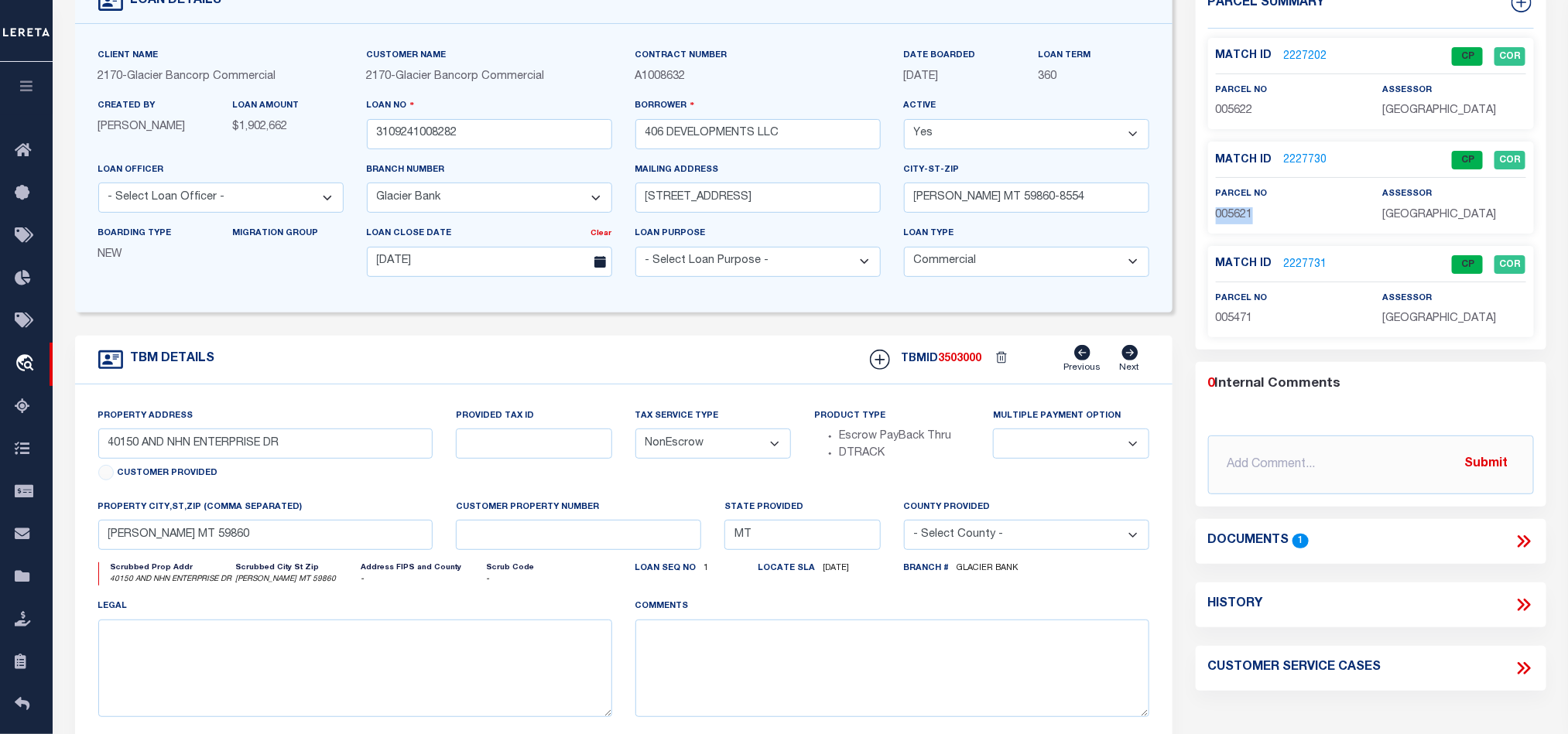
click at [1233, 207] on p "005621" at bounding box center [1288, 216] width 143 height 17
copy span "005621"
click at [517, 122] on input "3109241008282" at bounding box center [489, 134] width 246 height 30
click at [968, 365] on span "3503000" at bounding box center [960, 359] width 44 height 11
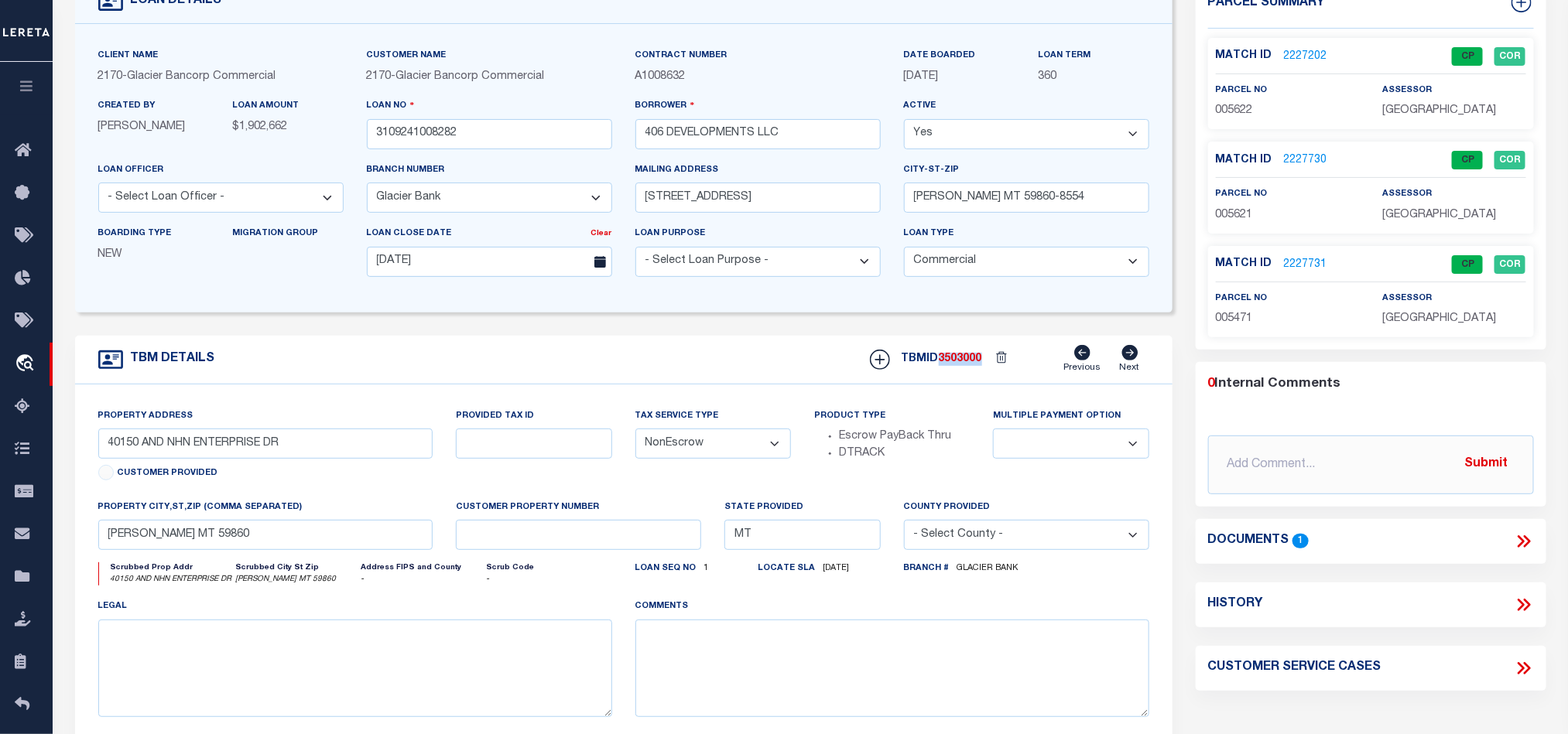
click at [968, 365] on span "3503000" at bounding box center [960, 359] width 44 height 11
copy span "3503000"
click at [1404, 324] on span "[GEOGRAPHIC_DATA]" at bounding box center [1439, 319] width 114 height 11
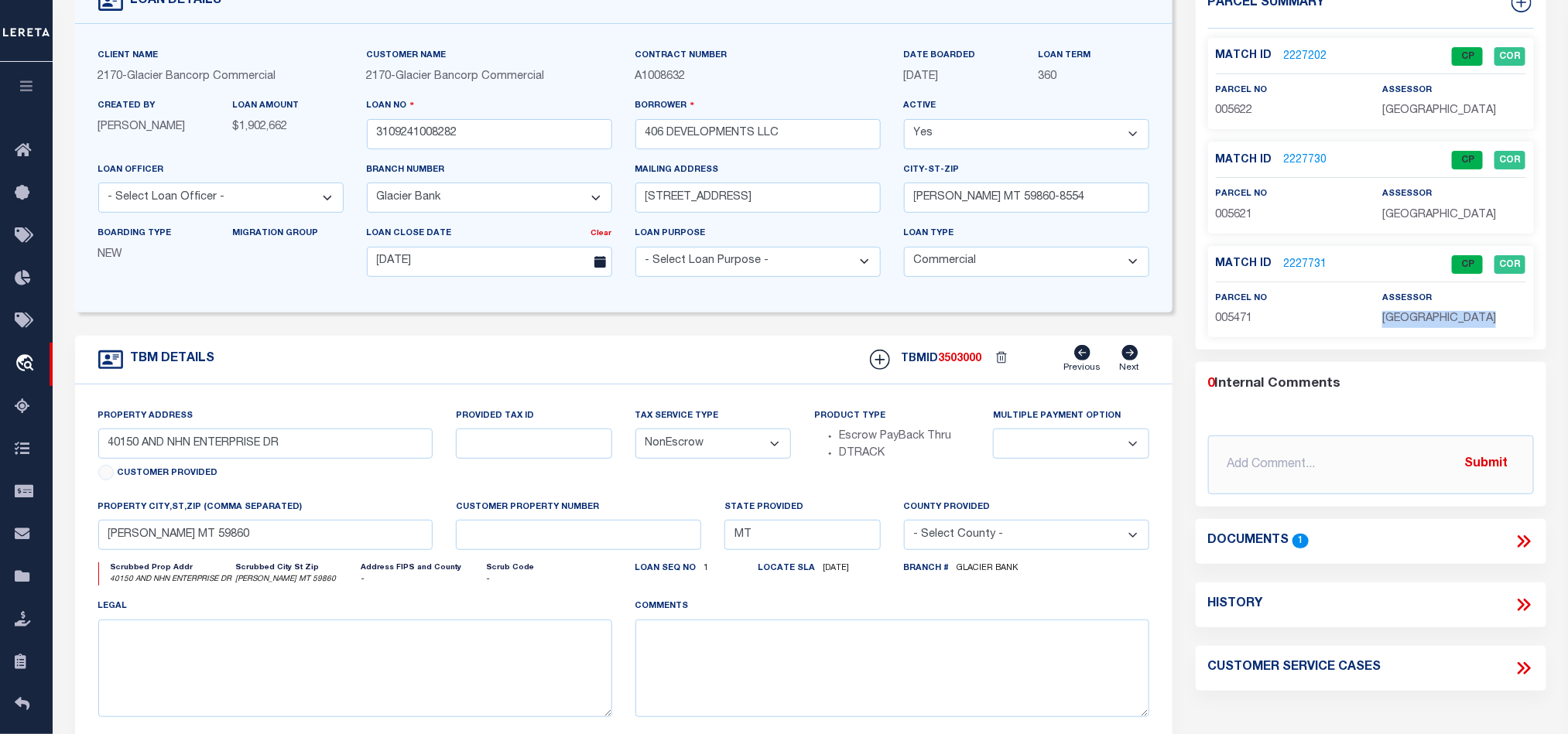
copy div "[GEOGRAPHIC_DATA]"
click at [1230, 324] on span "005471" at bounding box center [1235, 319] width 37 height 11
copy span "005471"
click at [769, 367] on div "TBM DETAILS TBMID 3503000 Previous Next" at bounding box center [623, 360] width 1097 height 48
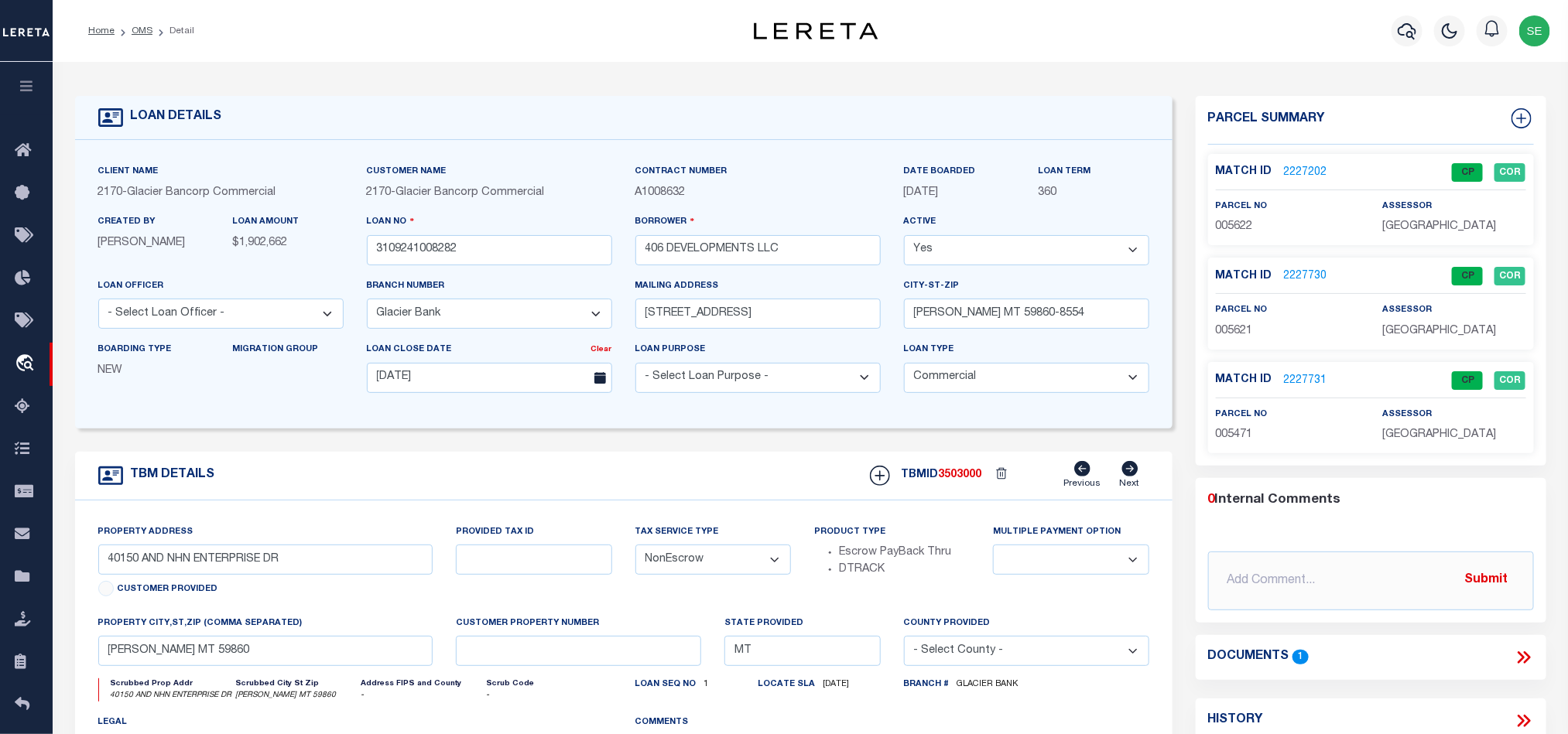
drag, startPoint x: 140, startPoint y: 35, endPoint x: 948, endPoint y: 61, distance: 808.4
click at [140, 35] on link "OMS" at bounding box center [141, 31] width 20 height 9
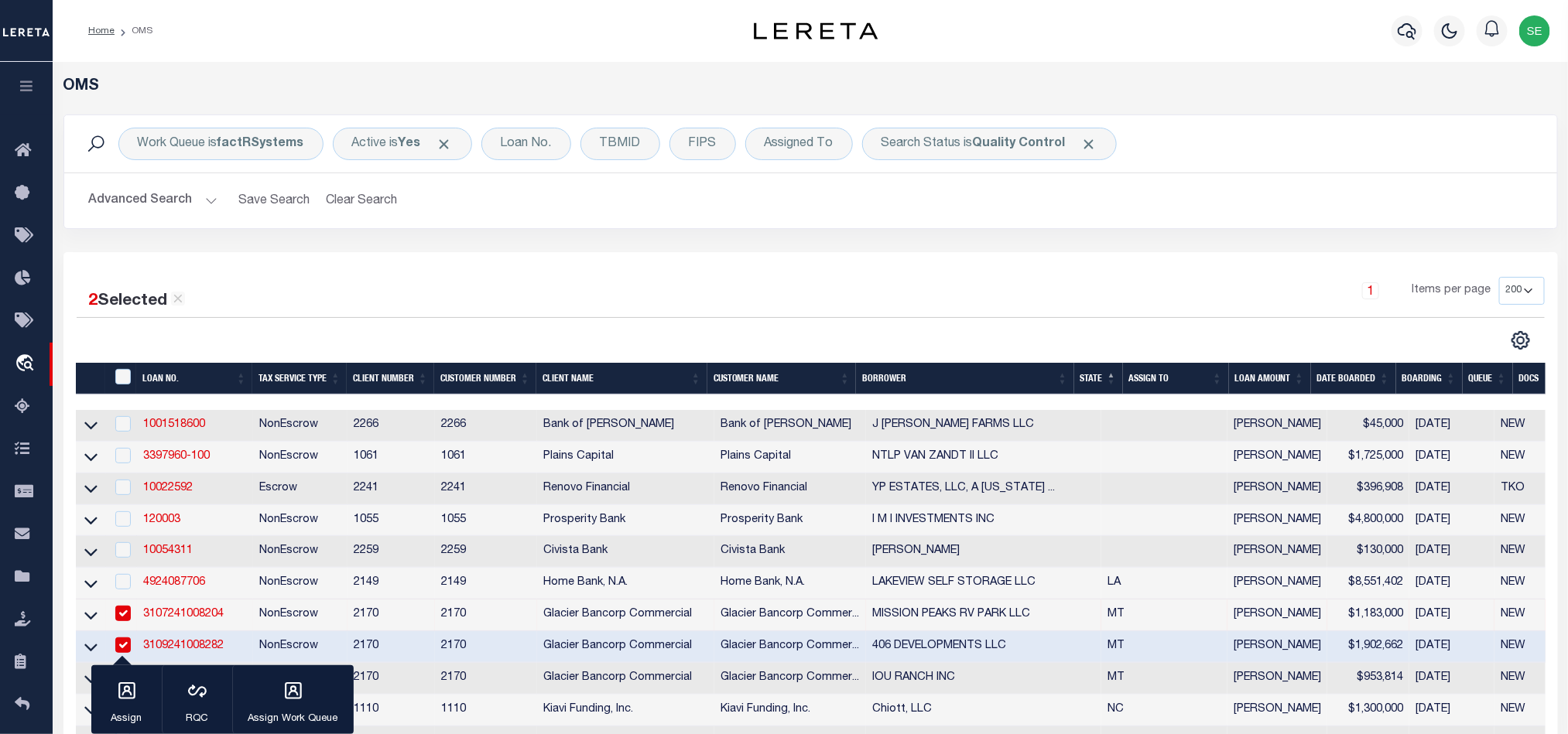
click at [1221, 298] on div "1 Items per page 10 25 50 100 200" at bounding box center [996, 297] width 1095 height 40
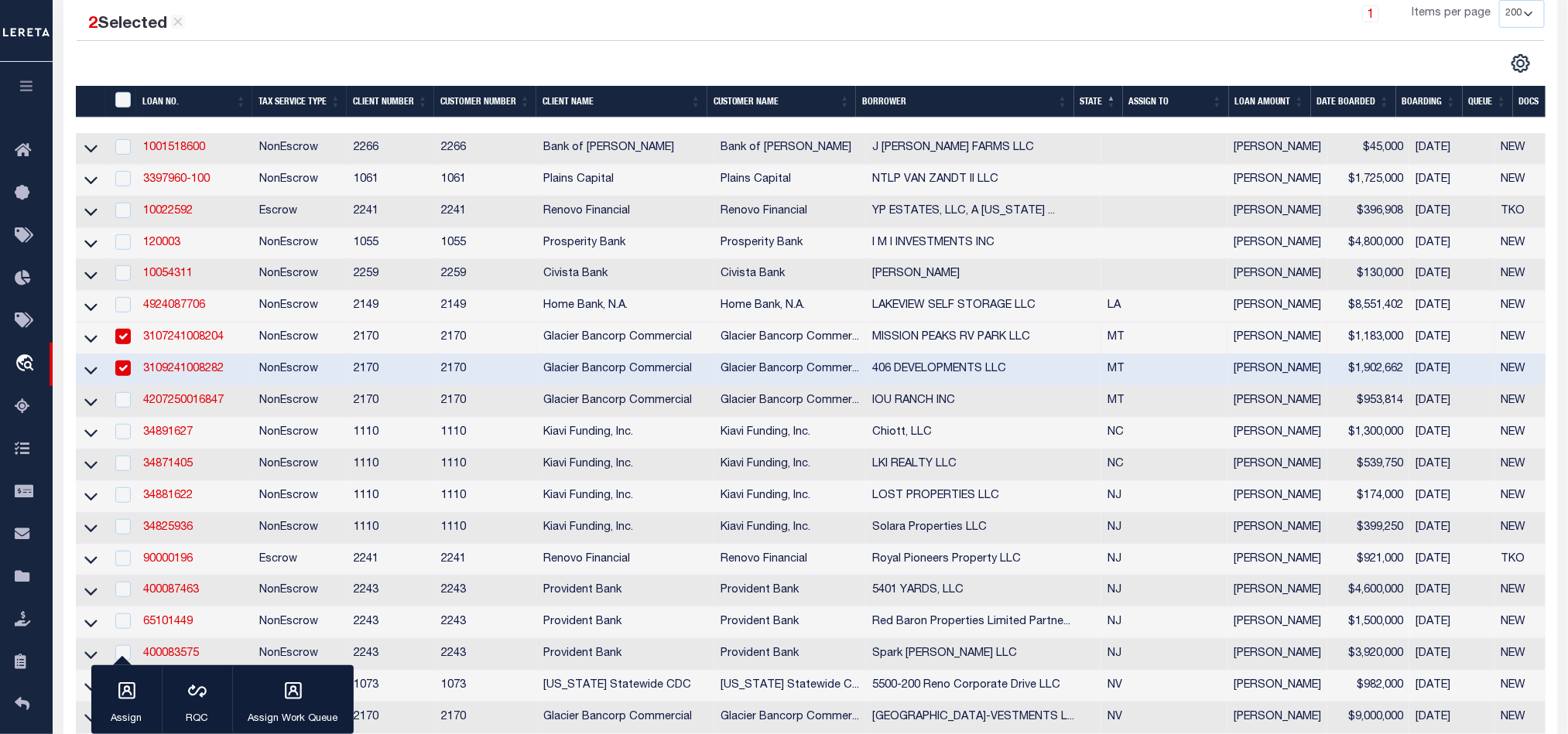
scroll to position [348, 0]
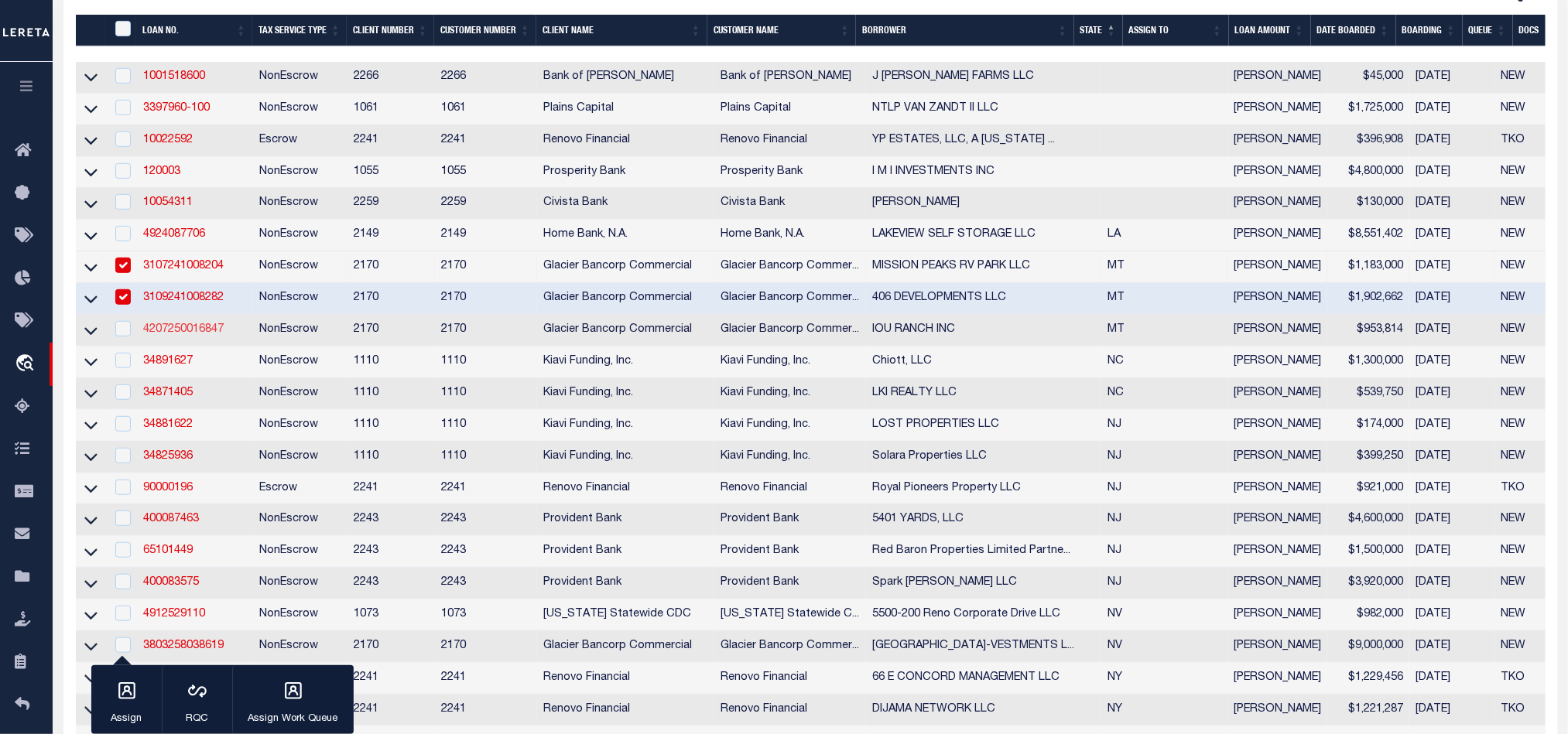
click at [194, 335] on link "4207250016847" at bounding box center [183, 329] width 80 height 11
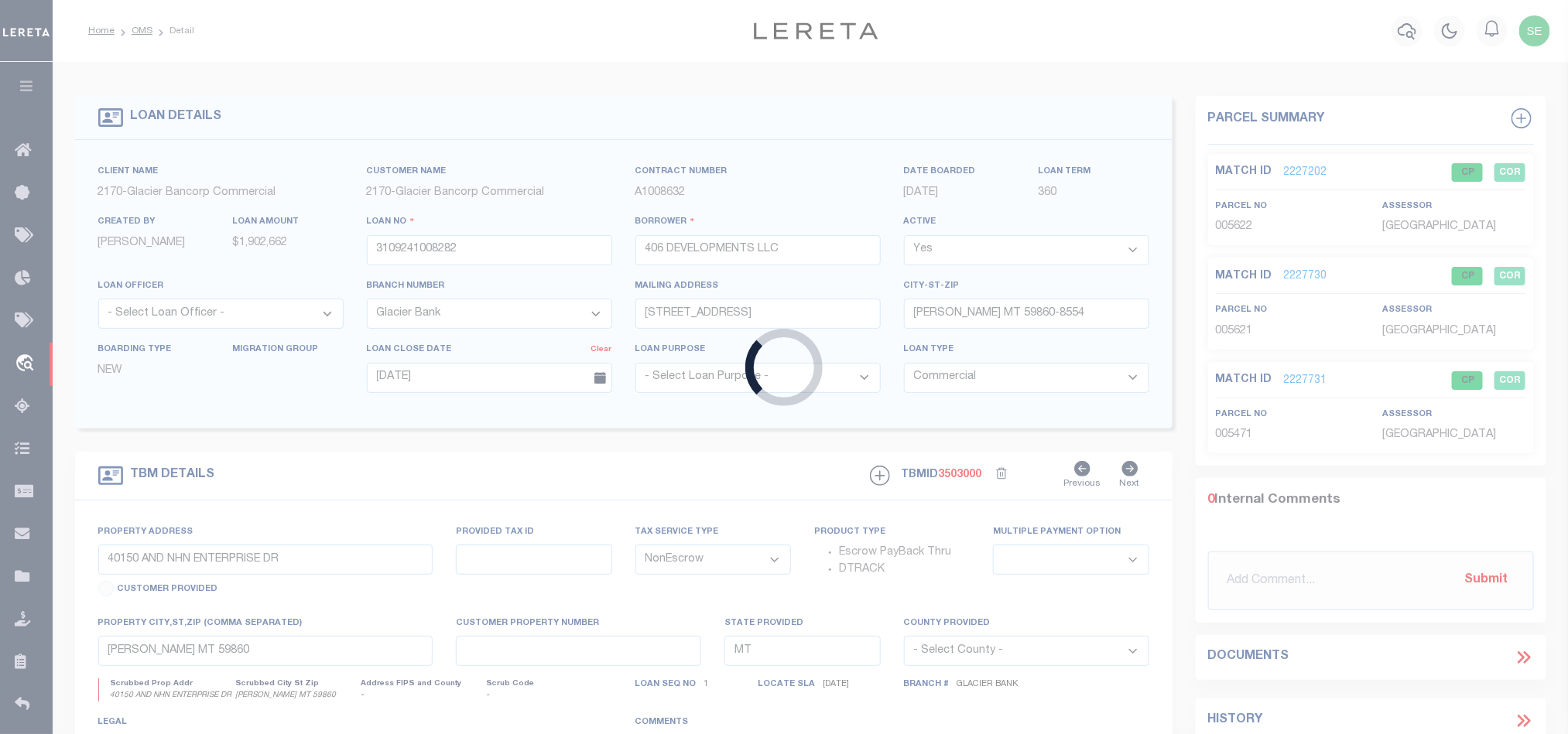
type input "4207250016847"
type input "IOU RANCH INC"
select select
type input "[STREET_ADDRESS]"
type input "[GEOGRAPHIC_DATA] MT 59077-9504"
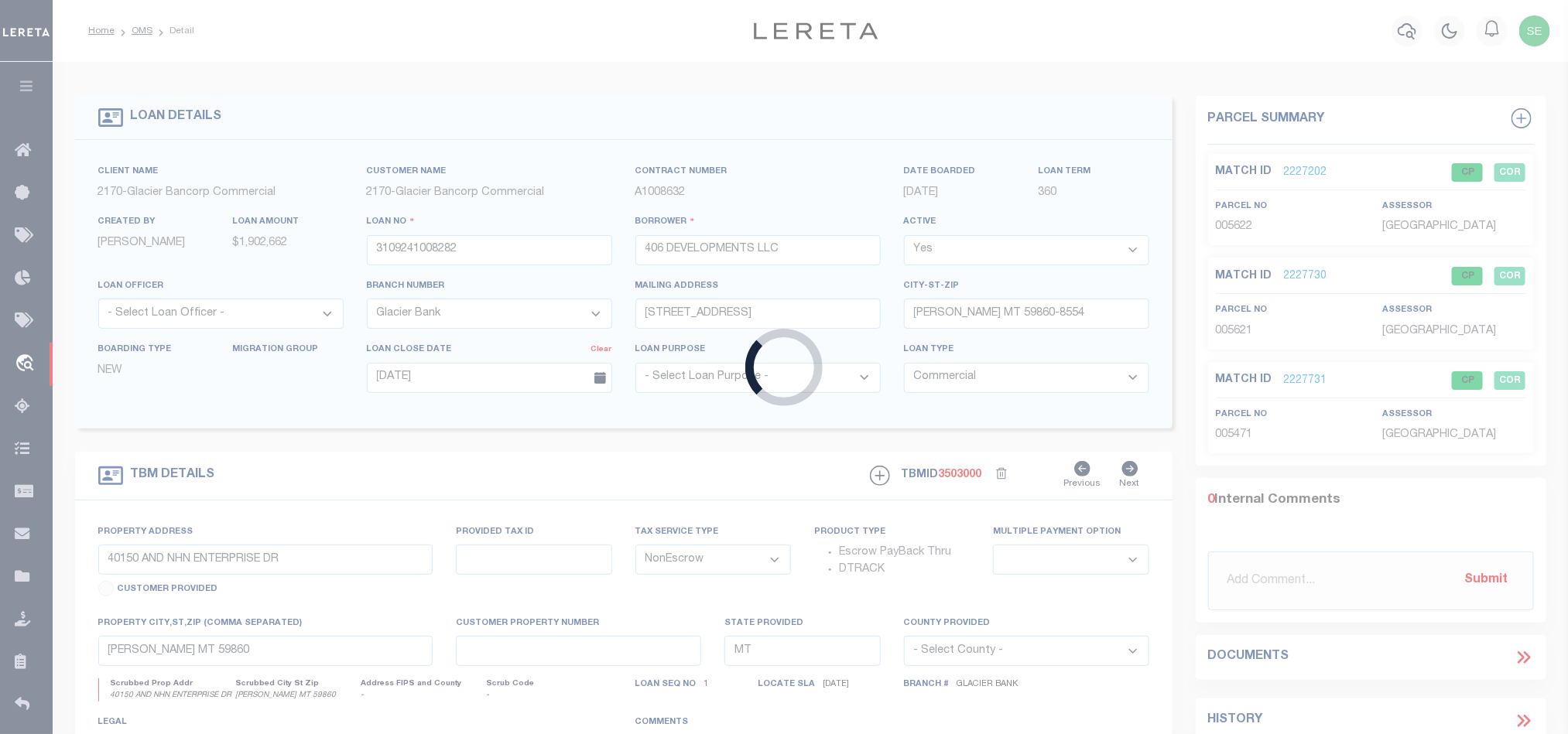
type input "[DATE]"
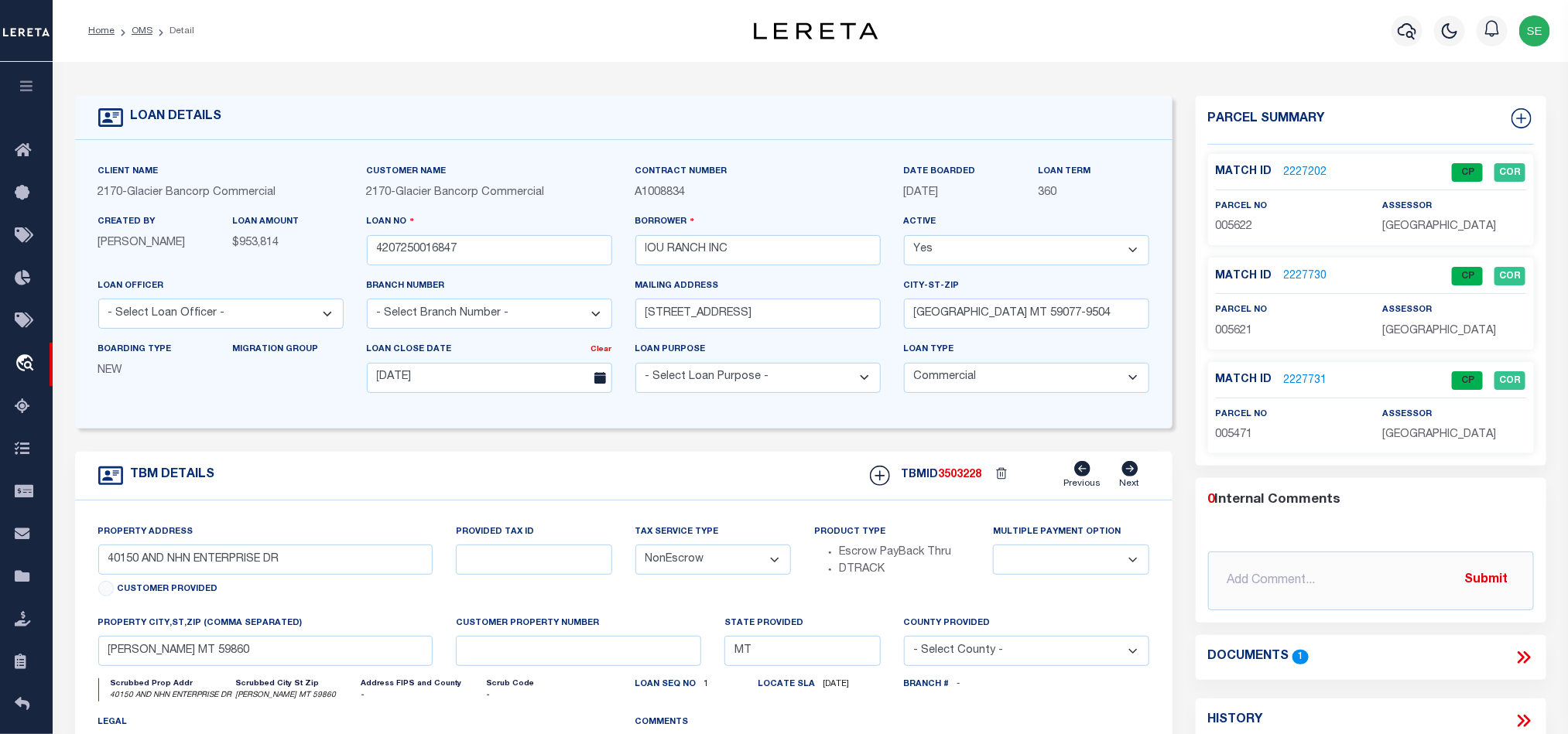
type input "[STREET_ADDRESS]"
select select
type input "[GEOGRAPHIC_DATA] MT 59077-9504"
type textarea "PARCELS : 0000R0446B, 00000R0446, 00000R0774 ; ADDITIONAL BORROWERS : [PERSON_N…"
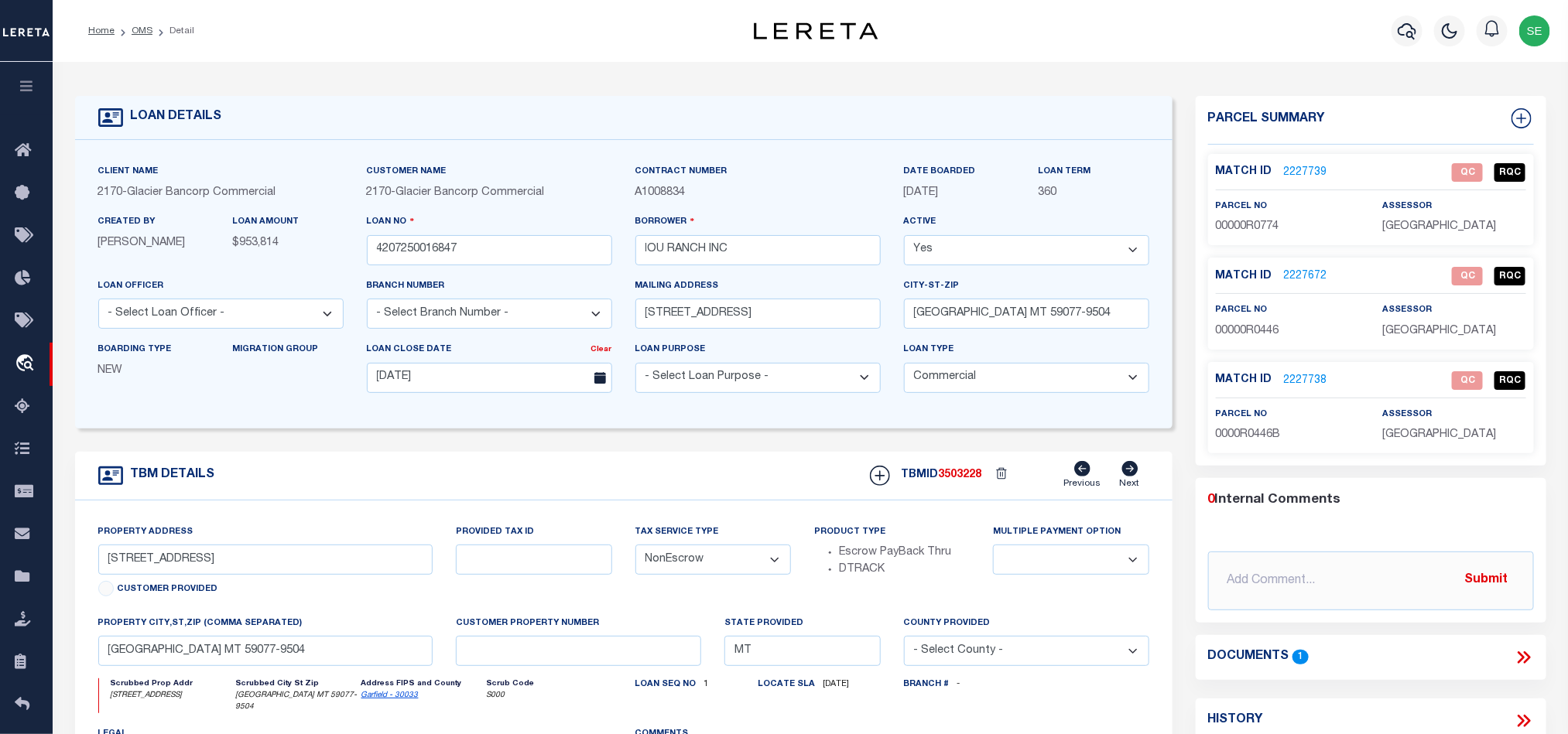
click at [621, 526] on div "Property Address [STREET_ADDRESS] Customer Provided Provided Tax ID Tax Service…" at bounding box center [623, 697] width 1097 height 393
click at [653, 474] on div "TBM DETAILS TBMID 3503228 Previous Next" at bounding box center [623, 476] width 1097 height 48
